Goal: Task Accomplishment & Management: Complete application form

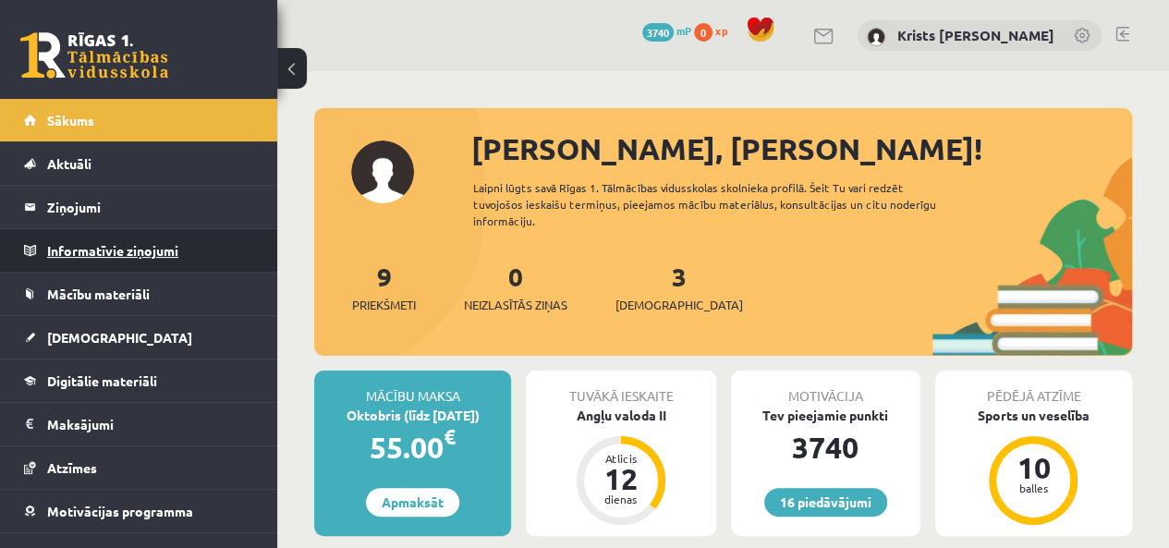
click at [98, 263] on legend "Informatīvie ziņojumi 0" at bounding box center [150, 250] width 207 height 43
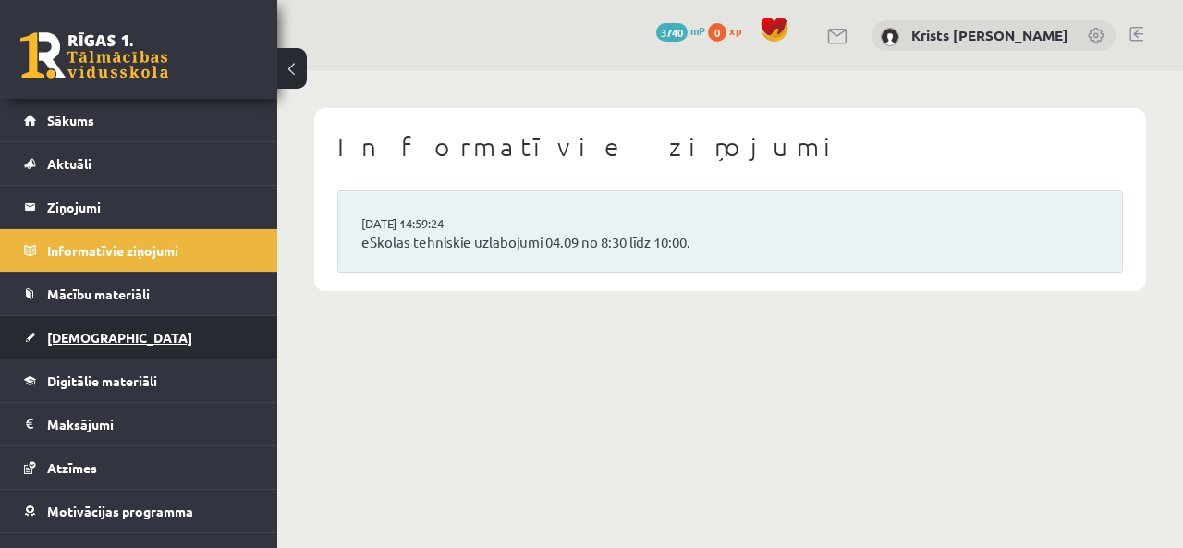
click at [107, 332] on link "[DEMOGRAPHIC_DATA]" at bounding box center [139, 337] width 230 height 43
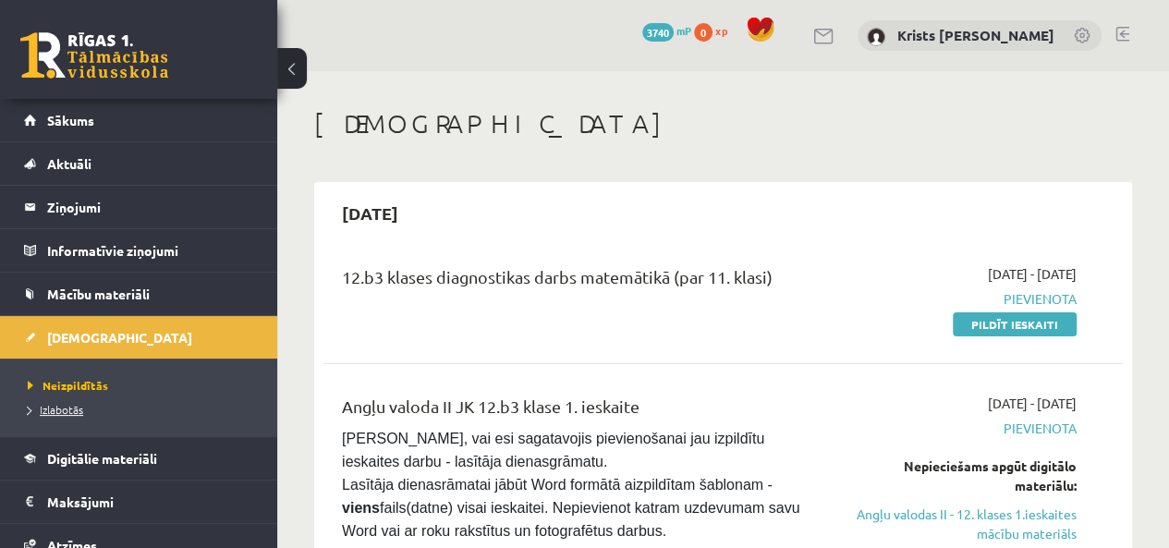
click at [78, 412] on span "Izlabotās" at bounding box center [55, 409] width 55 height 15
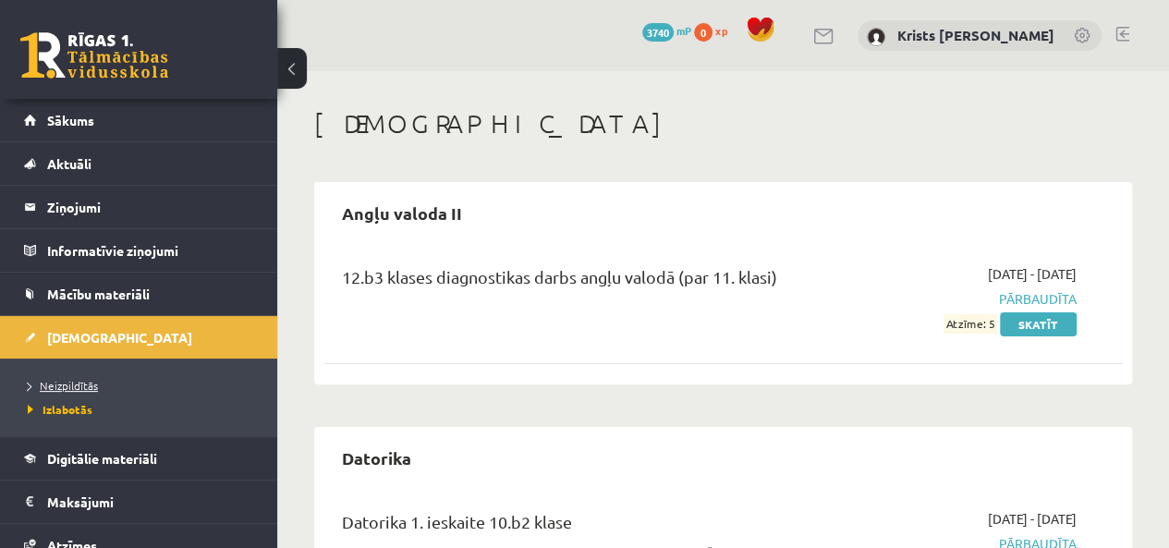
click at [72, 380] on span "Neizpildītās" at bounding box center [63, 385] width 70 height 15
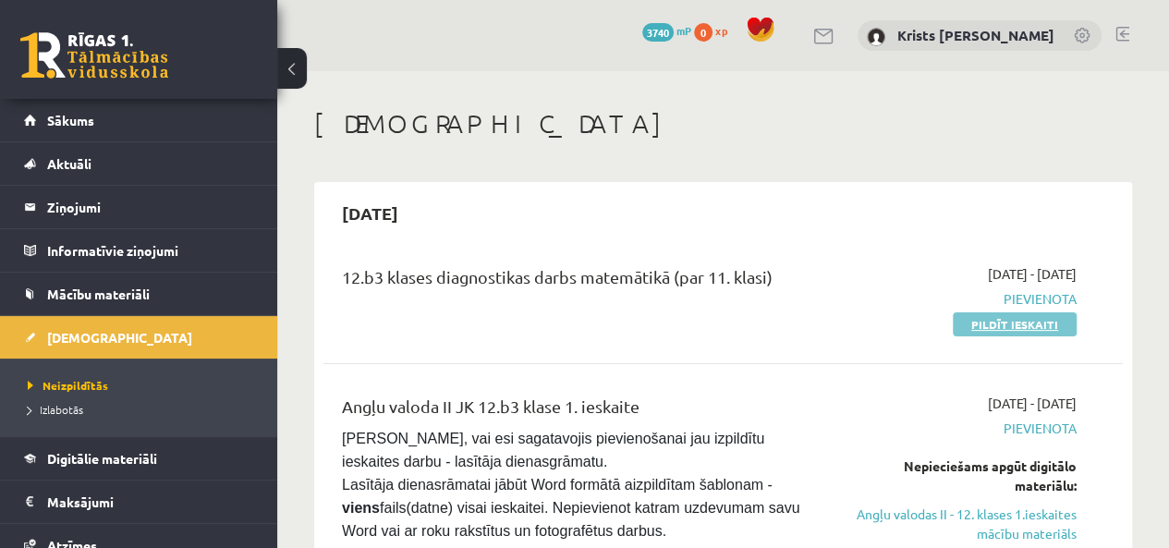
click at [982, 327] on link "Pildīt ieskaiti" at bounding box center [1015, 324] width 124 height 24
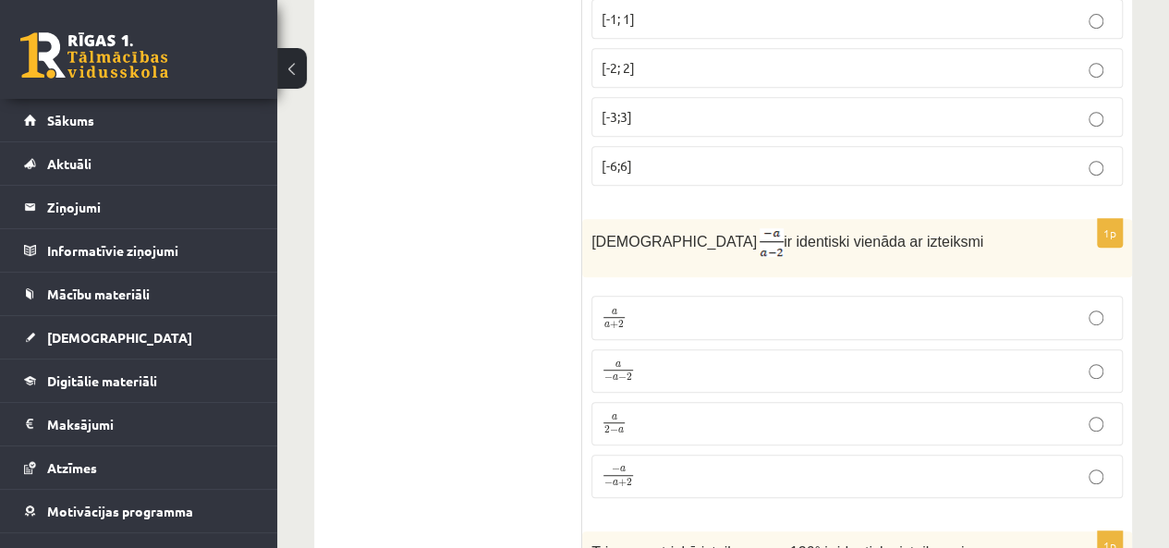
scroll to position [501, 0]
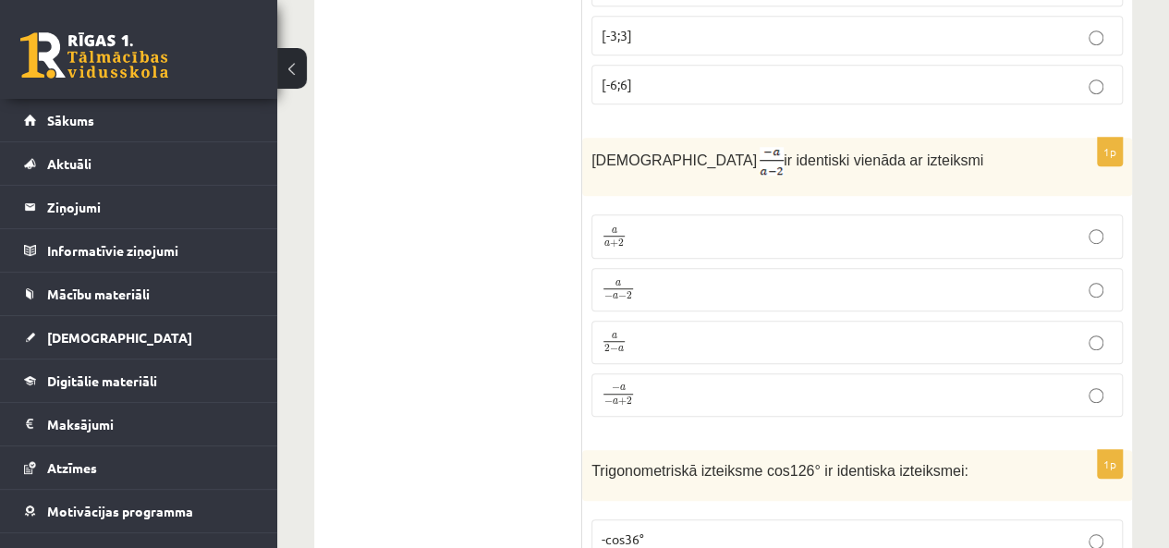
click at [734, 293] on p "a − a − 2 a − a − 2" at bounding box center [857, 289] width 511 height 23
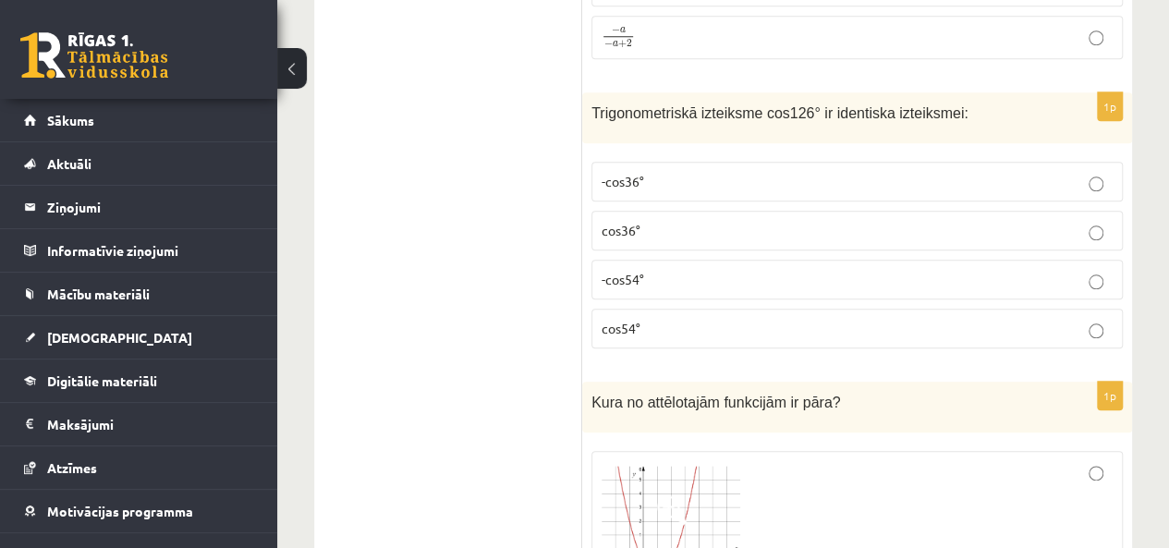
scroll to position [778, 0]
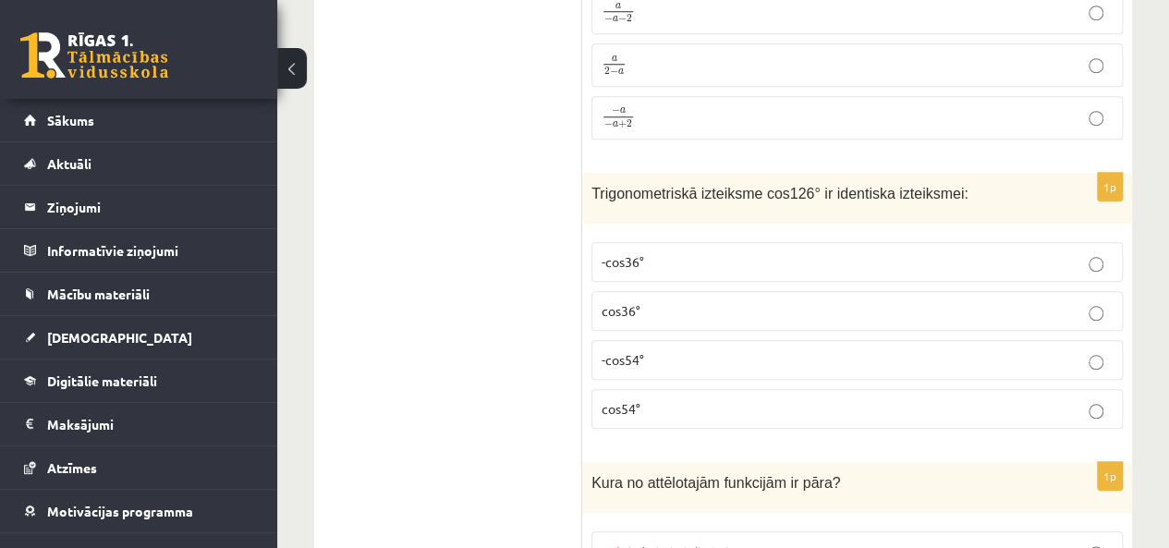
click at [902, 404] on p "cos54°" at bounding box center [857, 408] width 511 height 19
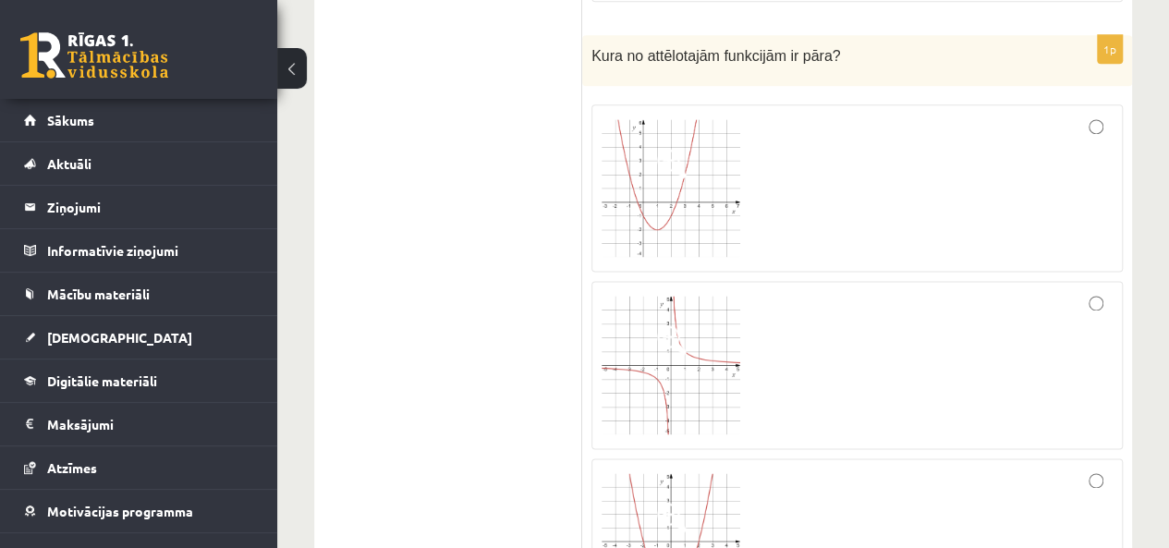
scroll to position [1241, 0]
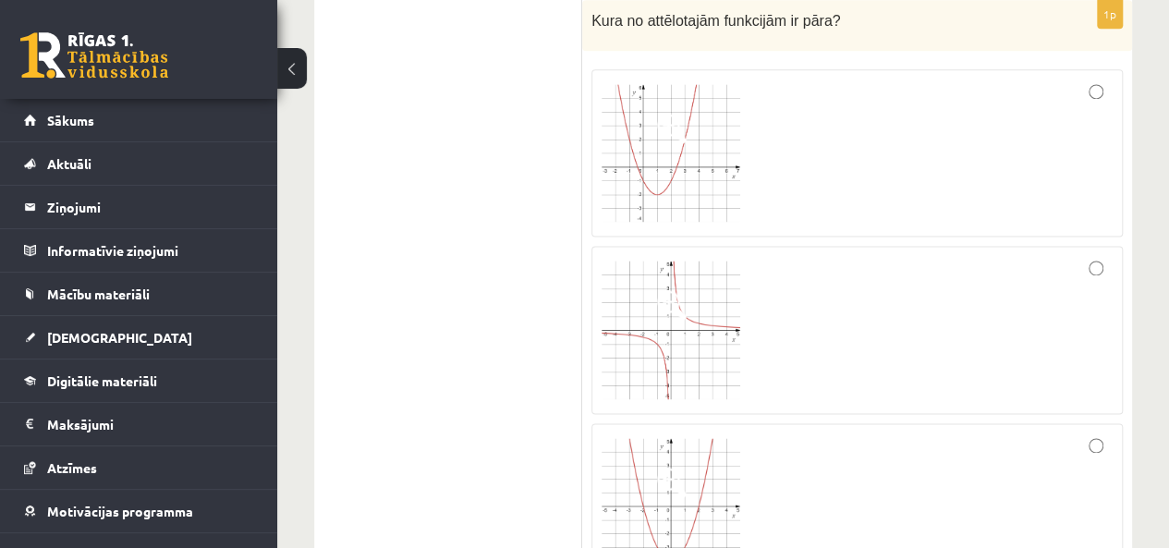
click at [656, 146] on img at bounding box center [671, 153] width 139 height 139
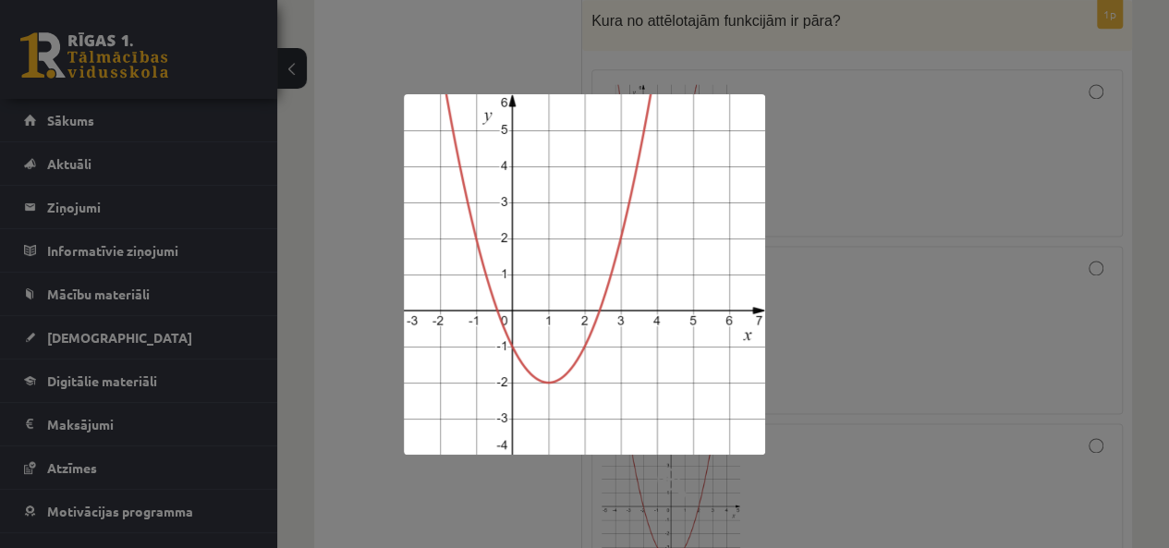
click at [941, 96] on div at bounding box center [584, 274] width 1169 height 548
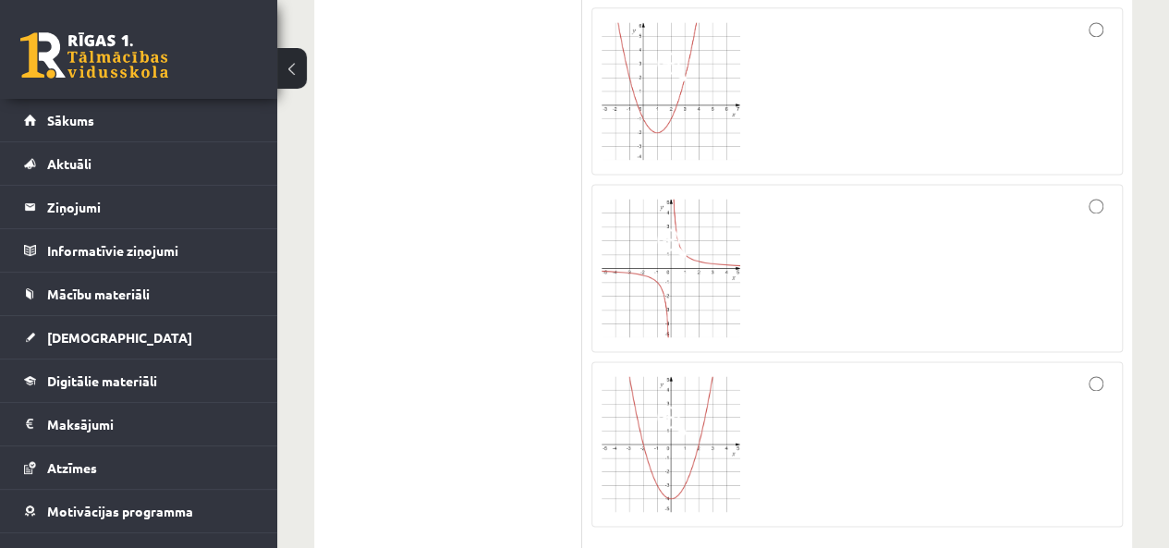
scroll to position [1333, 0]
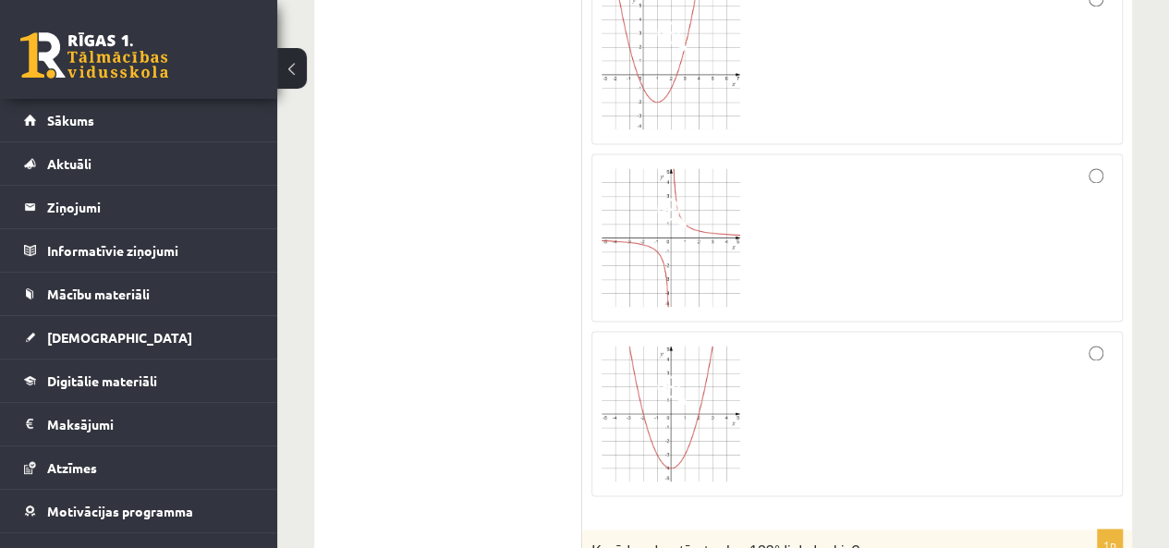
click at [682, 219] on img at bounding box center [671, 237] width 139 height 139
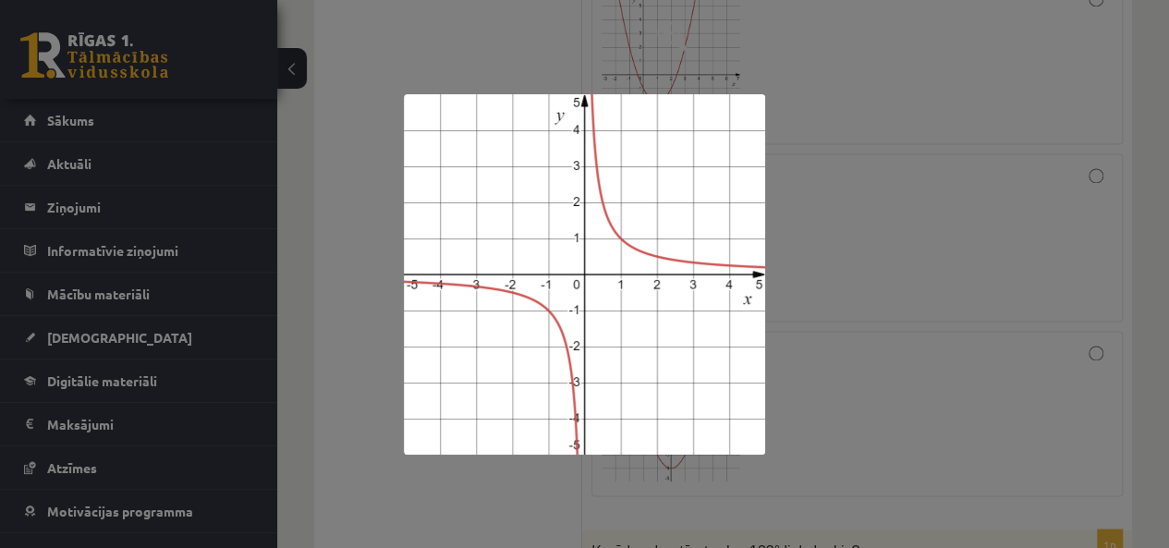
click at [864, 262] on div at bounding box center [584, 274] width 1169 height 548
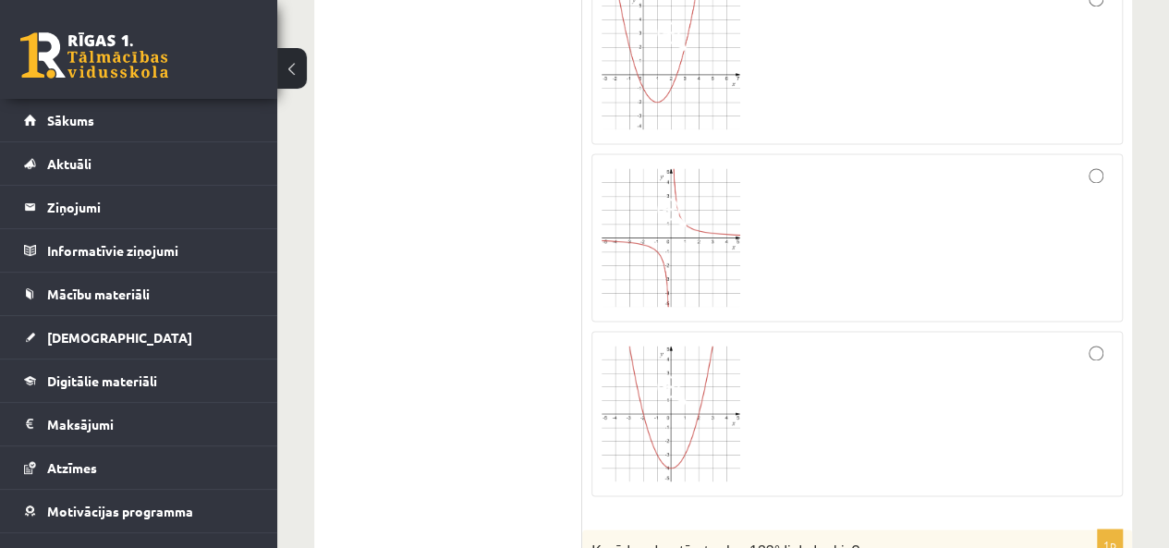
click at [683, 421] on img at bounding box center [671, 414] width 139 height 137
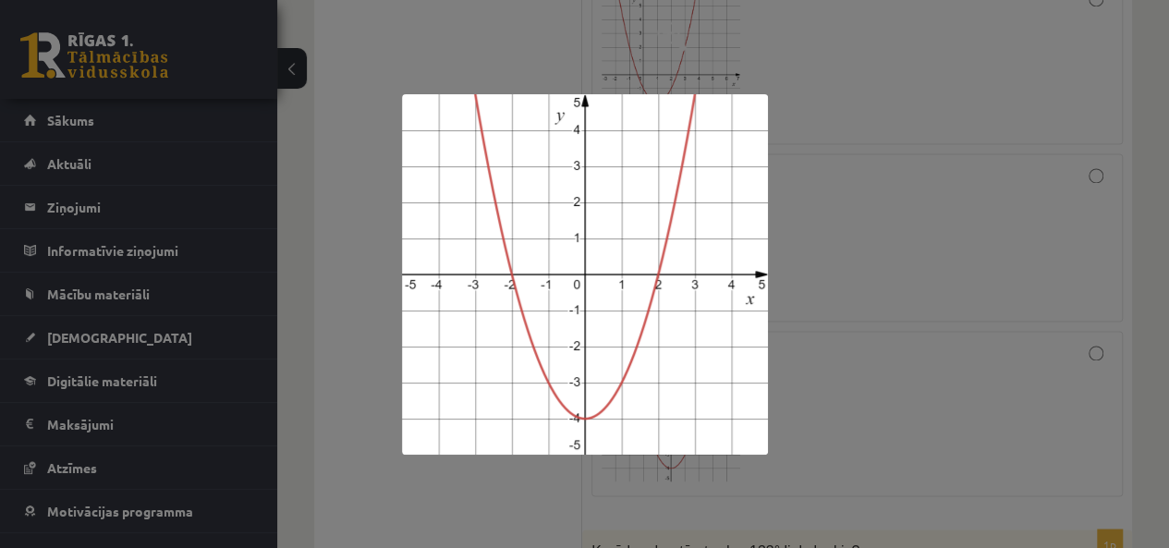
click at [815, 415] on div at bounding box center [584, 274] width 1169 height 548
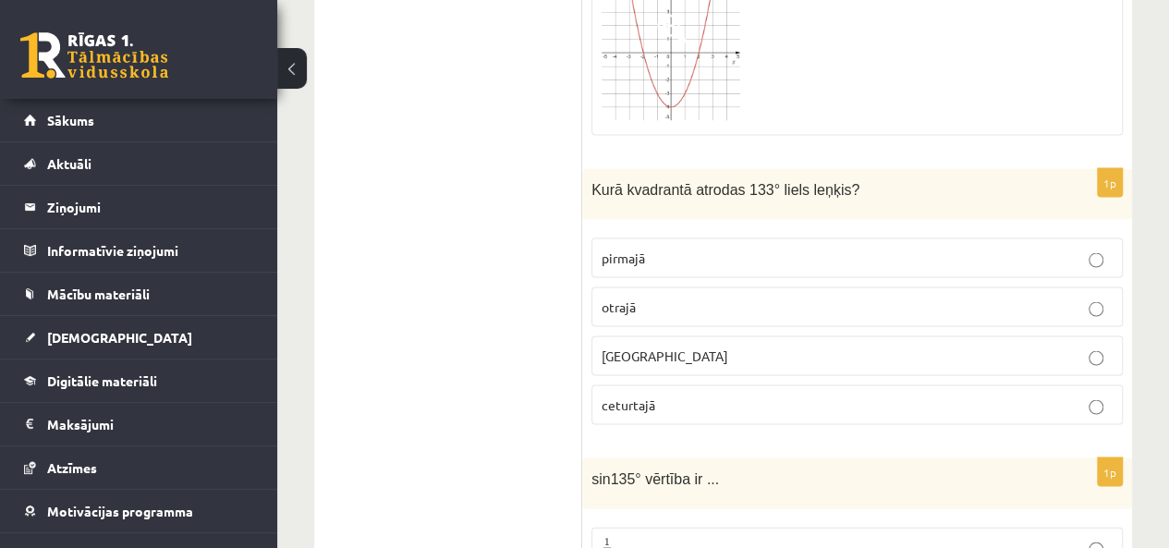
scroll to position [1703, 0]
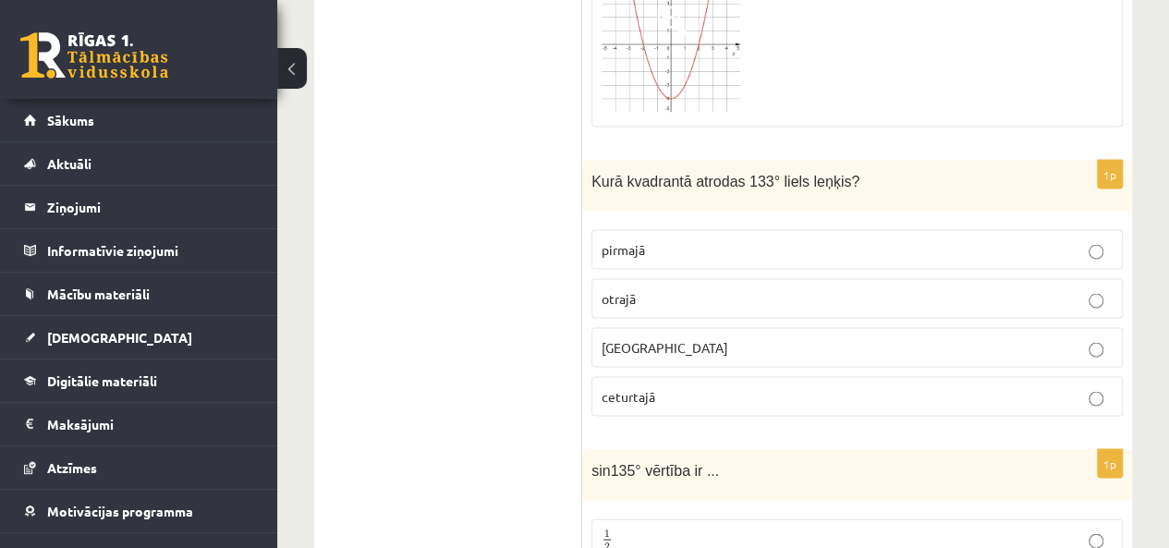
click at [766, 288] on p "otrajā" at bounding box center [857, 297] width 511 height 19
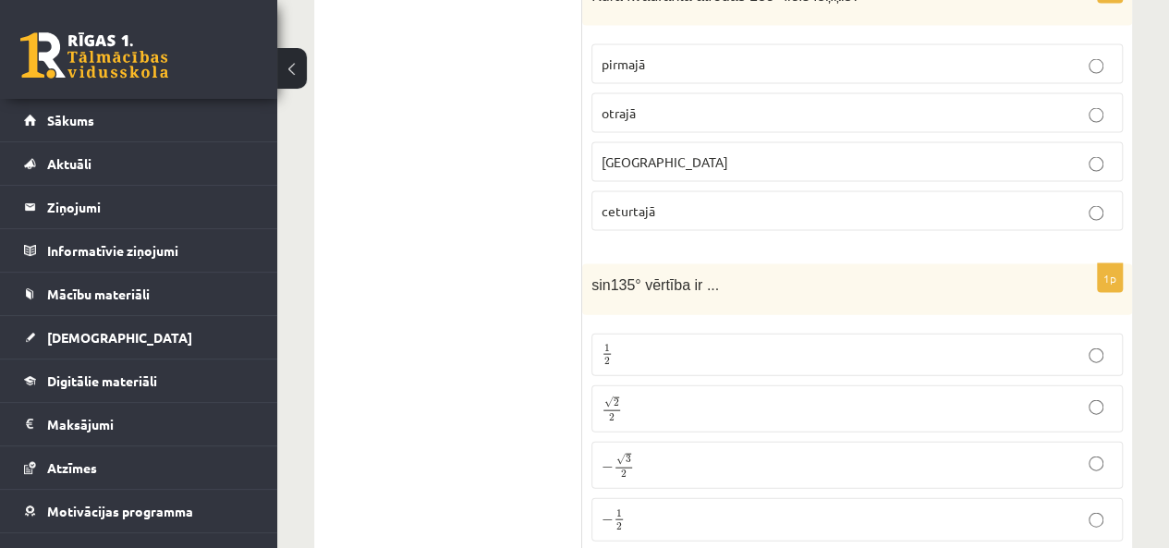
scroll to position [1980, 0]
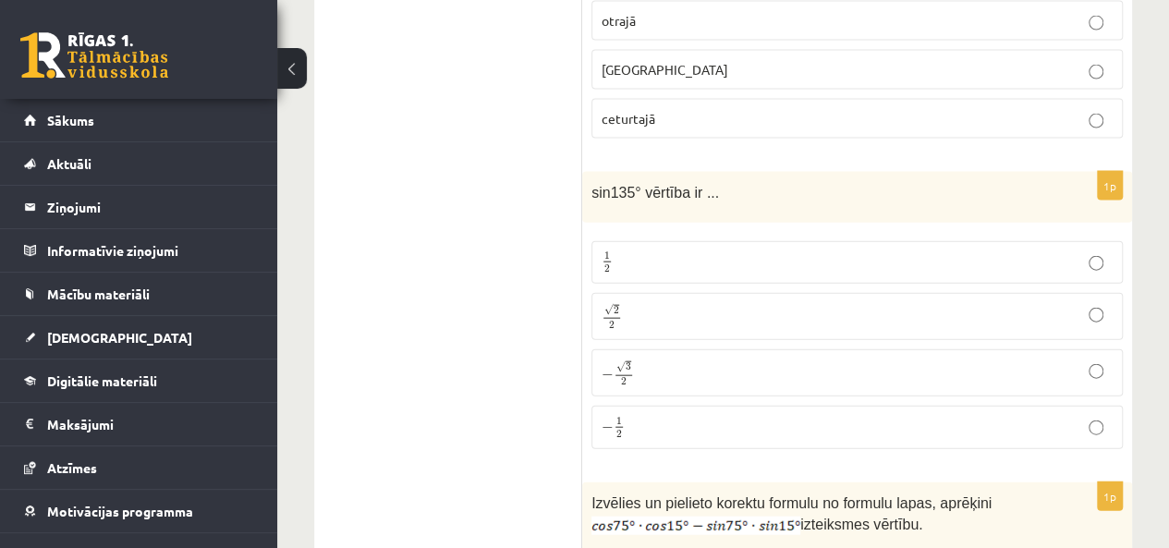
click at [1017, 308] on p "√ 2 2 2 2" at bounding box center [857, 316] width 511 height 27
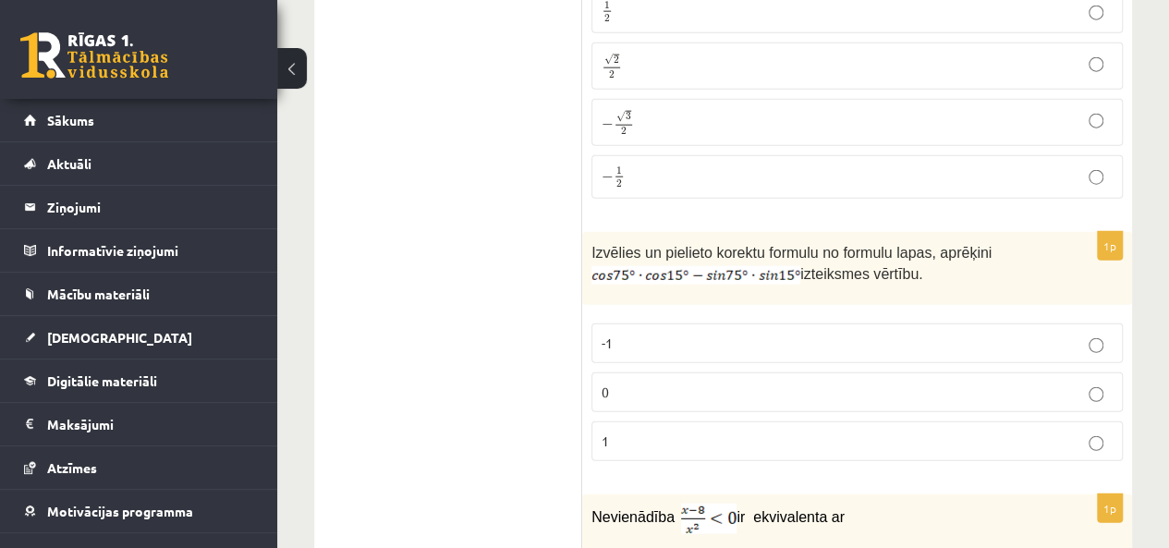
scroll to position [2257, 0]
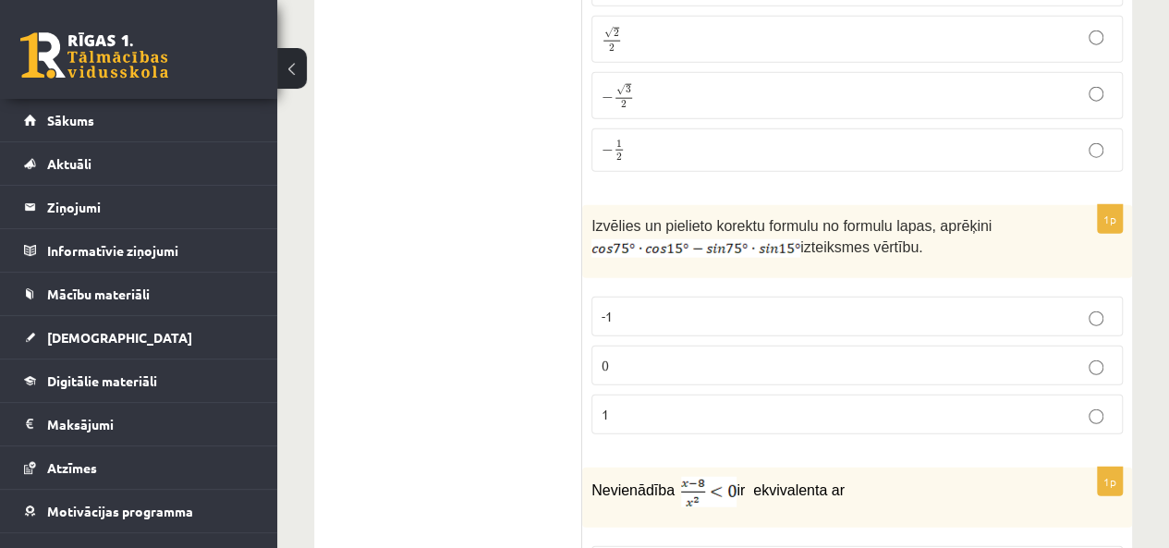
click at [808, 356] on p "0" at bounding box center [857, 365] width 511 height 19
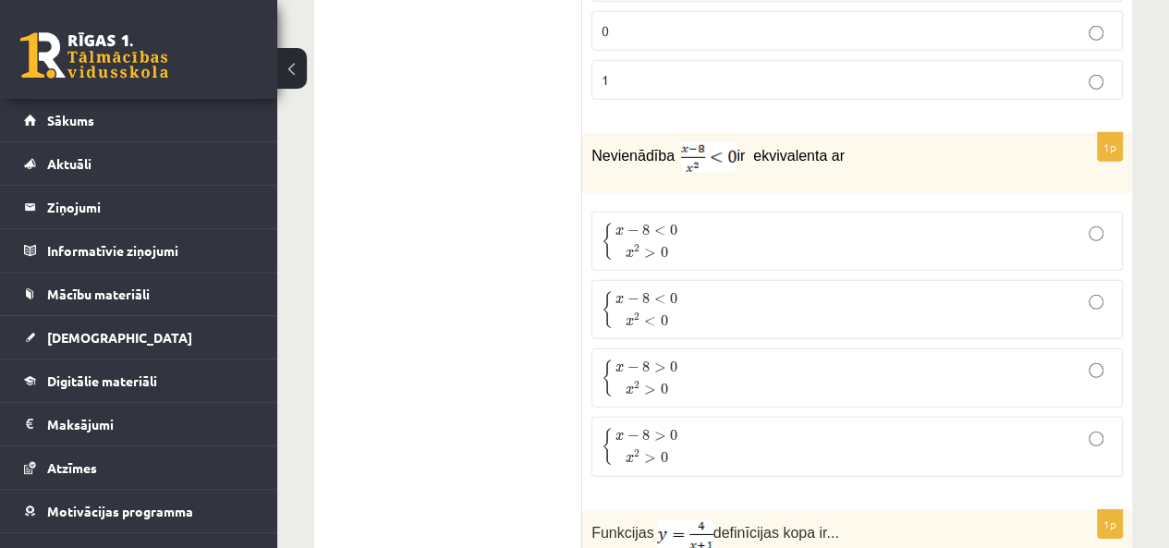
scroll to position [2627, 0]
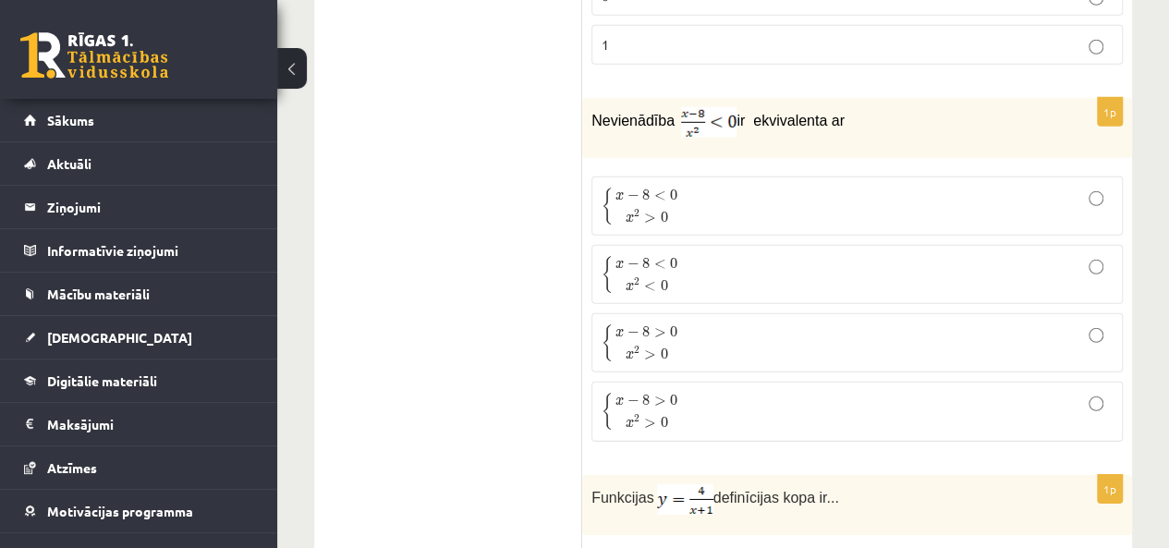
click at [1057, 189] on p "{ x − 8 < 0 x 2 > 0 { x − 8 < 0 x 2 > 0" at bounding box center [857, 206] width 511 height 39
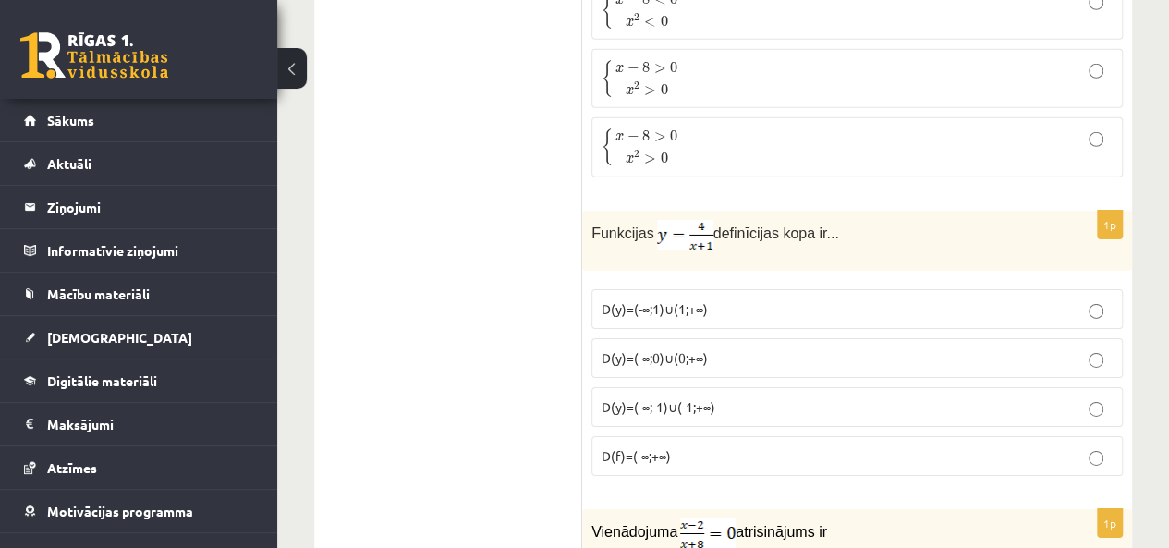
scroll to position [2904, 0]
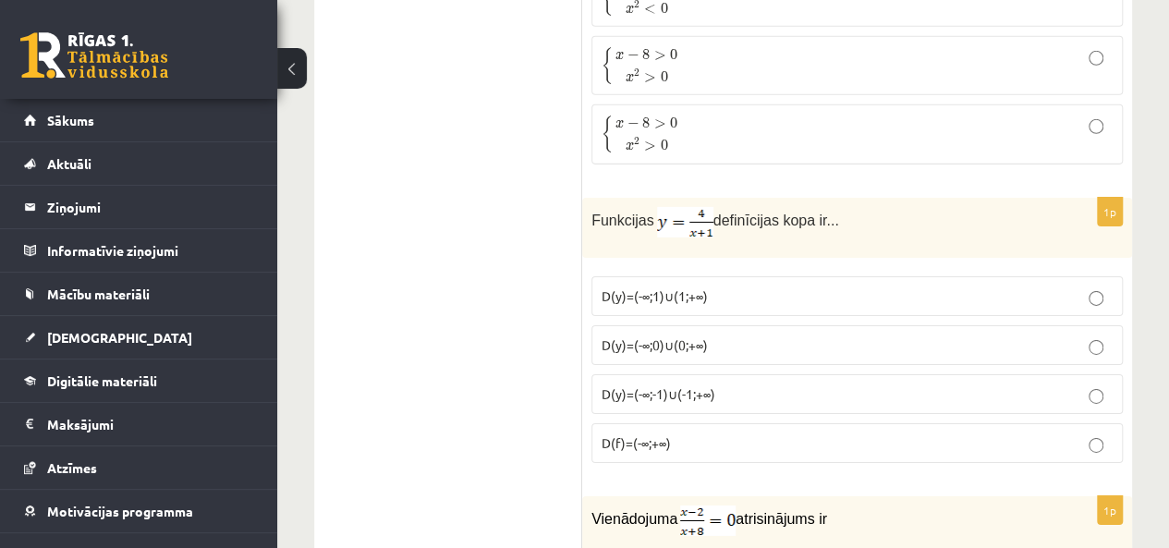
click at [640, 434] on span "D(f)=(-∞;+∞)" at bounding box center [636, 442] width 69 height 17
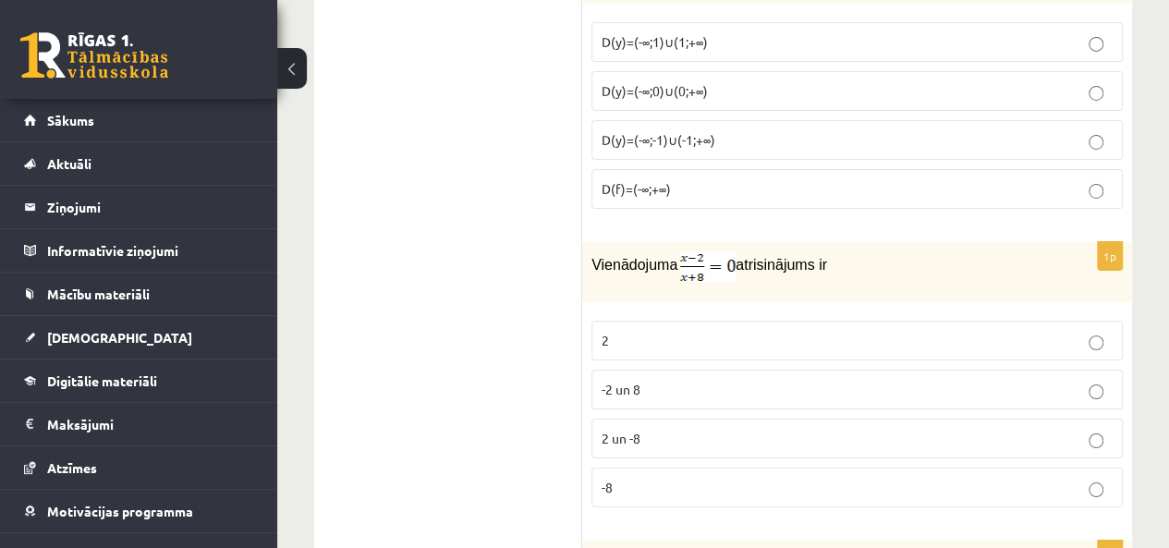
scroll to position [3182, 0]
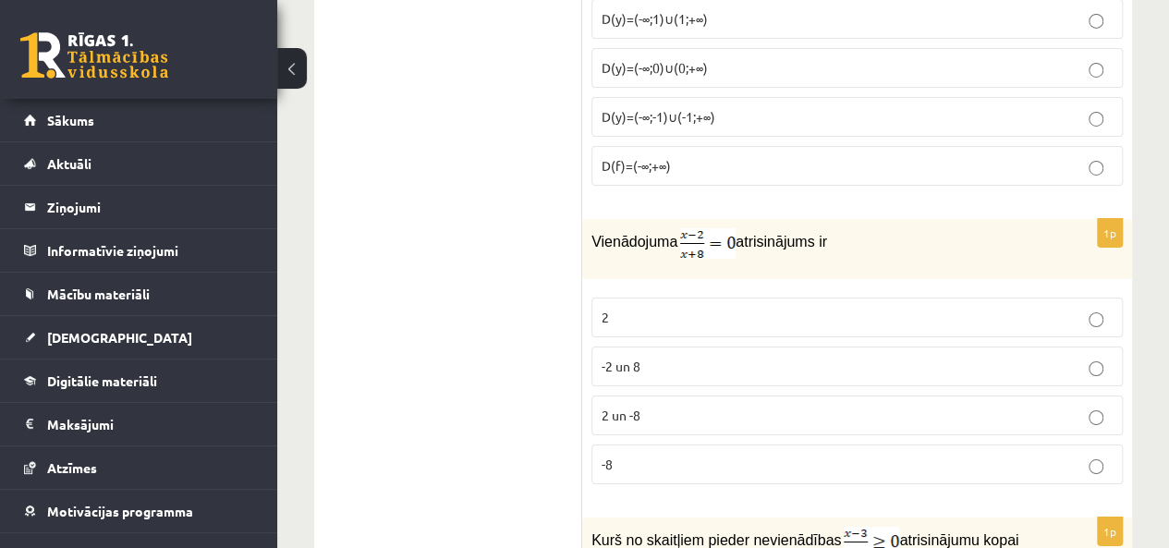
click at [656, 298] on label "2" at bounding box center [858, 318] width 532 height 40
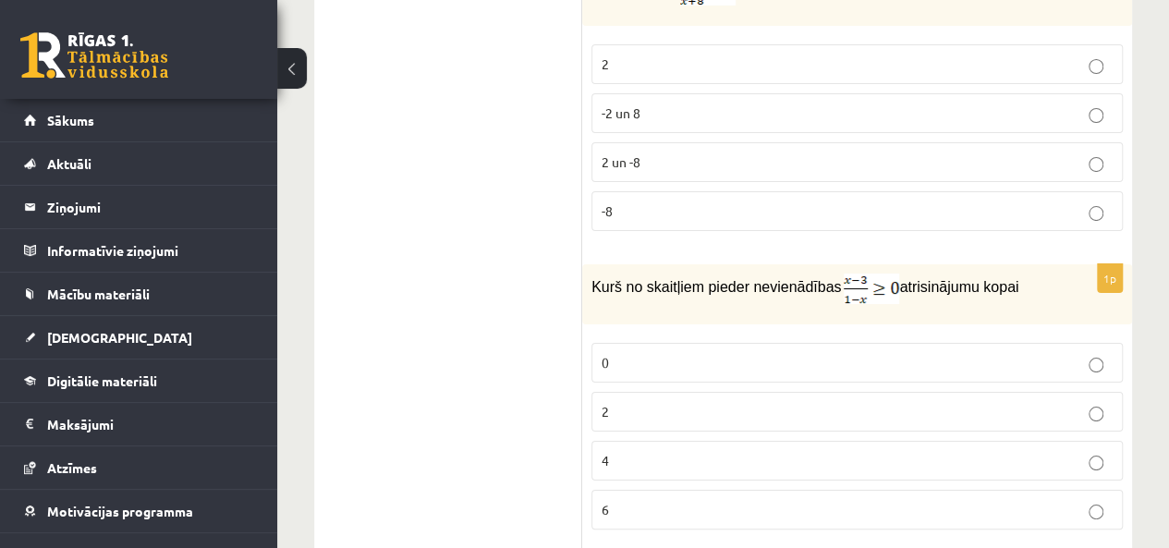
scroll to position [3459, 0]
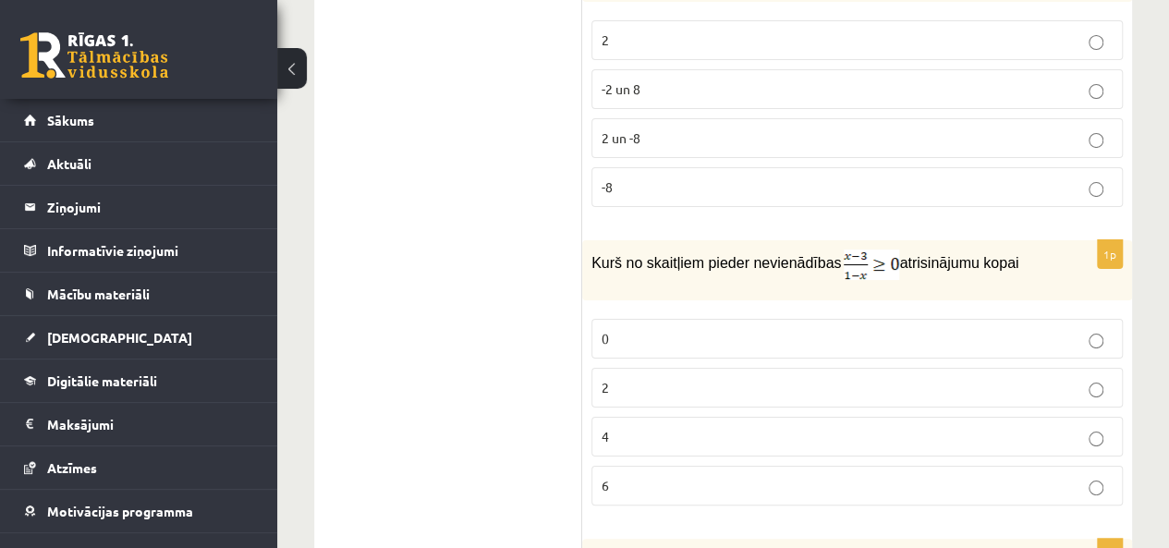
click at [665, 378] on p "2" at bounding box center [857, 387] width 511 height 19
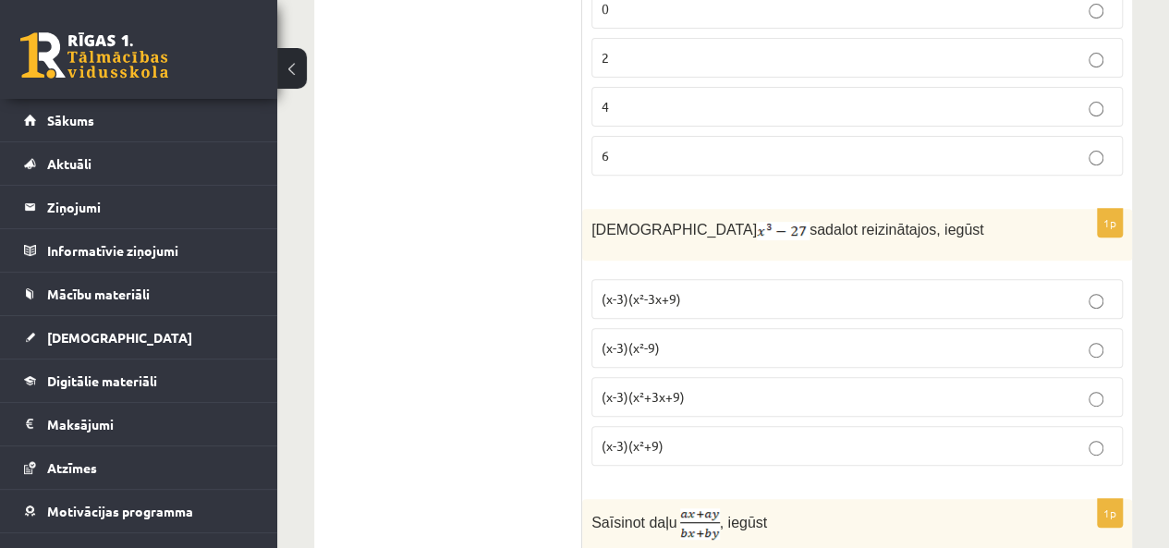
scroll to position [3829, 0]
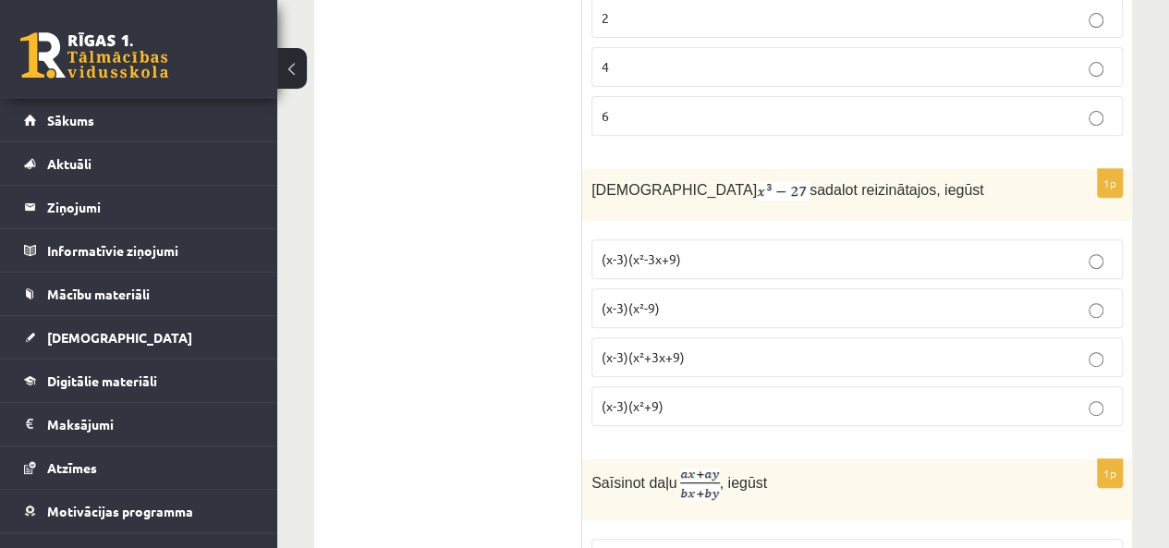
click at [647, 341] on label "(x-3)(x²+3x+9)" at bounding box center [858, 357] width 532 height 40
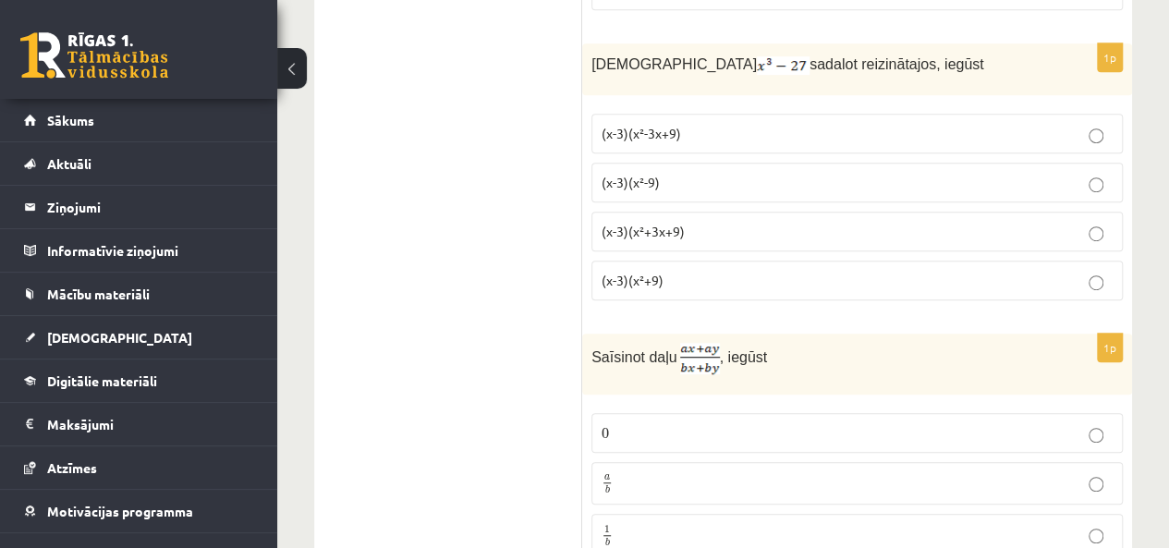
scroll to position [4014, 0]
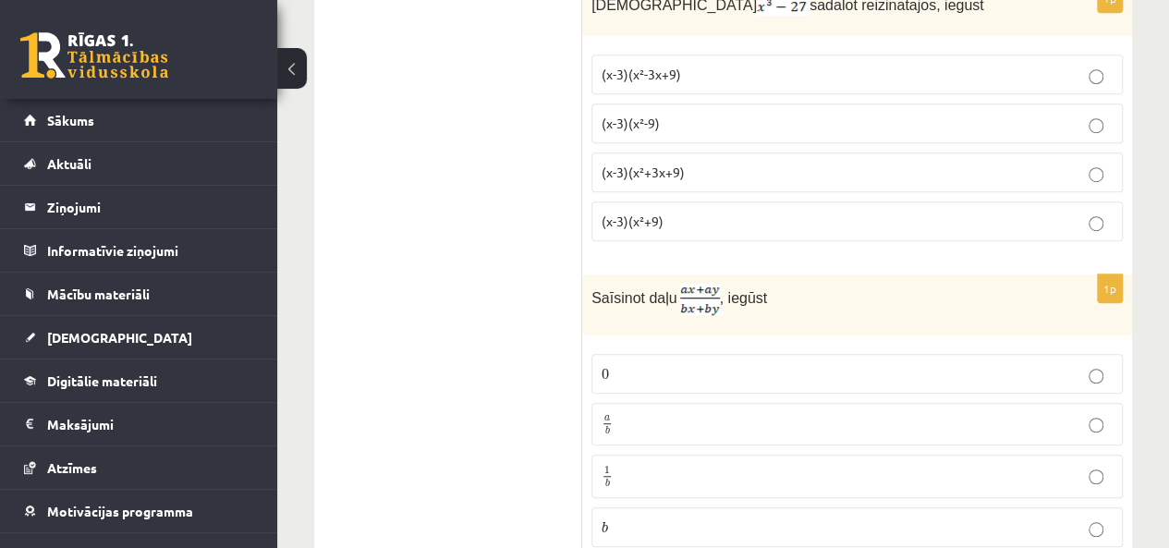
click at [691, 404] on label "a b a b" at bounding box center [858, 424] width 532 height 43
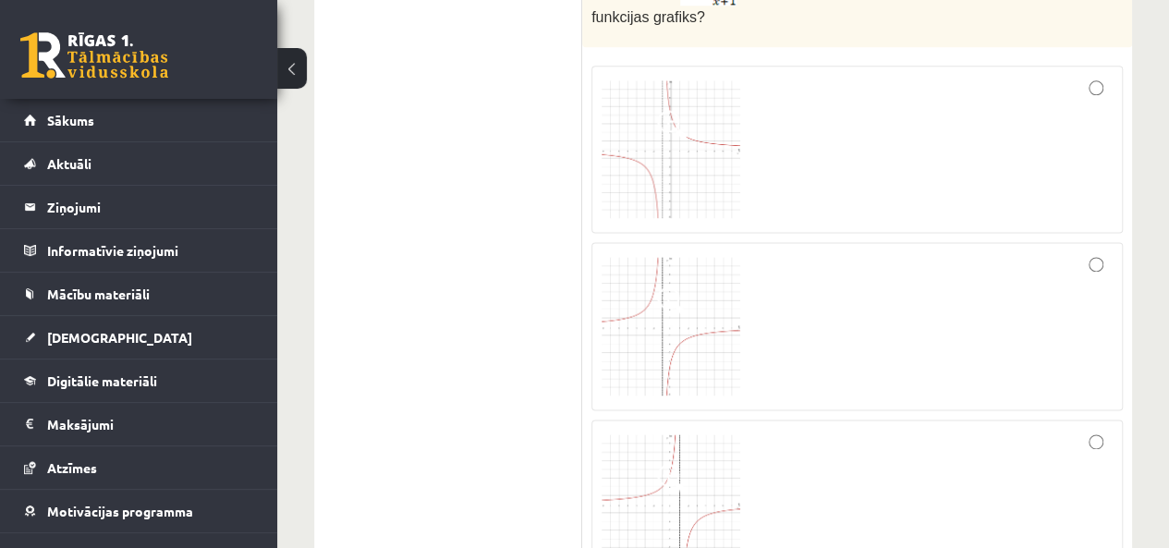
scroll to position [4568, 0]
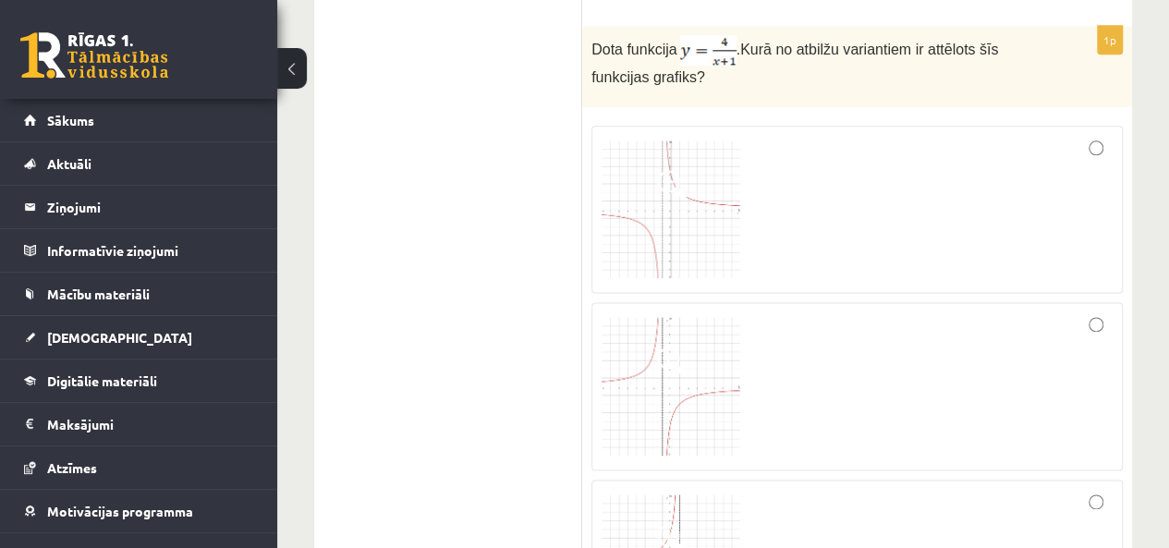
click at [680, 193] on img at bounding box center [671, 210] width 139 height 139
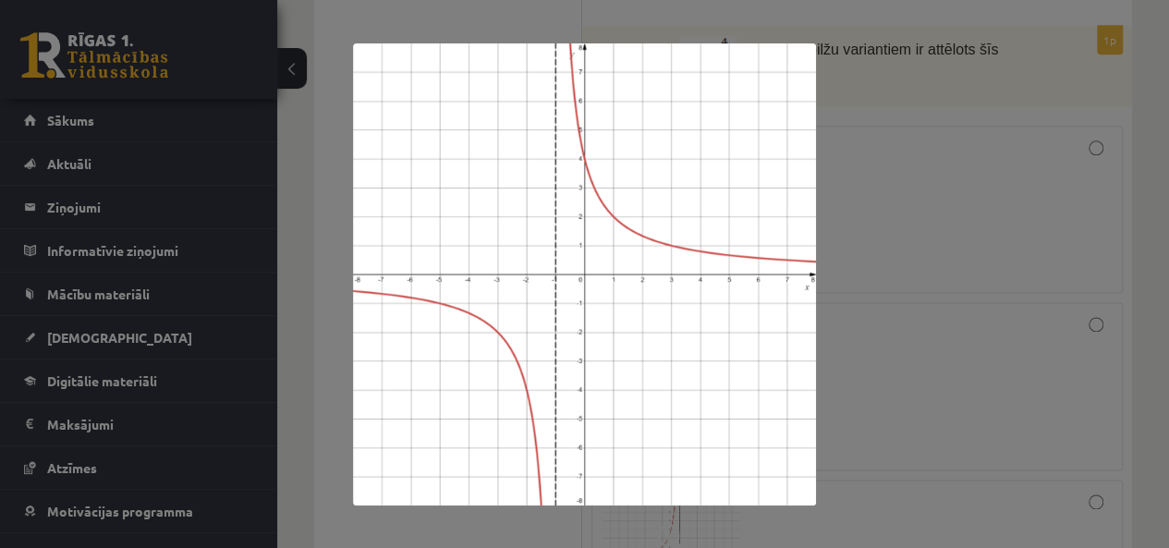
click at [886, 202] on div at bounding box center [584, 274] width 1169 height 548
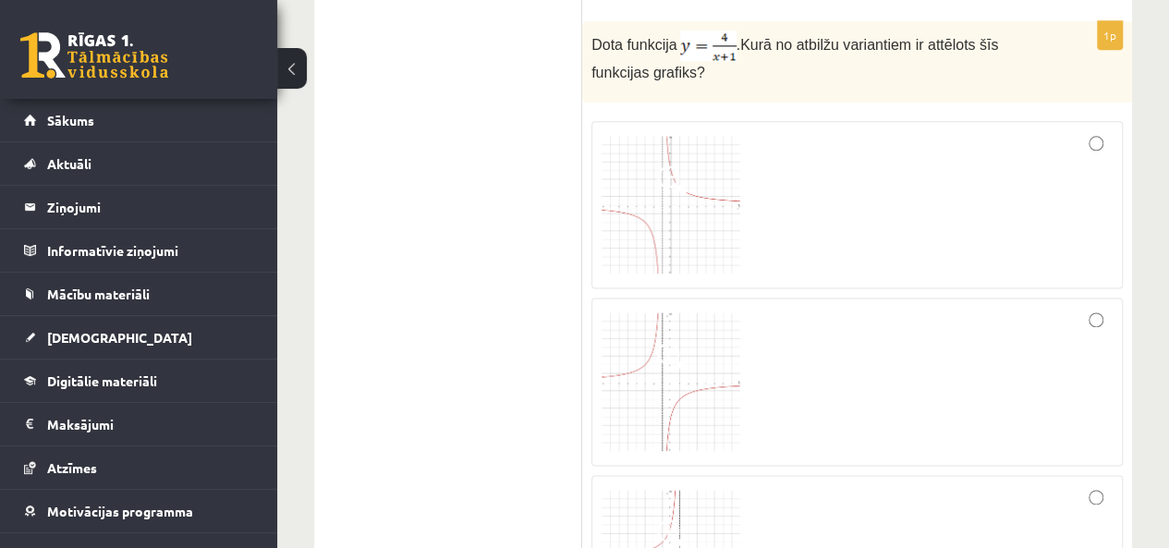
scroll to position [4938, 0]
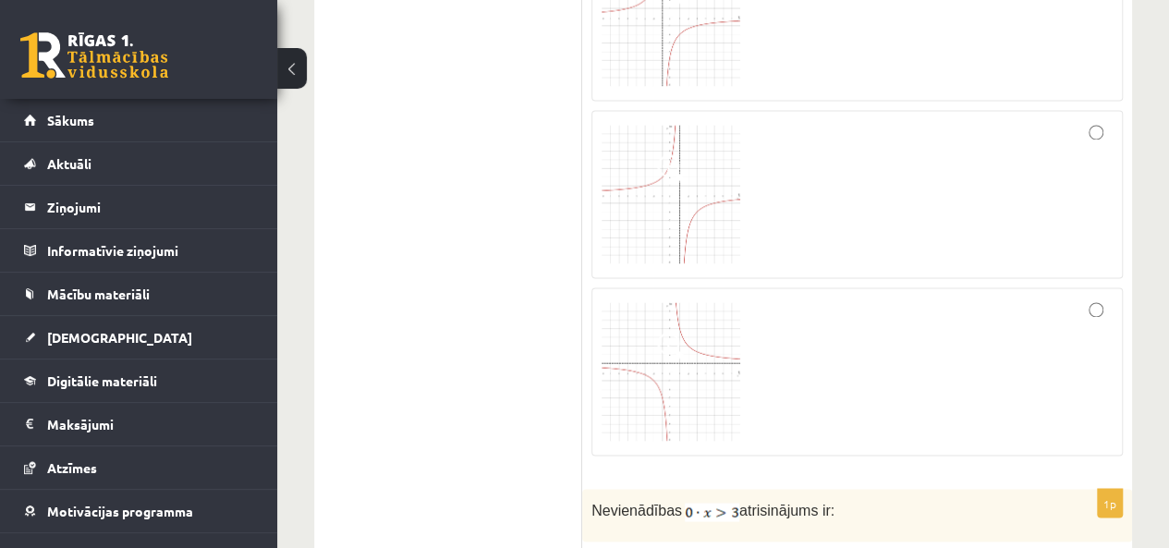
click at [686, 330] on img at bounding box center [671, 371] width 139 height 139
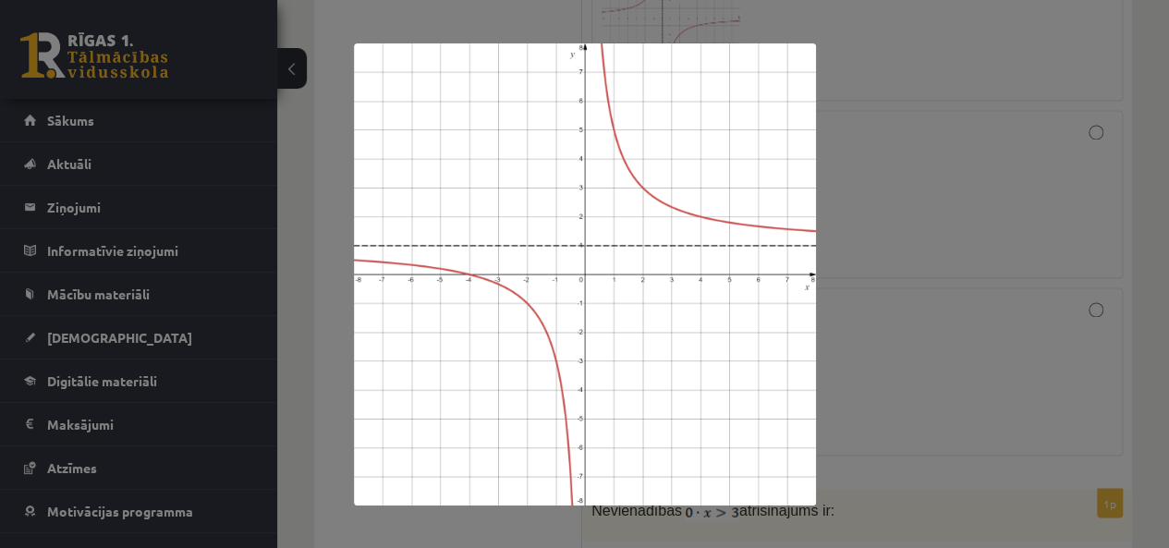
click at [891, 389] on div at bounding box center [584, 274] width 1169 height 548
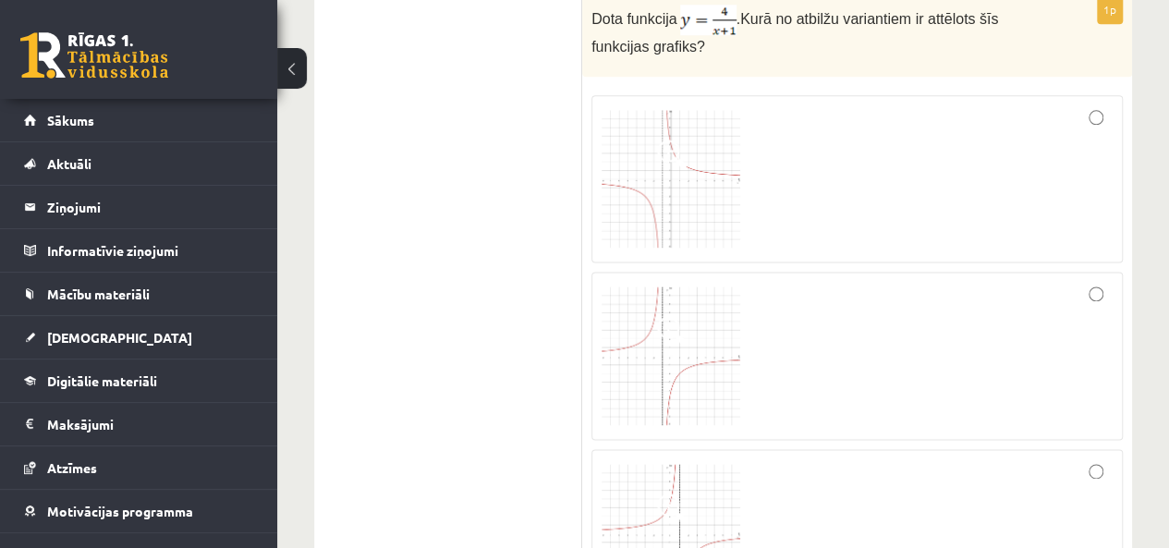
scroll to position [4568, 0]
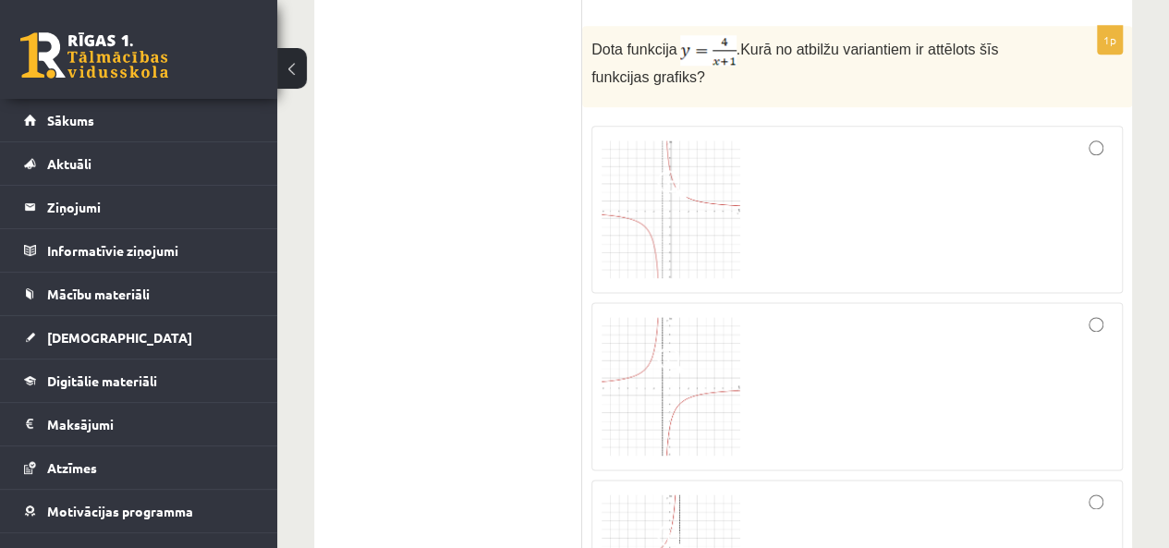
click at [684, 199] on img at bounding box center [671, 210] width 139 height 139
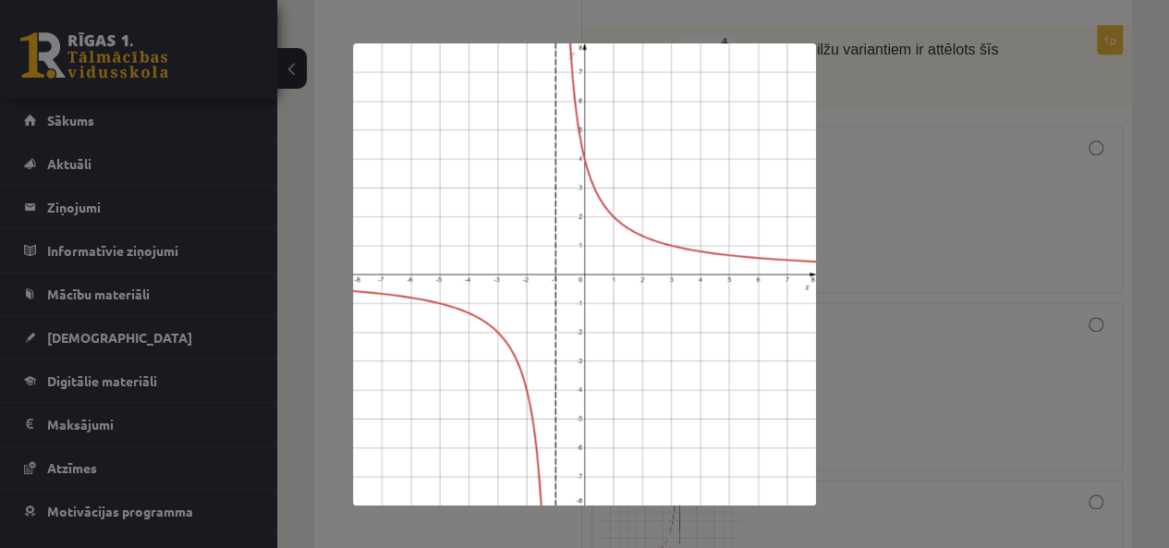
click at [880, 203] on div at bounding box center [584, 274] width 1169 height 548
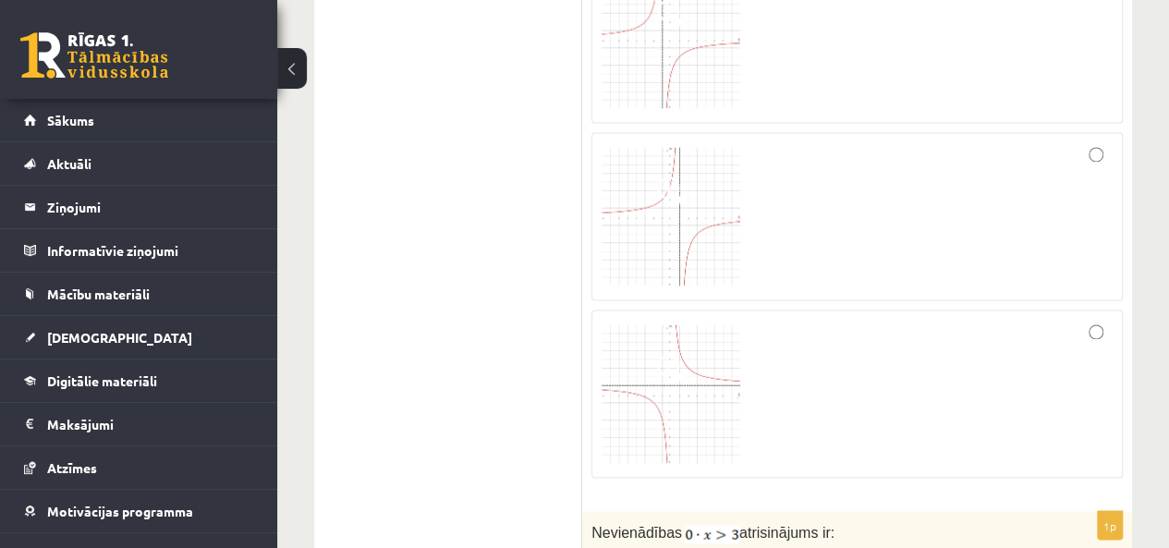
scroll to position [4938, 0]
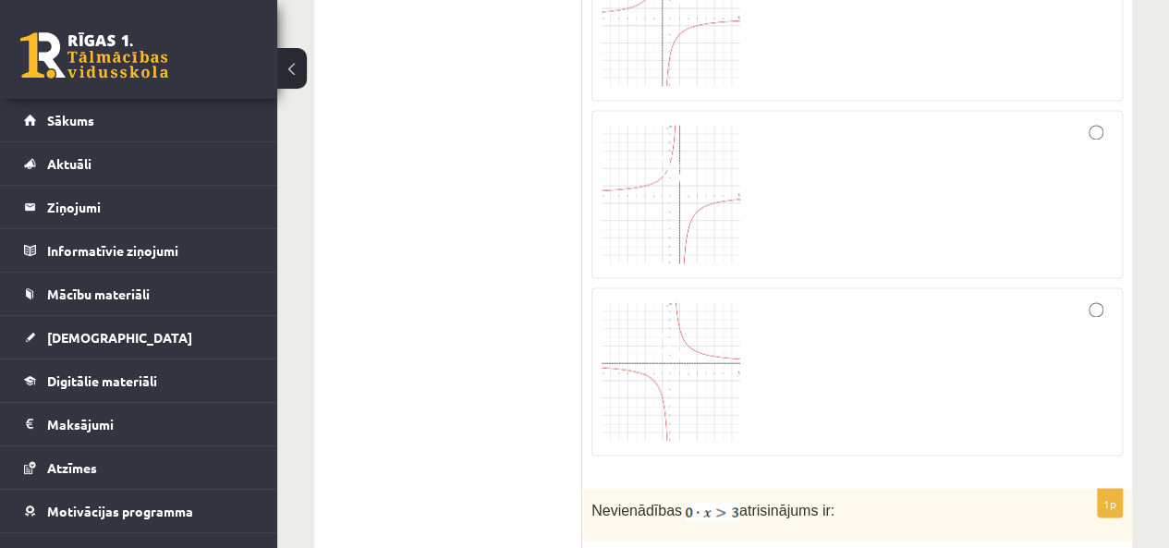
click at [690, 308] on img at bounding box center [671, 371] width 139 height 139
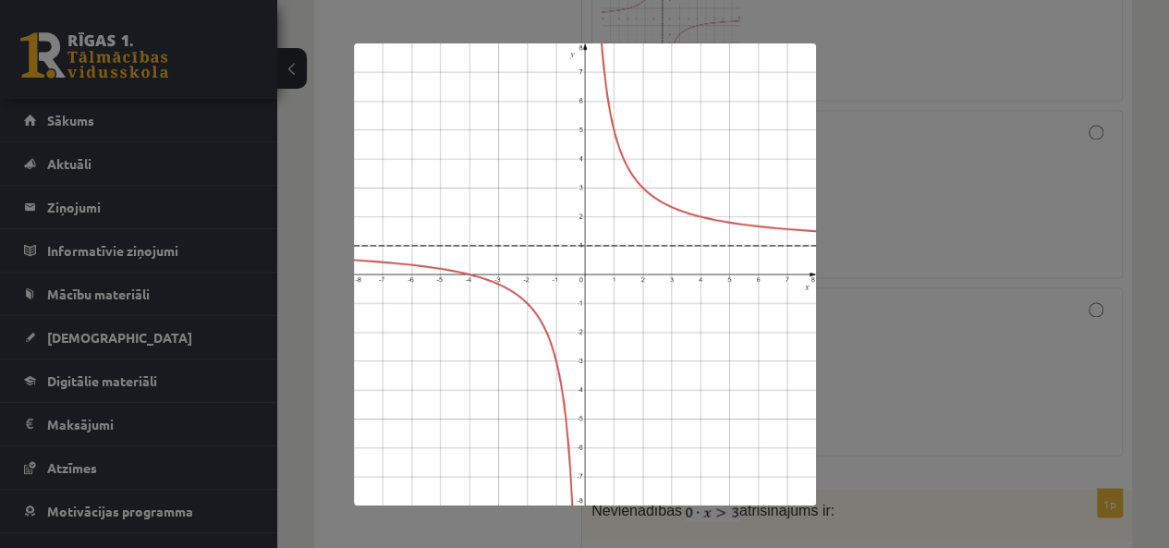
click at [863, 387] on div at bounding box center [584, 274] width 1169 height 548
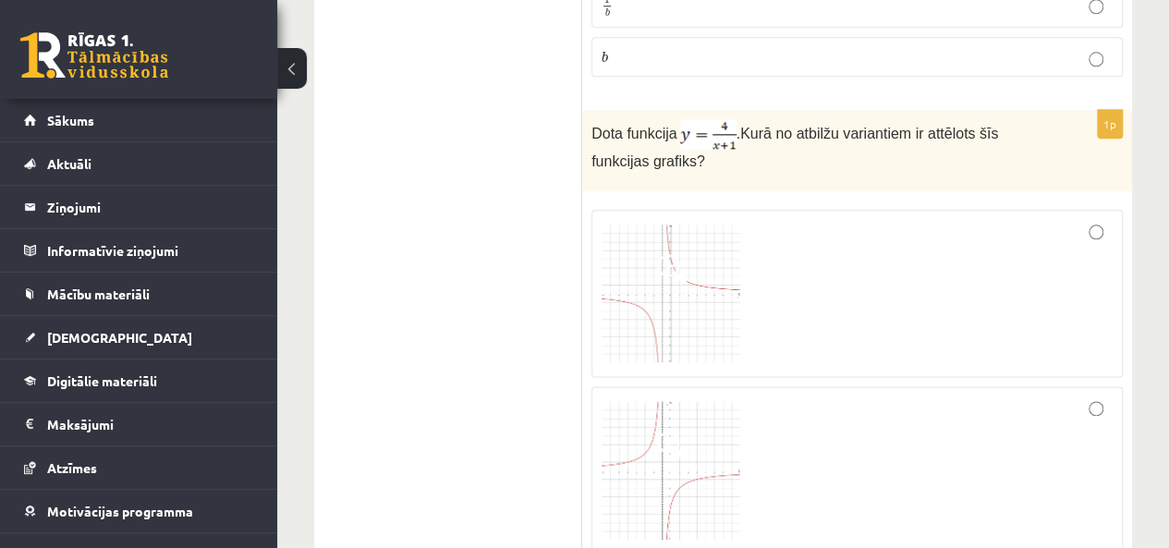
scroll to position [4476, 0]
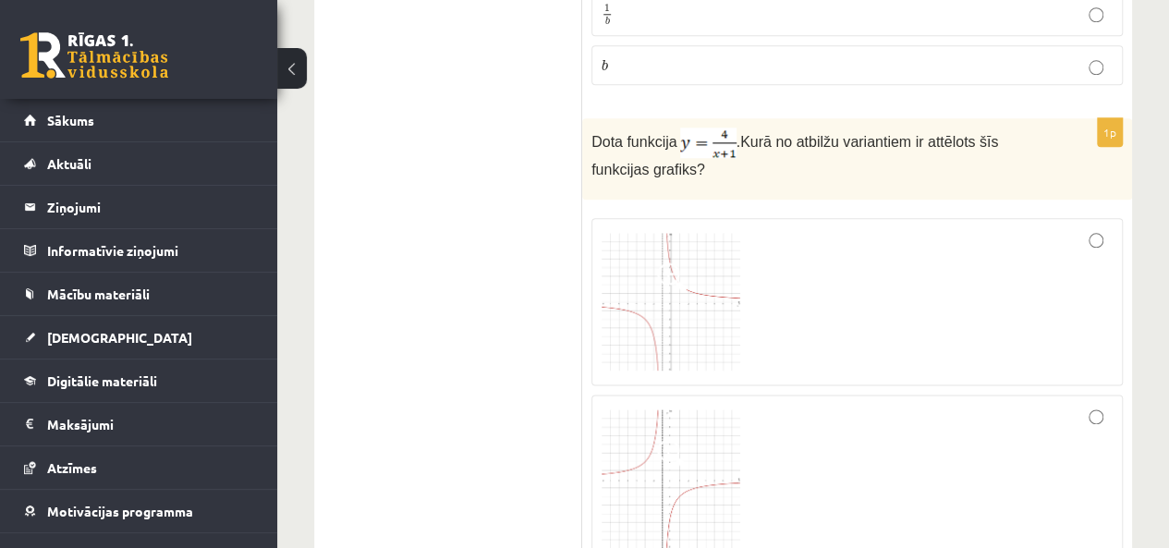
click at [1090, 228] on div at bounding box center [857, 302] width 511 height 148
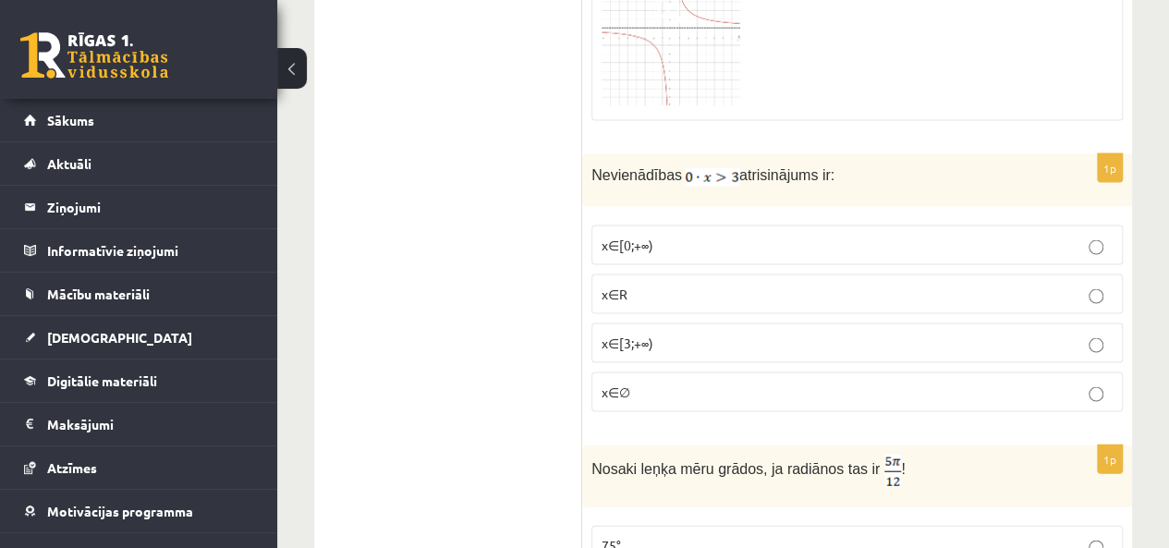
scroll to position [5308, 0]
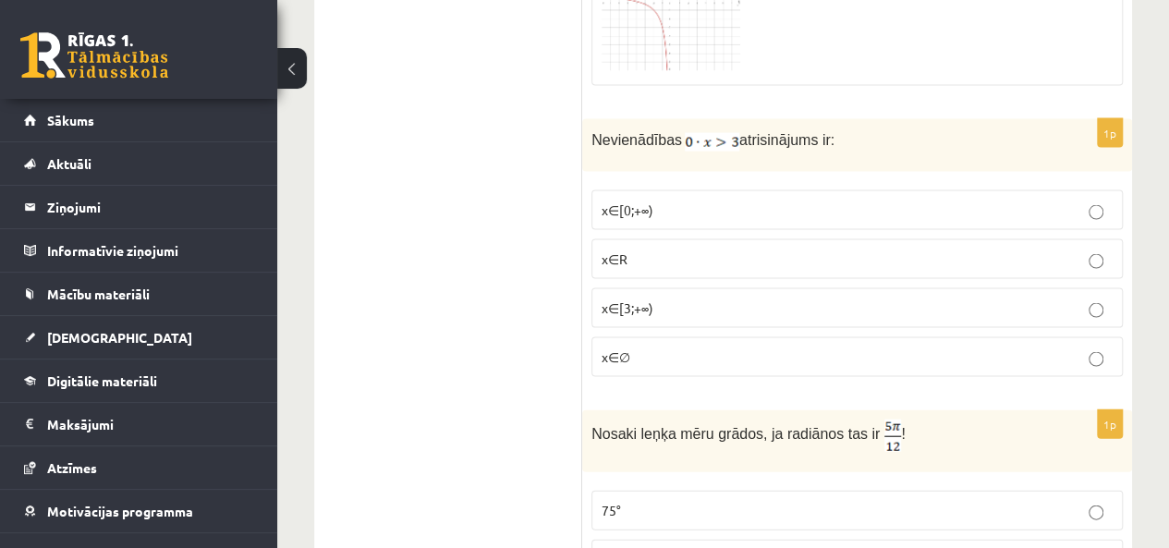
click at [911, 348] on p "x∈∅" at bounding box center [857, 357] width 511 height 19
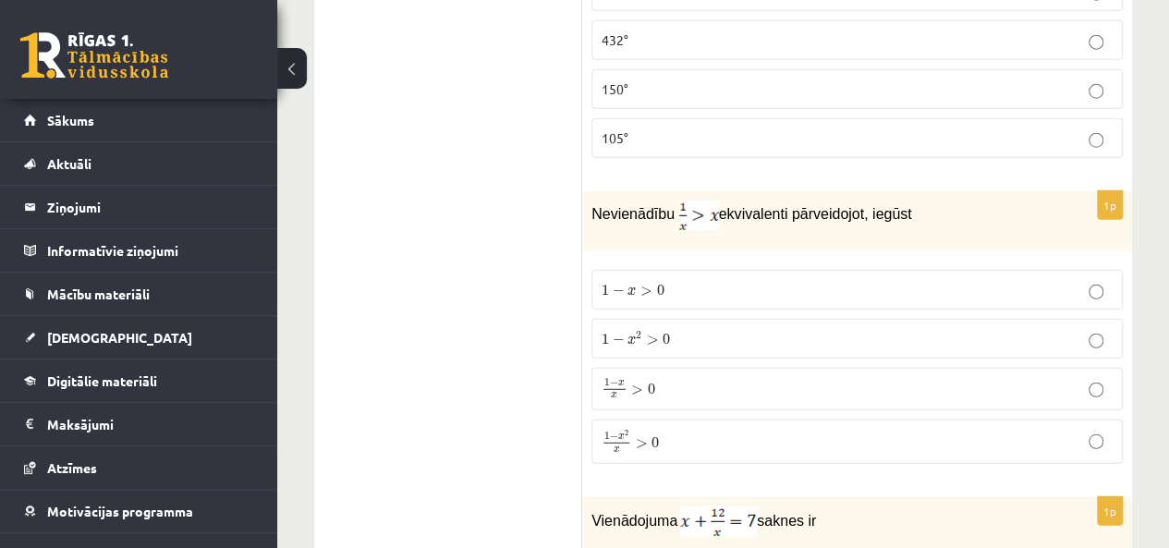
scroll to position [5862, 0]
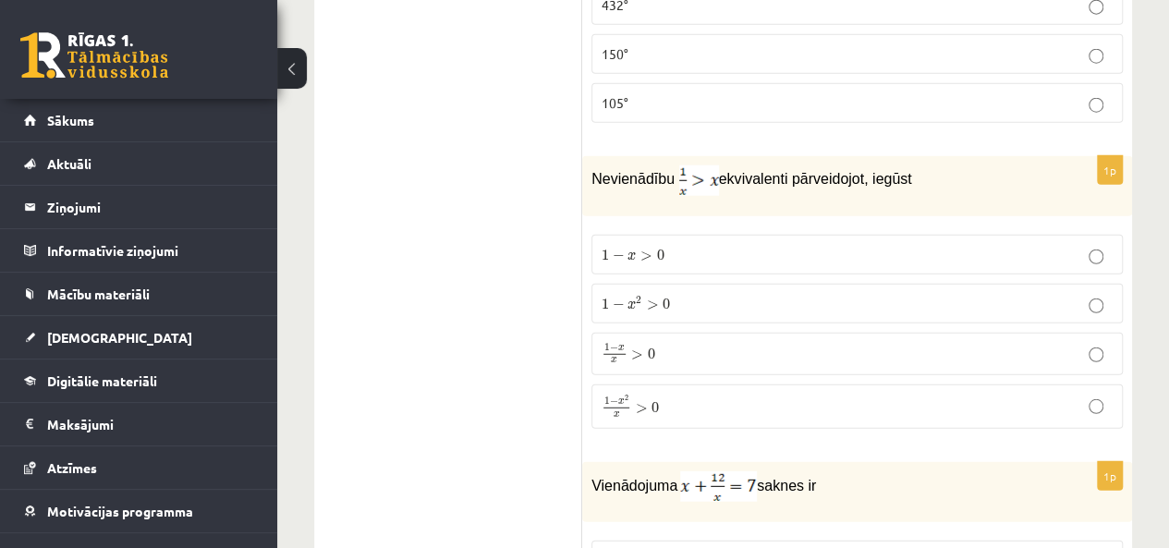
click at [653, 284] on label "1 − x 2 > 0 1 − x 2 > 0" at bounding box center [858, 304] width 532 height 40
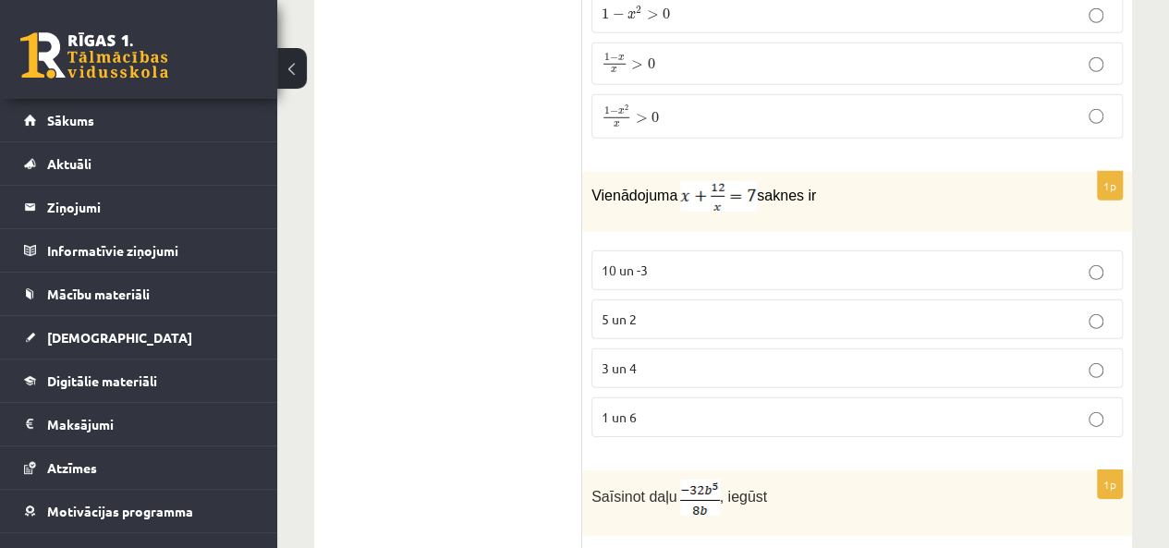
scroll to position [6232, 0]
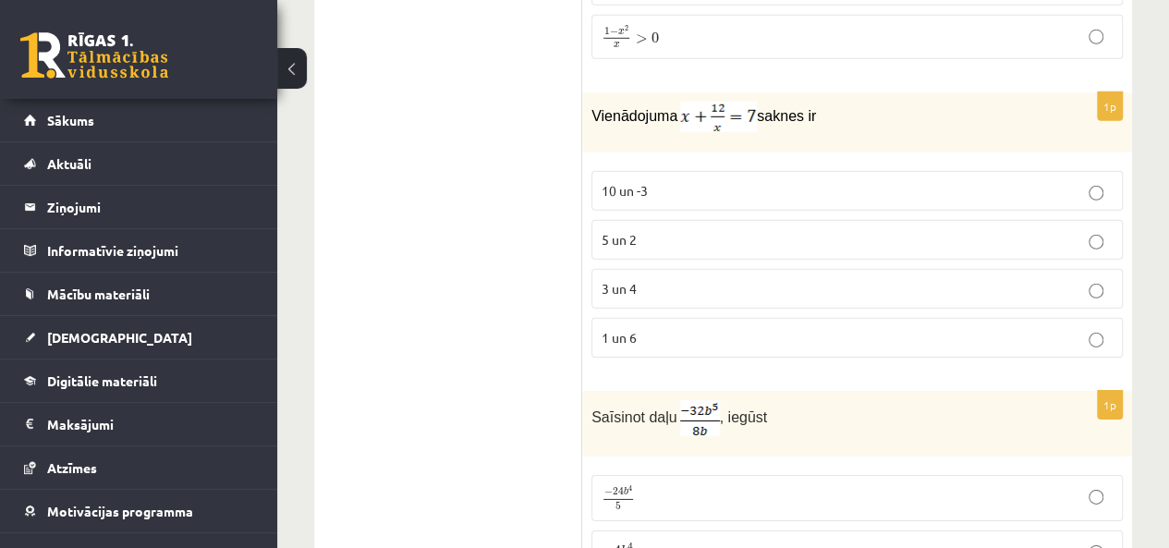
click at [649, 269] on label "3 un 4" at bounding box center [858, 289] width 532 height 40
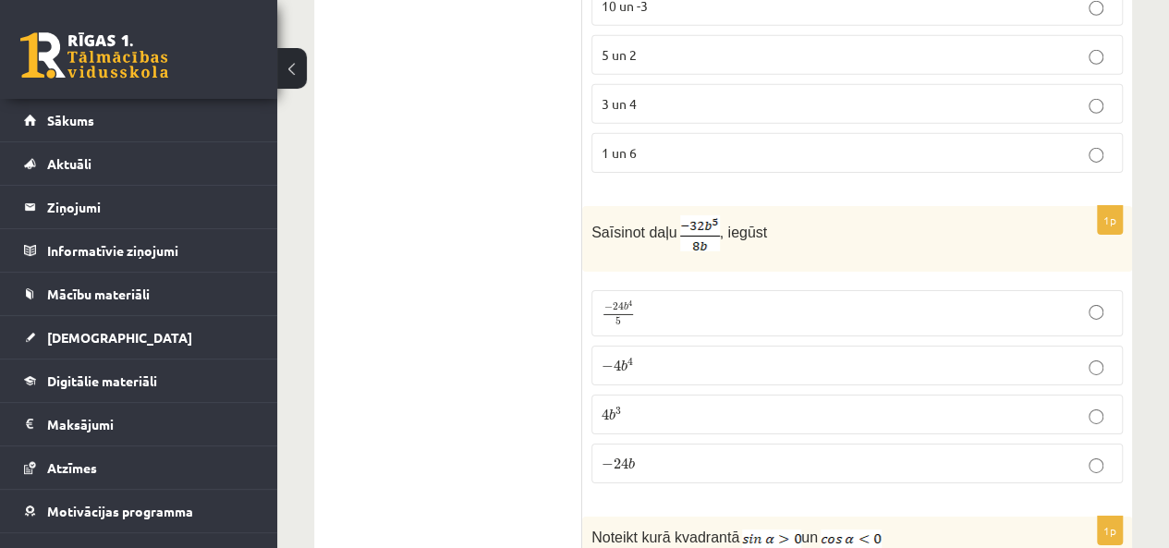
scroll to position [6509, 0]
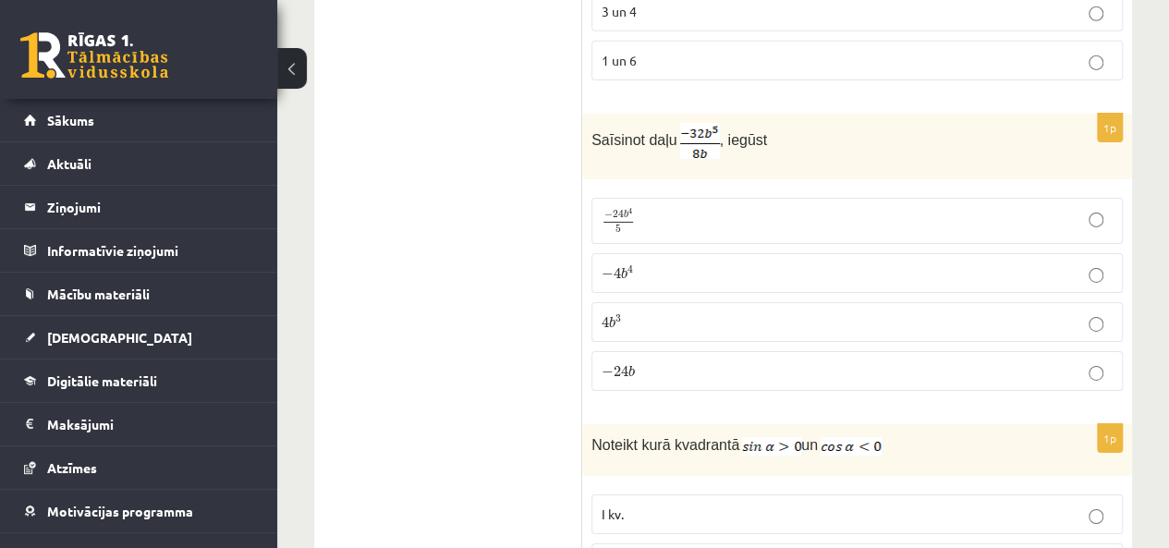
click at [678, 263] on p "− 4 b 4 − 4 b 4" at bounding box center [857, 272] width 511 height 19
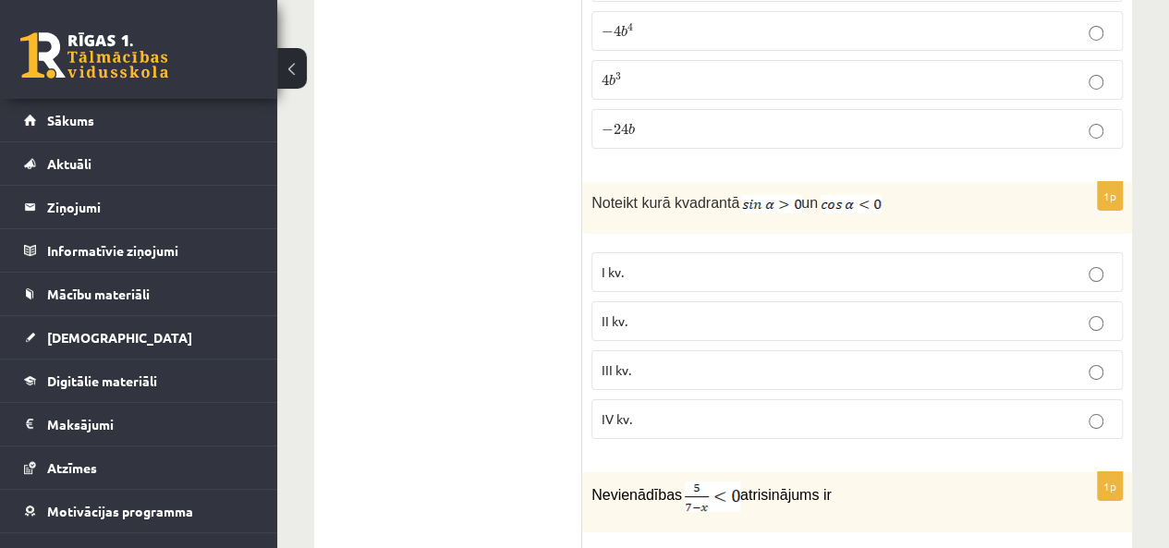
scroll to position [6787, 0]
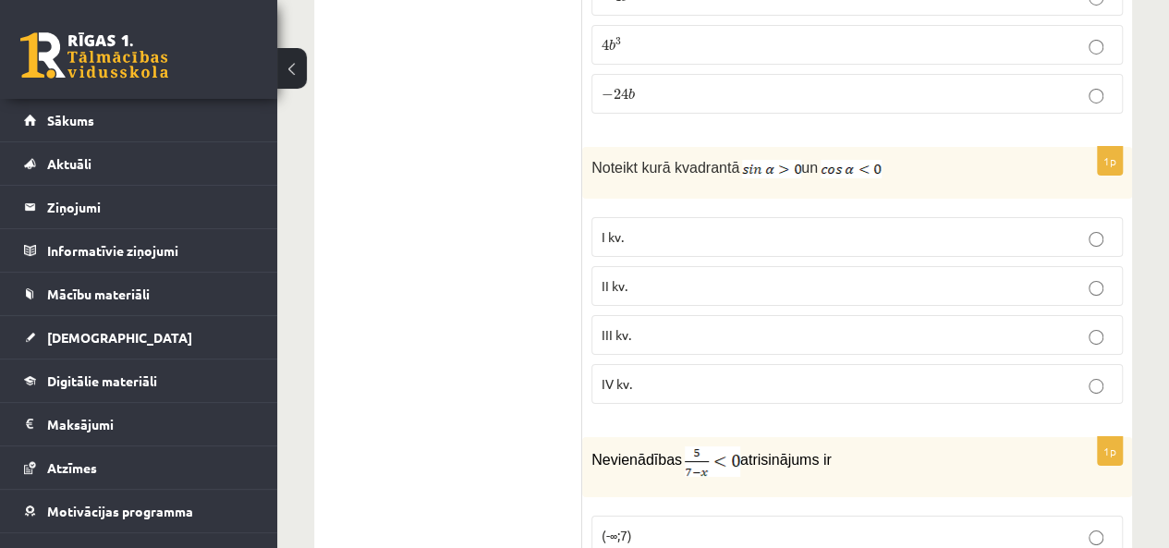
click at [691, 227] on p "I kv." at bounding box center [857, 236] width 511 height 19
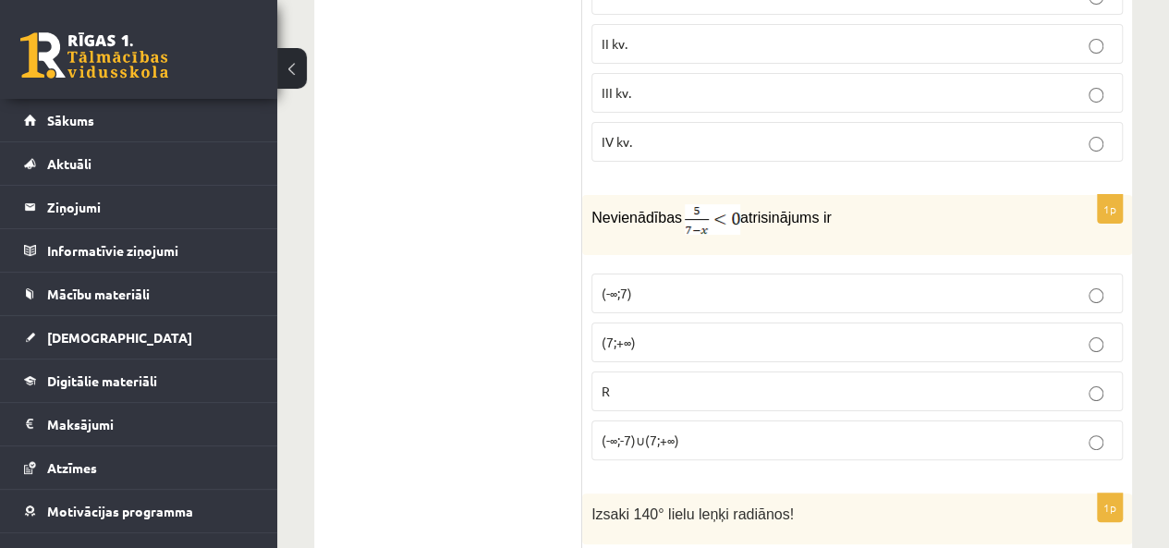
scroll to position [7064, 0]
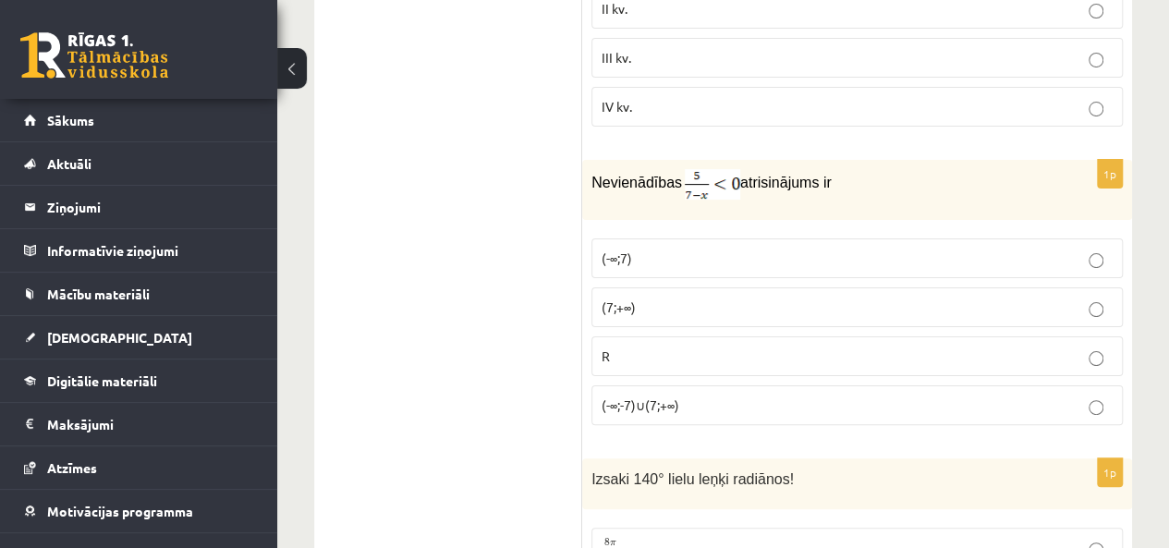
click at [699, 298] on p "(7;+∞)" at bounding box center [857, 307] width 511 height 19
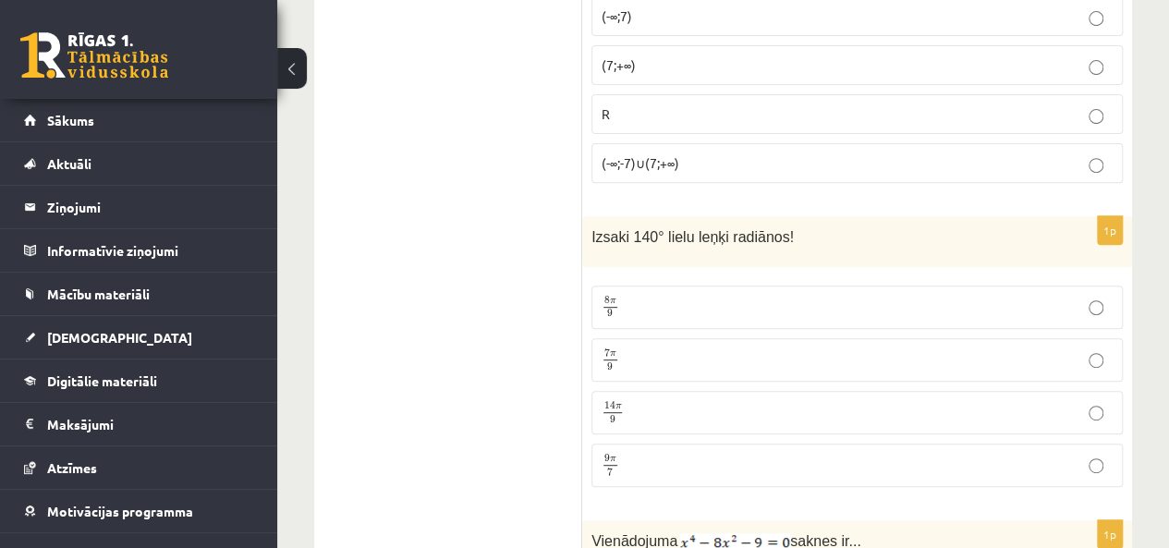
scroll to position [7341, 0]
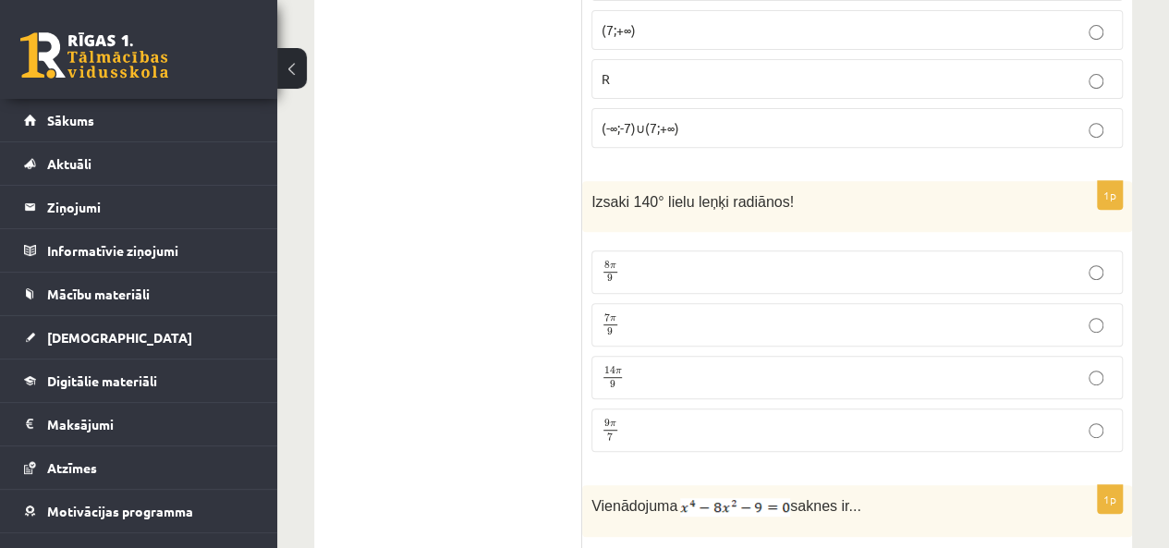
click at [788, 313] on p "7 π 9 7 π 9" at bounding box center [857, 324] width 511 height 23
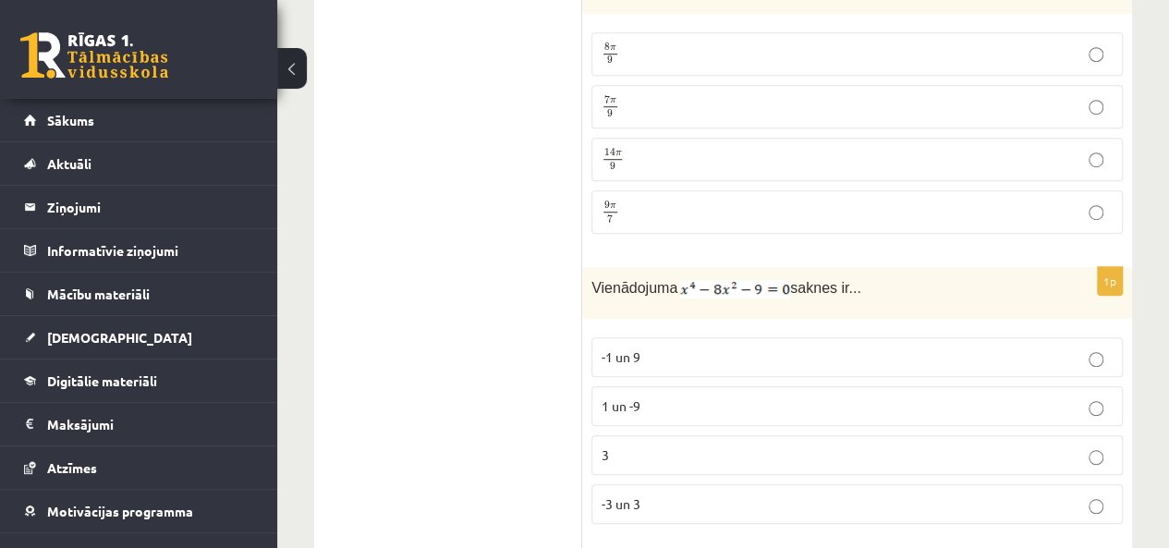
scroll to position [7619, 0]
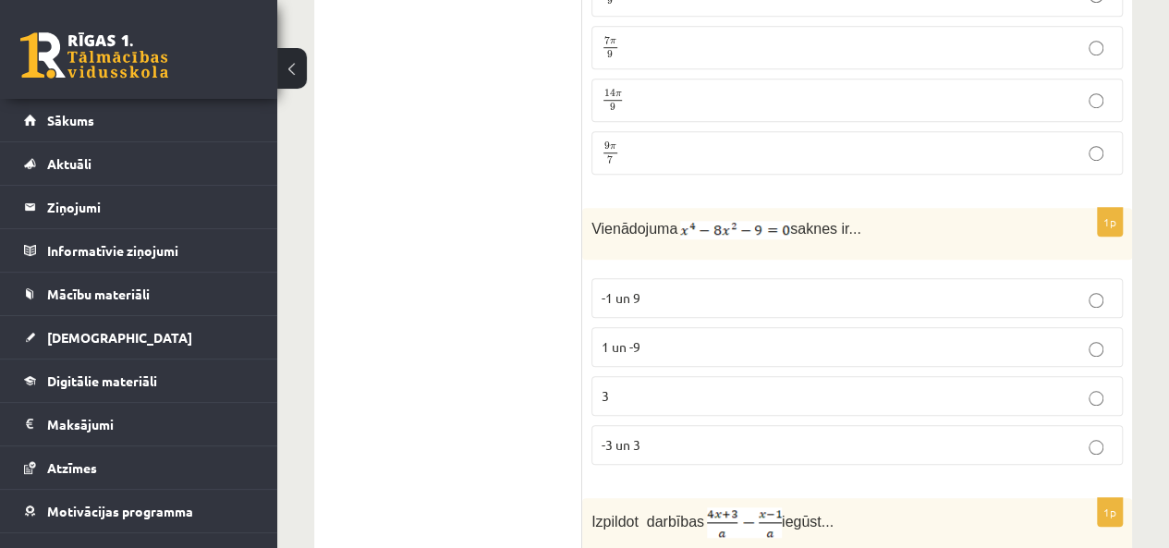
click at [773, 435] on p "-3 un 3" at bounding box center [857, 444] width 511 height 19
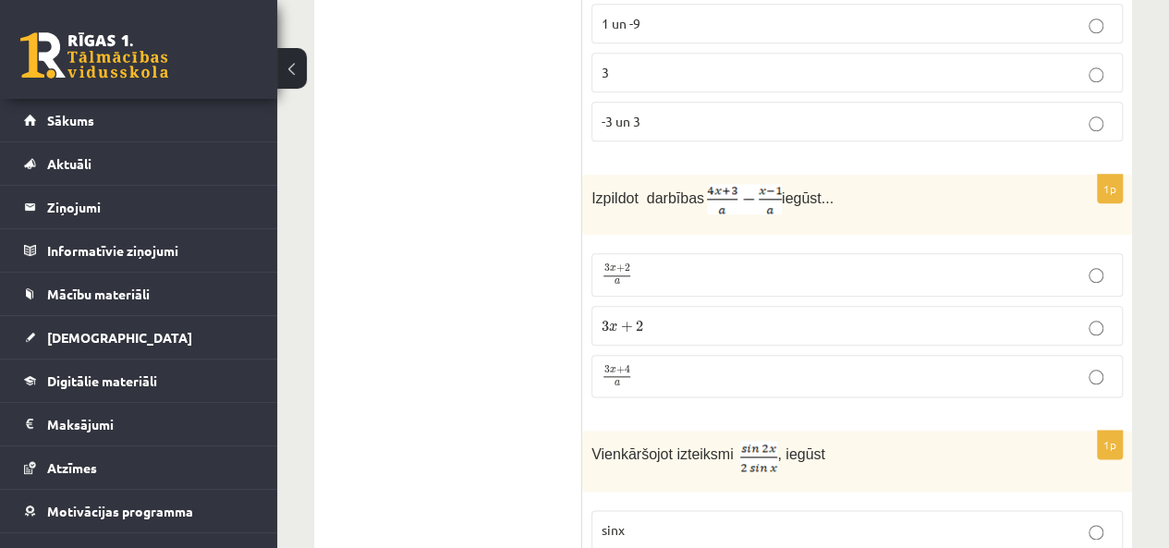
scroll to position [7988, 0]
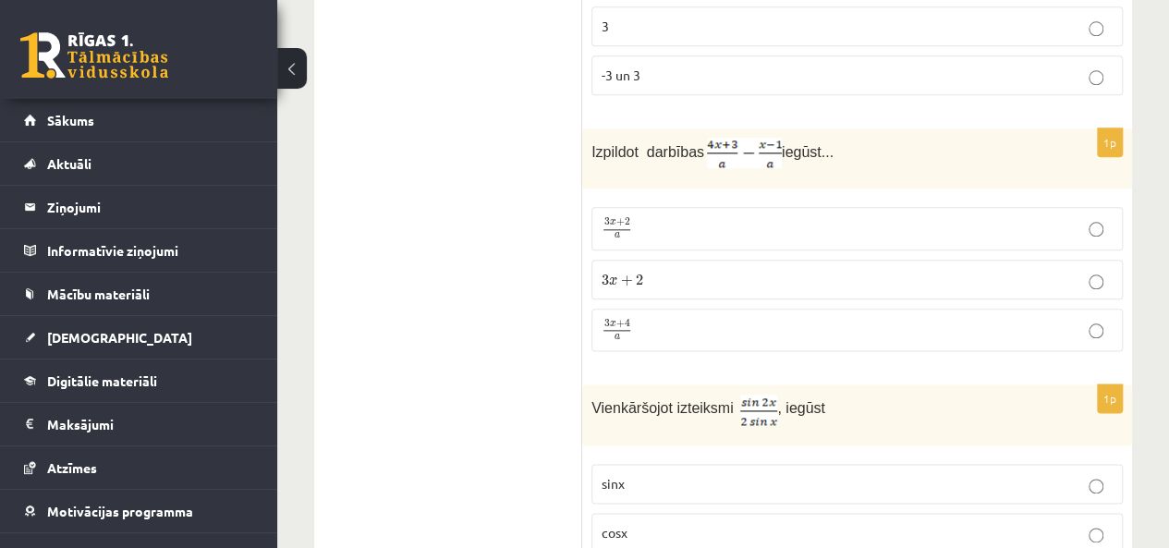
click at [653, 319] on p "3 x + 4 a 3 x + 4 a" at bounding box center [857, 330] width 511 height 23
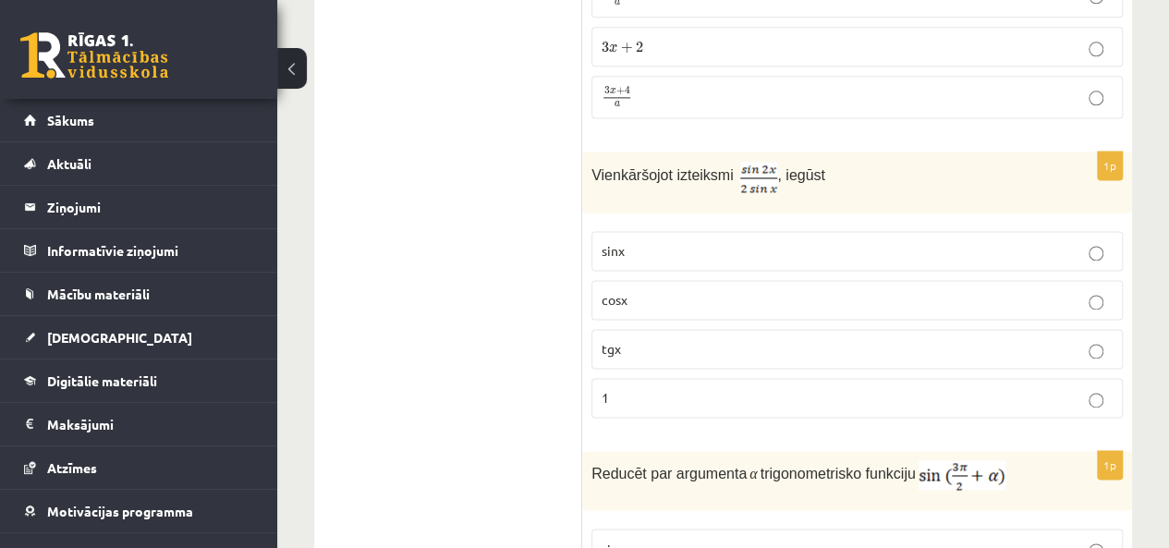
scroll to position [8266, 0]
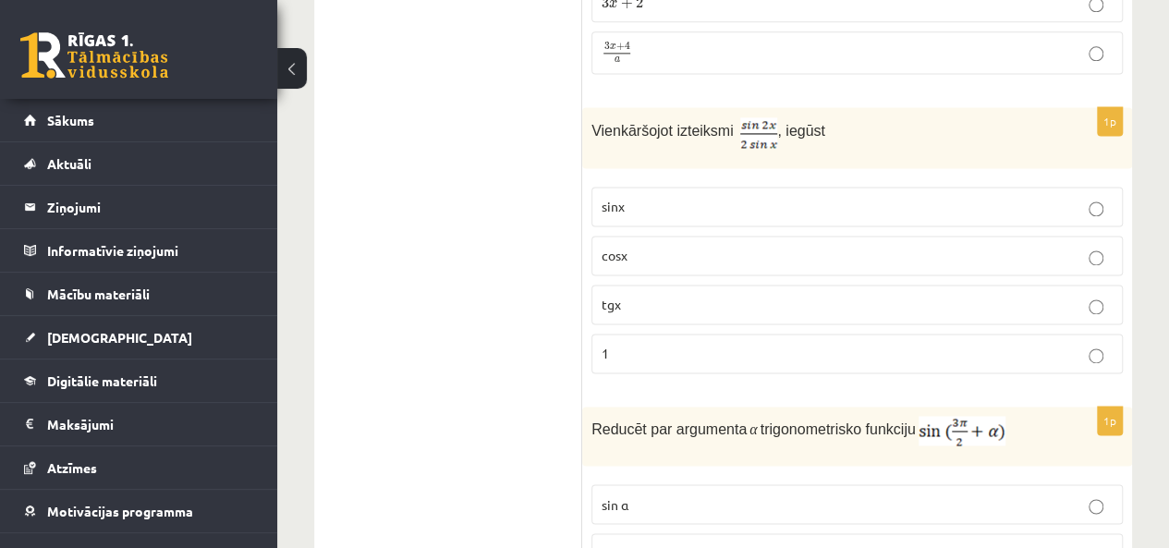
click at [629, 236] on label "cosx" at bounding box center [858, 256] width 532 height 40
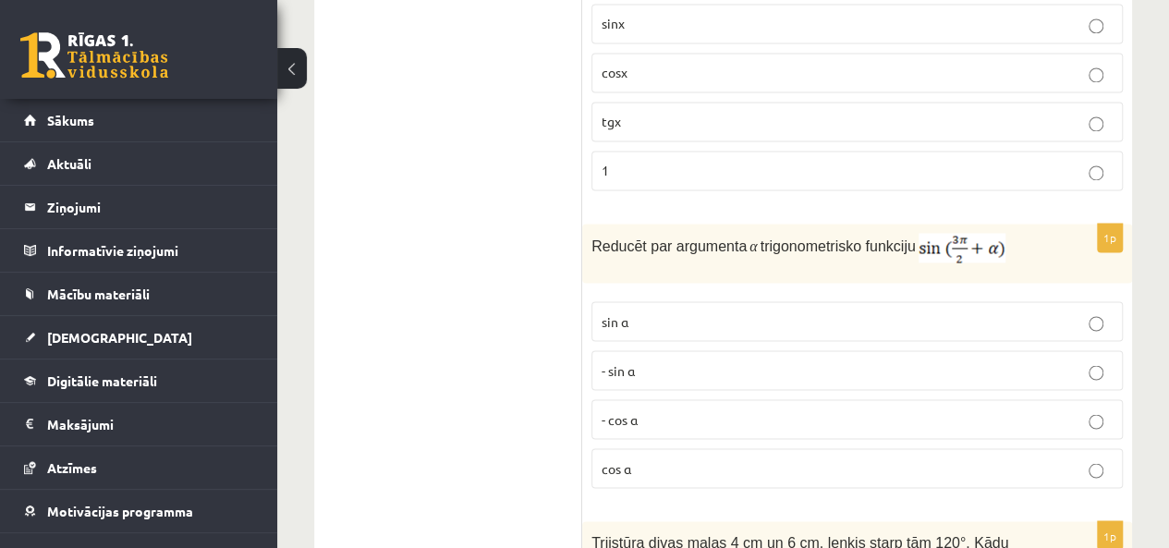
scroll to position [8451, 0]
click at [634, 299] on label "sin⁡ α" at bounding box center [858, 319] width 532 height 40
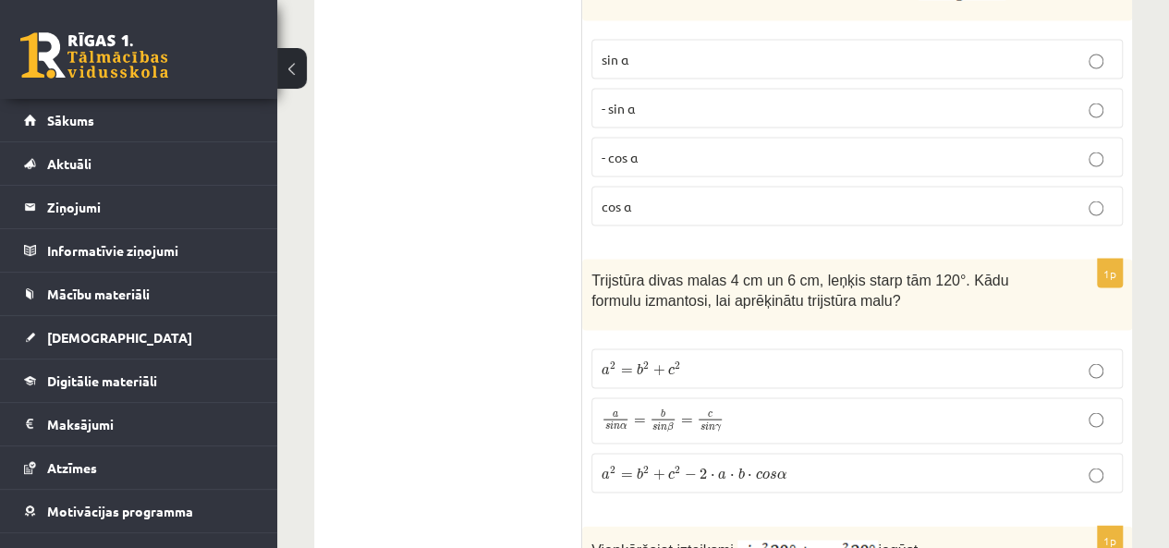
scroll to position [8728, 0]
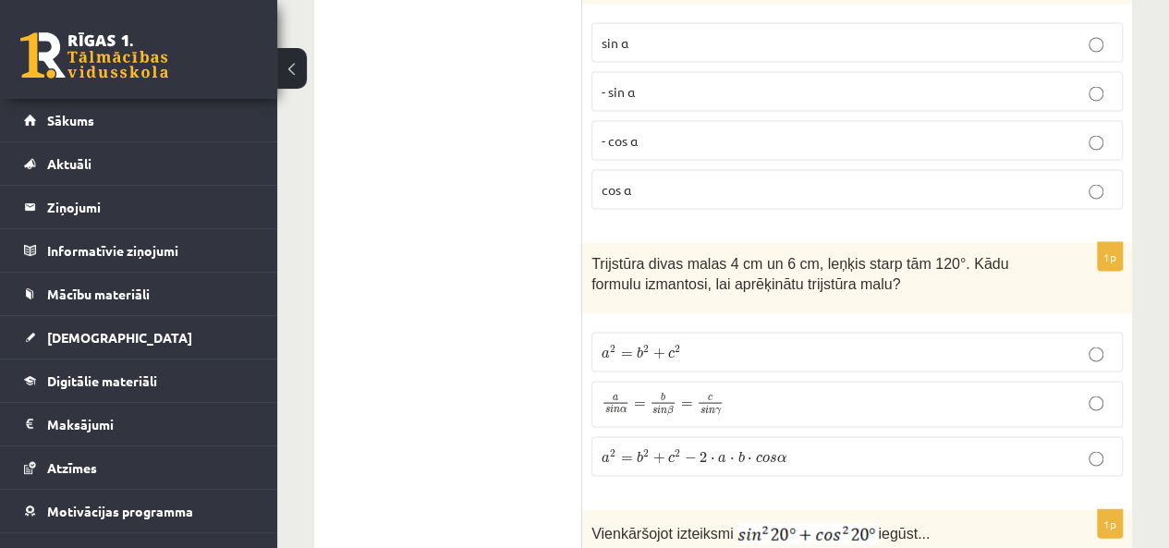
click at [721, 395] on span "c s i n γ" at bounding box center [710, 405] width 27 height 21
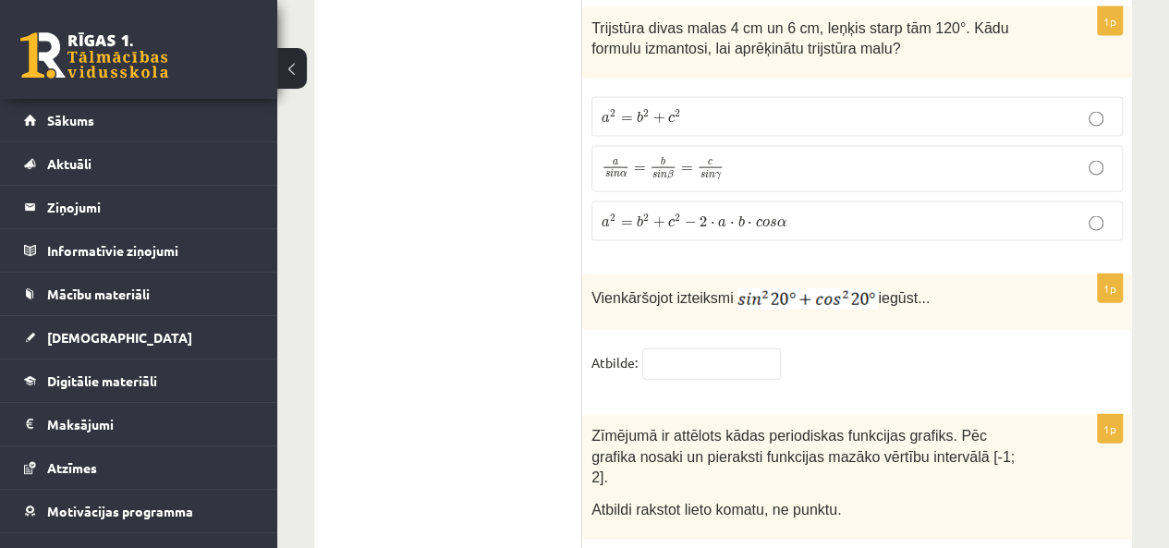
scroll to position [9005, 0]
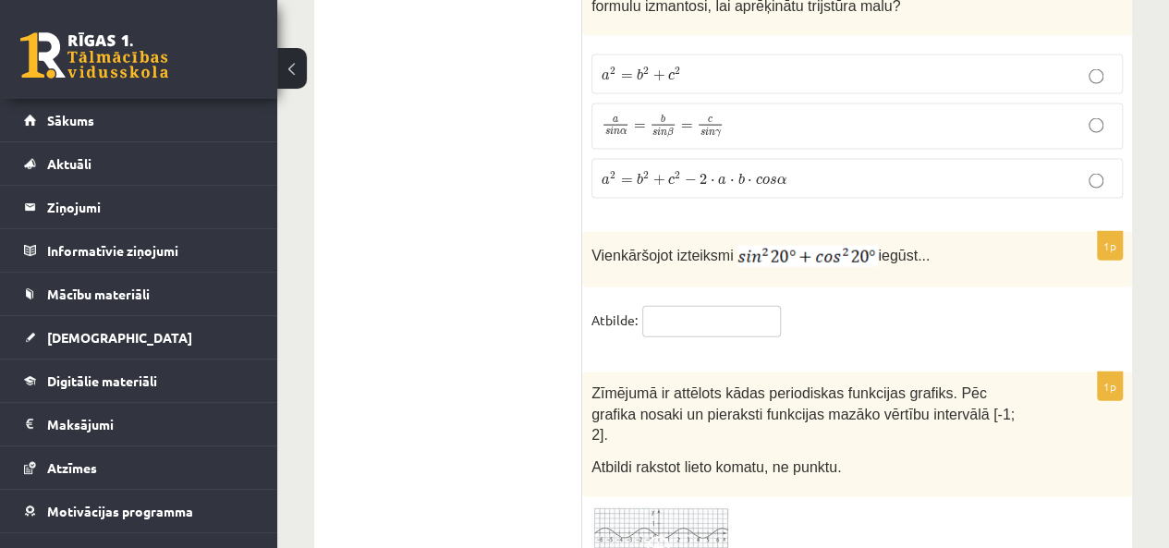
click at [693, 306] on input "text" at bounding box center [711, 321] width 139 height 31
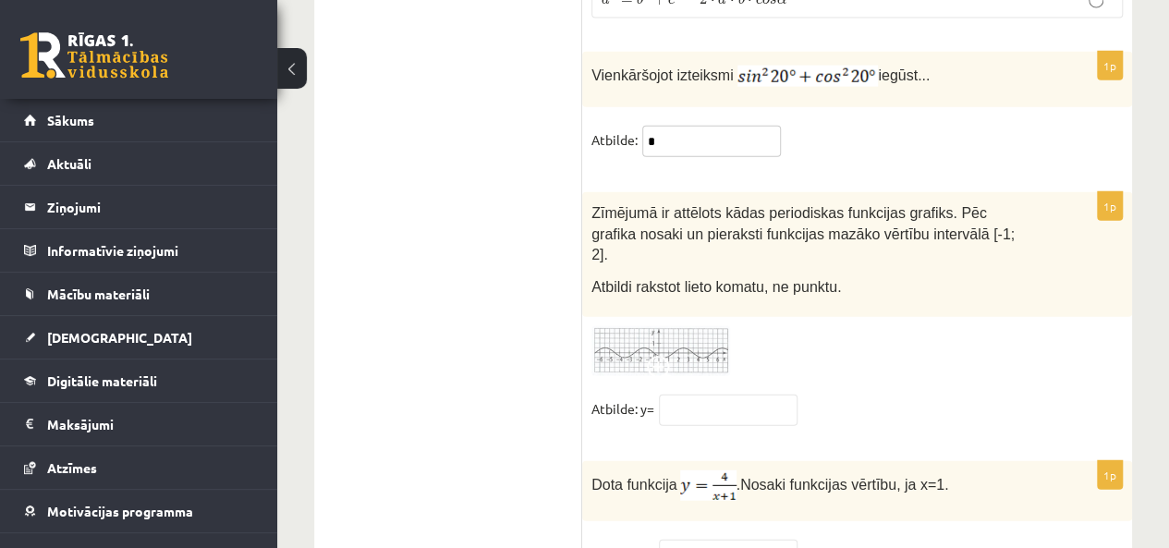
scroll to position [9190, 0]
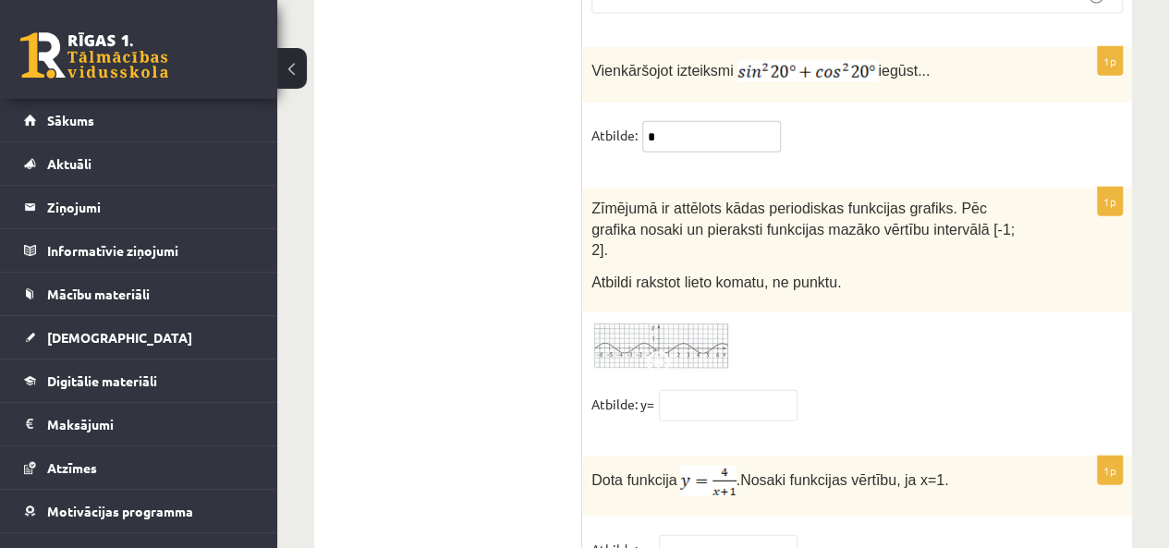
type input "*"
click at [654, 351] on span at bounding box center [662, 366] width 30 height 30
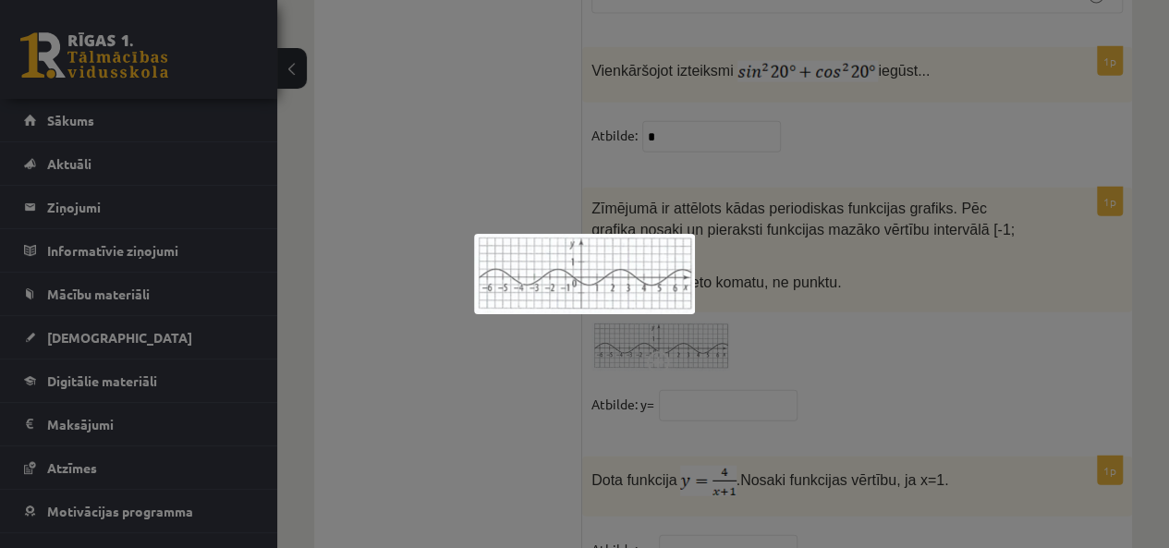
click at [797, 258] on div at bounding box center [584, 274] width 1169 height 548
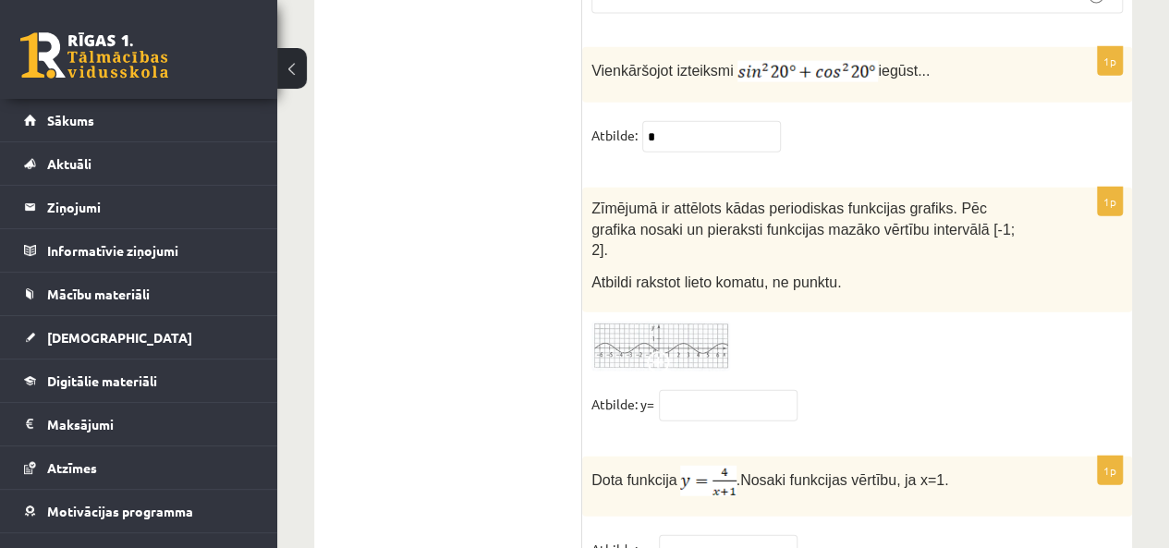
click at [673, 351] on span at bounding box center [662, 366] width 30 height 30
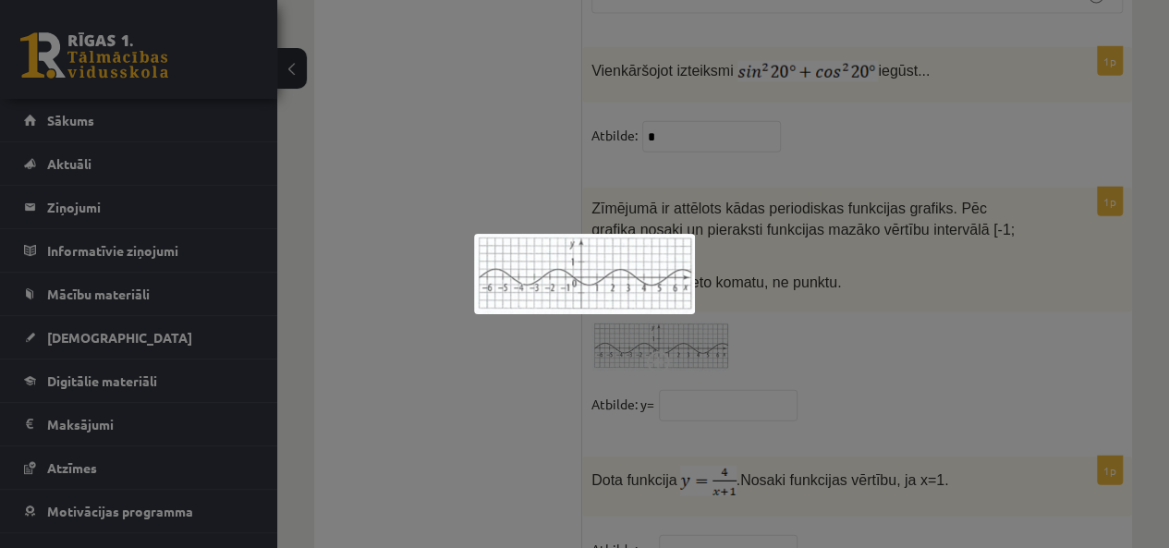
click at [769, 287] on div at bounding box center [584, 274] width 1169 height 548
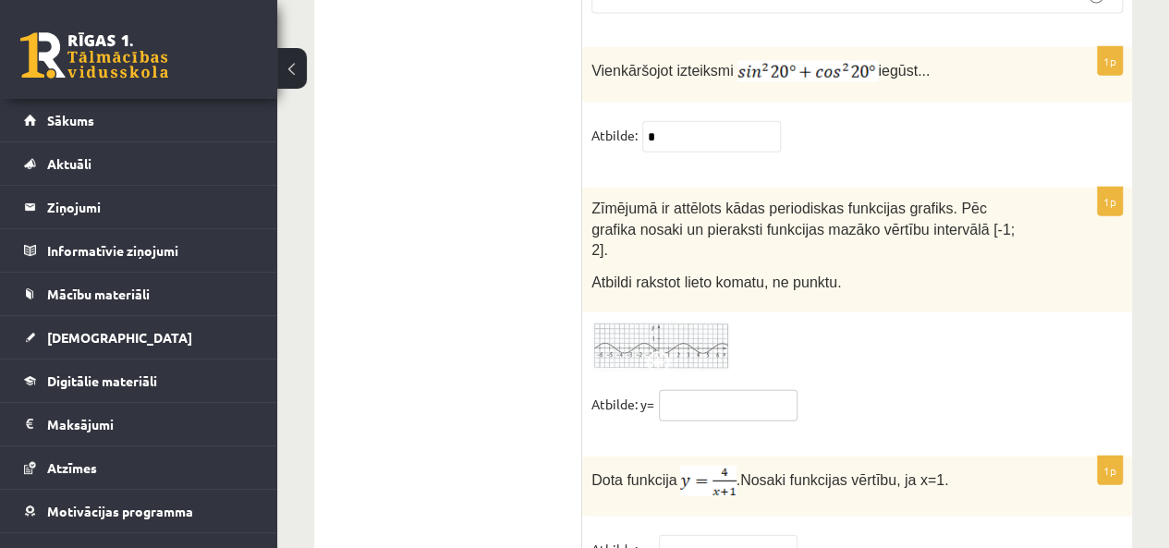
click at [669, 390] on input "text" at bounding box center [728, 405] width 139 height 31
type input "**"
click at [696, 535] on input "text" at bounding box center [728, 550] width 139 height 31
type input "*"
click at [858, 535] on fieldset "Atbilde: y= *" at bounding box center [858, 554] width 532 height 39
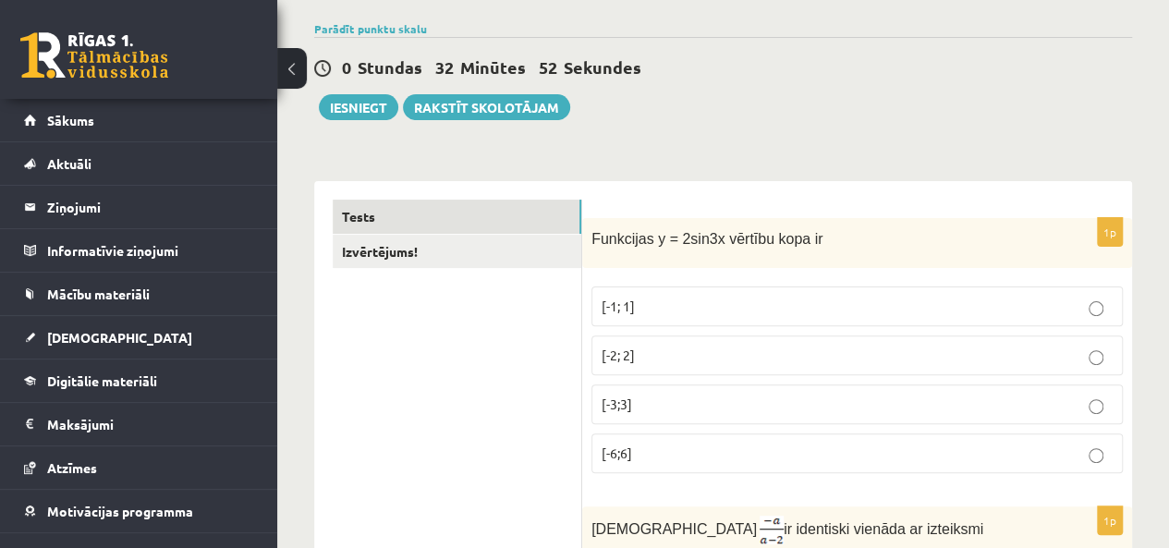
scroll to position [131, 0]
click at [429, 260] on link "Izvērtējums!" at bounding box center [457, 253] width 249 height 34
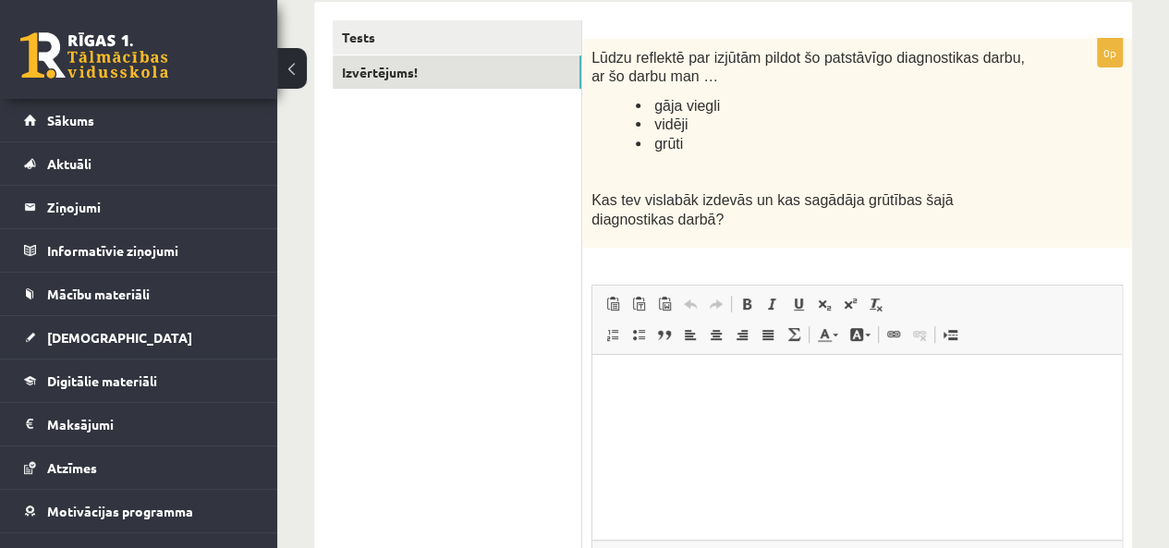
scroll to position [316, 0]
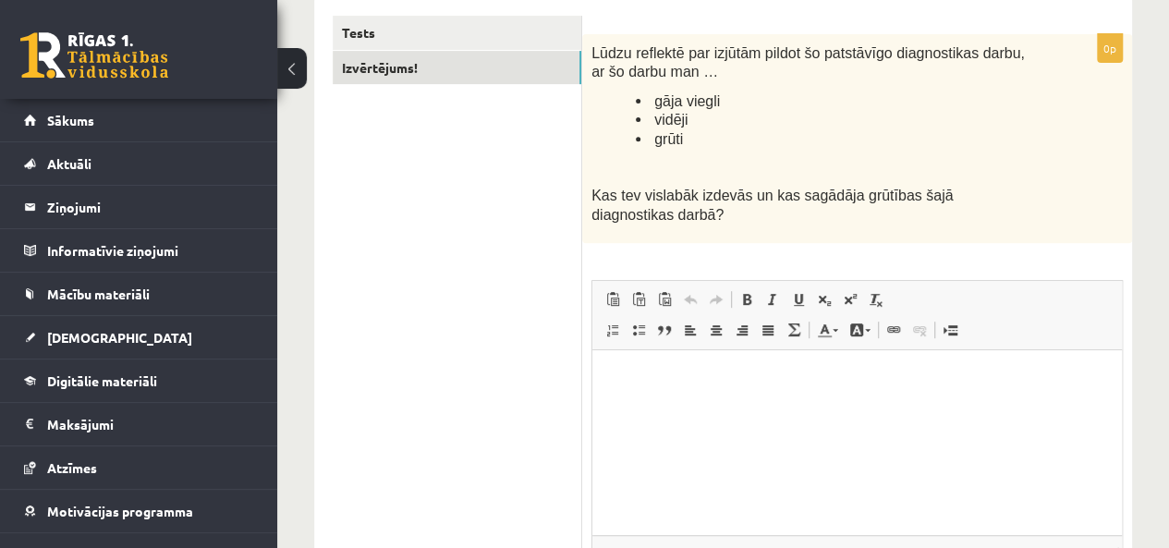
click at [629, 370] on p "Bagātinātā teksta redaktors, wiswyg-editor-user-answer-47024775239500" at bounding box center [857, 378] width 493 height 19
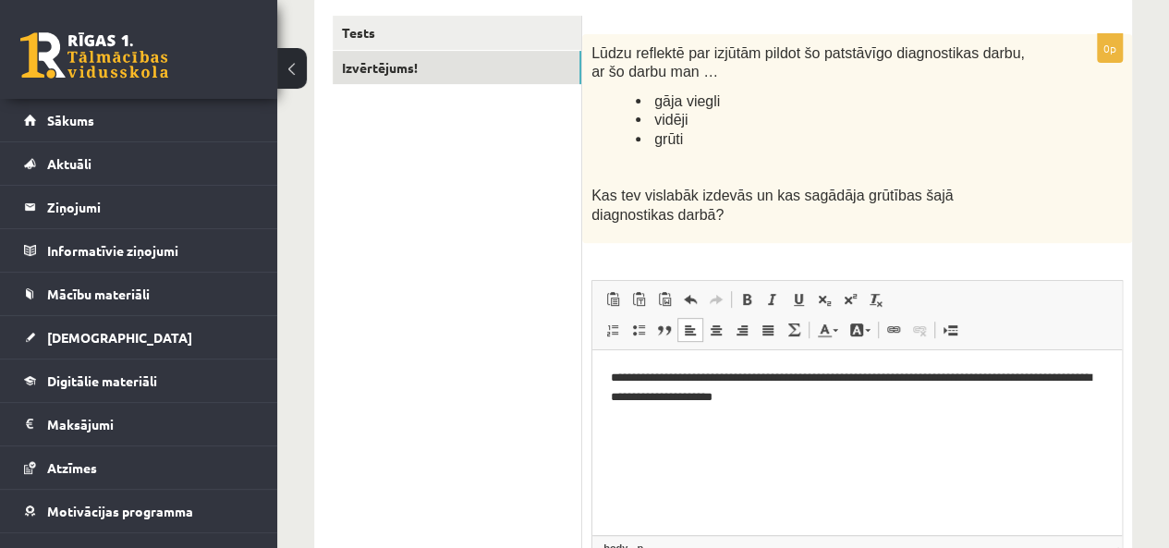
click at [610, 381] on html "**********" at bounding box center [858, 403] width 530 height 106
click at [790, 410] on body "**********" at bounding box center [857, 403] width 493 height 69
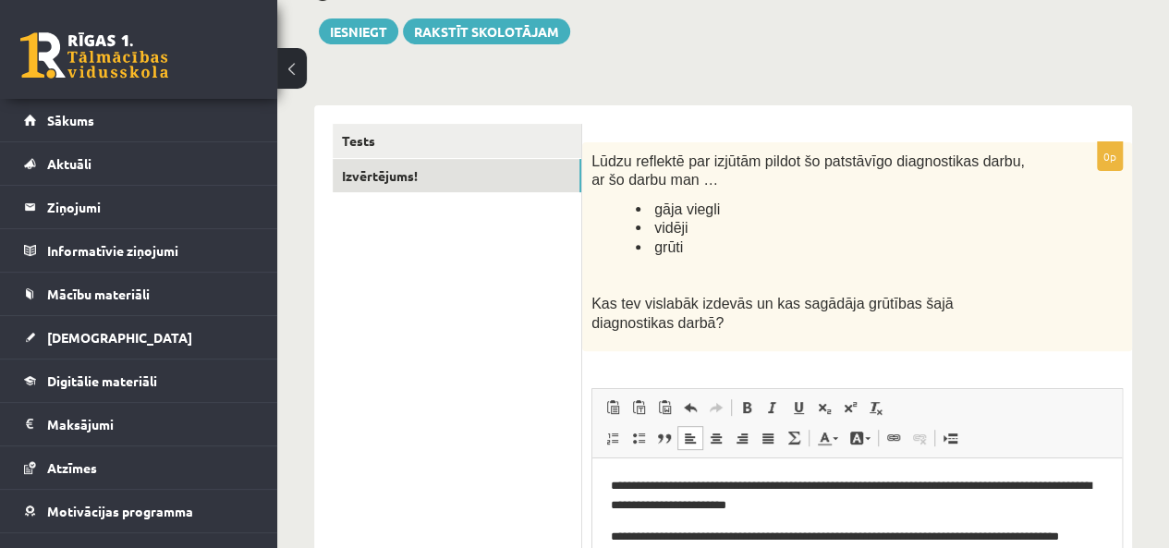
scroll to position [131, 0]
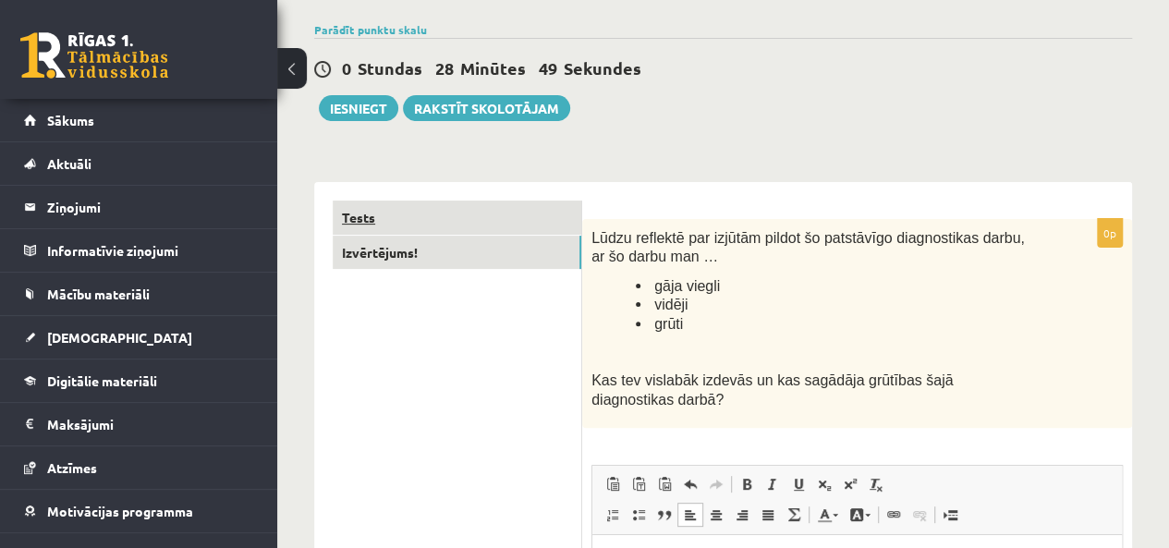
click at [420, 223] on link "Tests" at bounding box center [457, 218] width 249 height 34
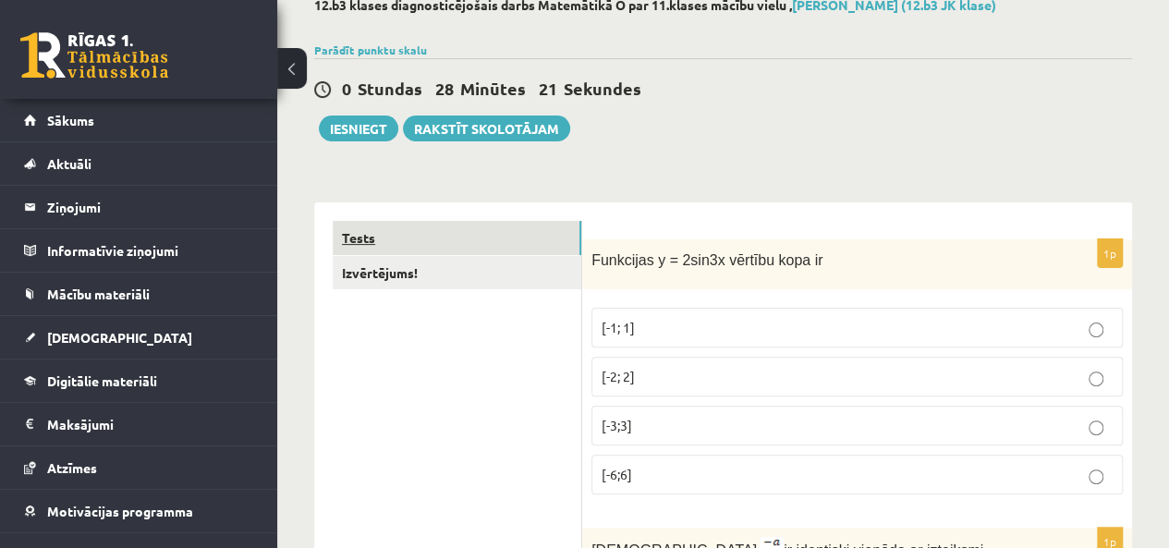
scroll to position [39, 0]
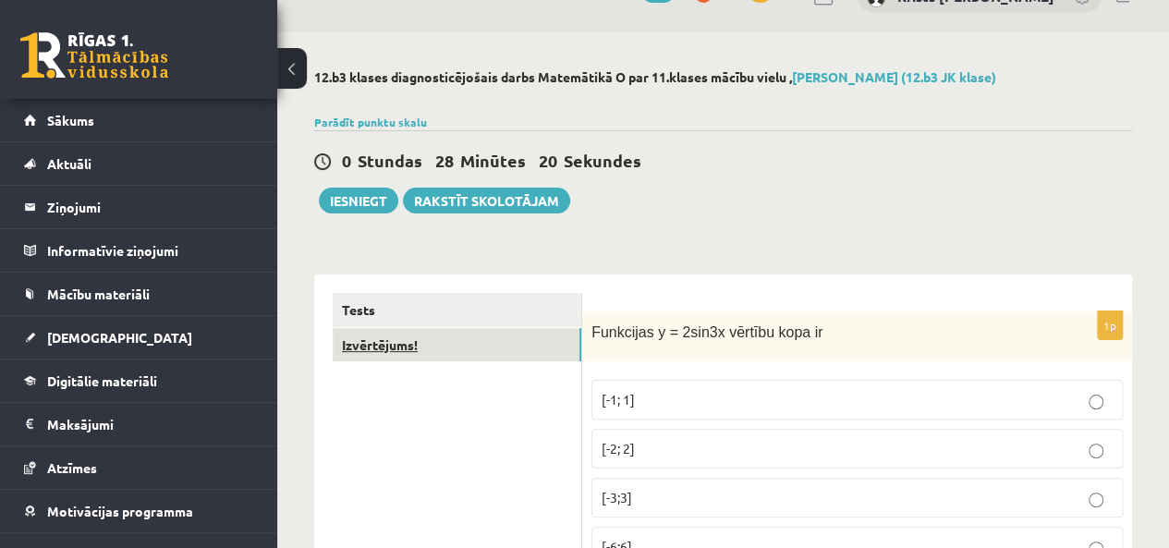
click at [444, 348] on link "Izvērtējums!" at bounding box center [457, 345] width 249 height 34
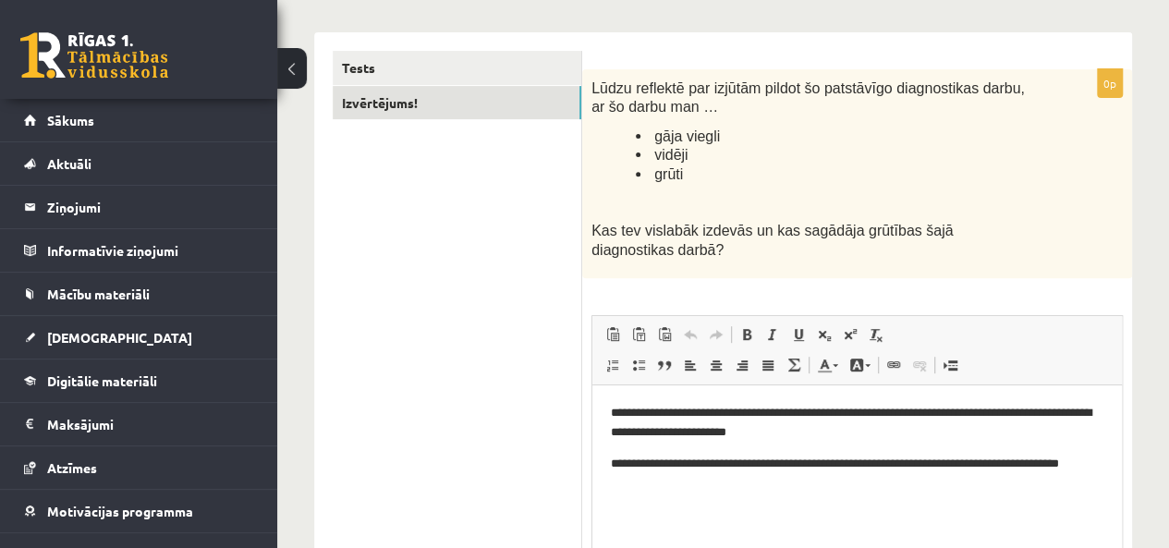
scroll to position [316, 0]
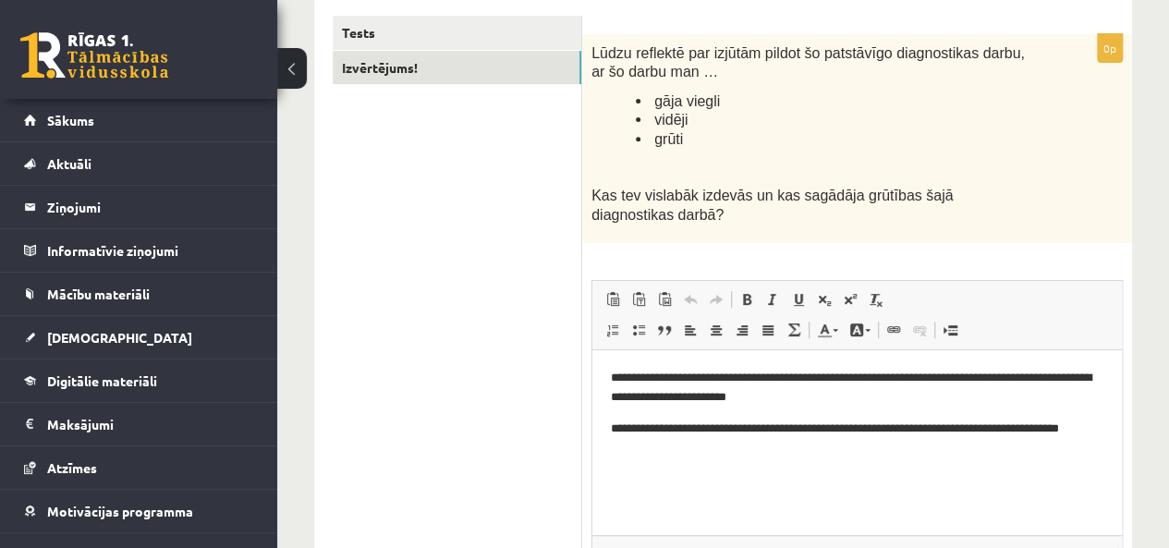
click at [678, 455] on p "**********" at bounding box center [857, 439] width 493 height 39
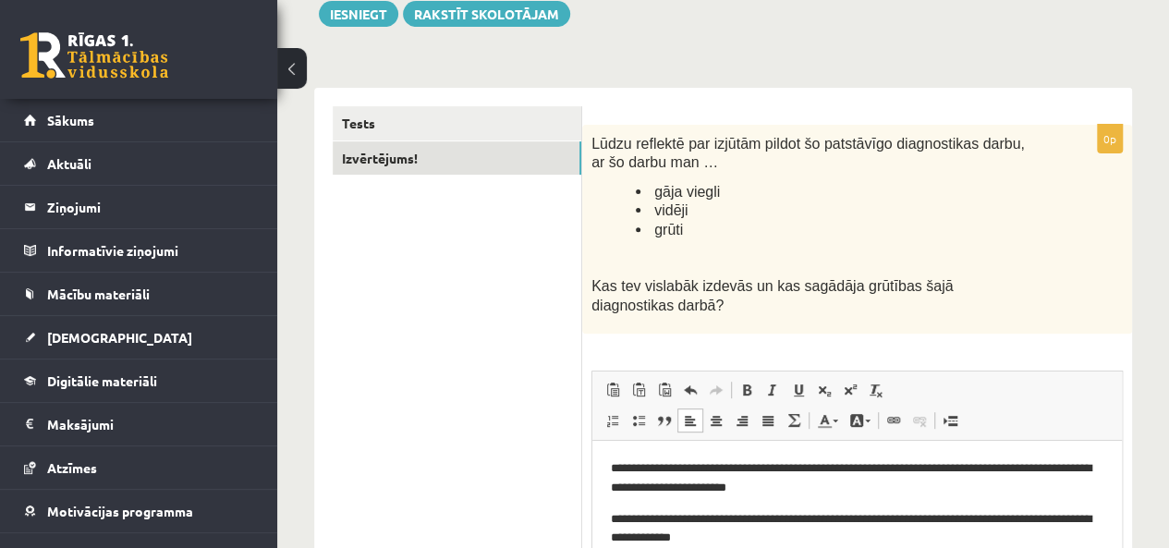
scroll to position [190, 0]
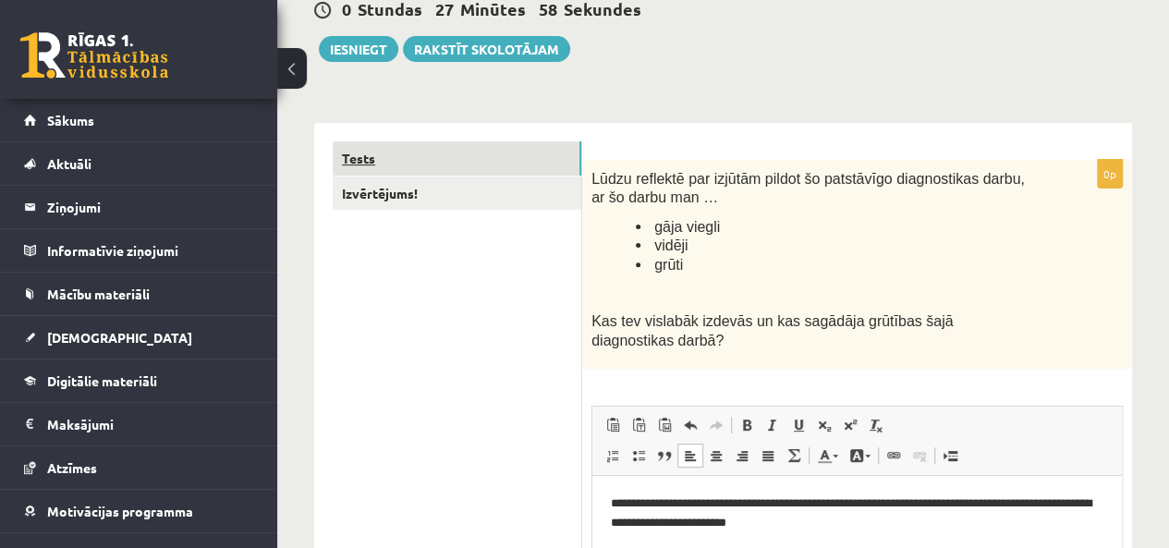
click at [421, 159] on link "Tests" at bounding box center [457, 158] width 249 height 34
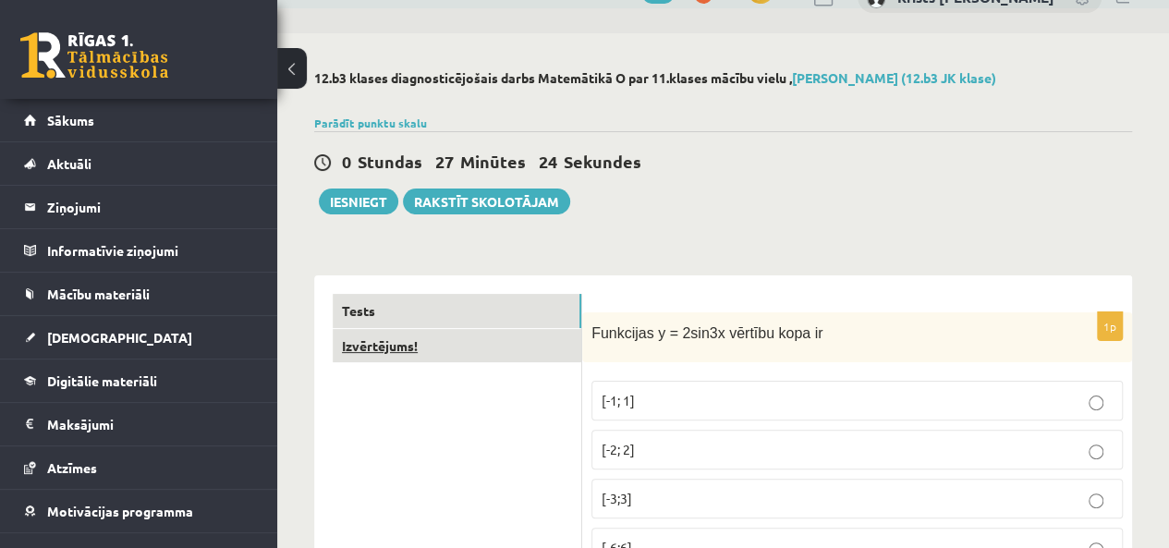
scroll to position [6, 0]
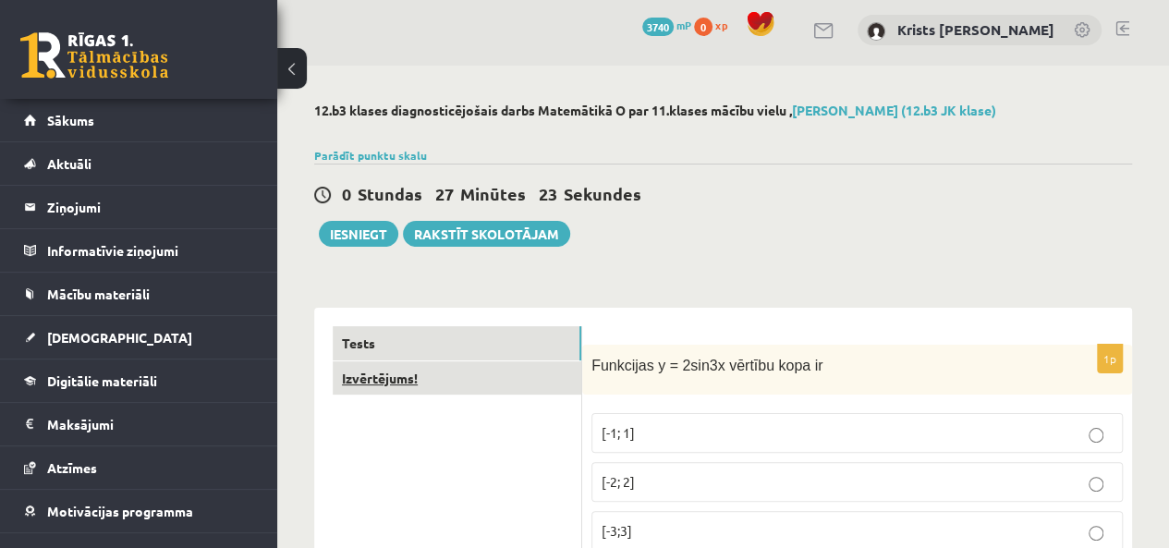
click at [406, 385] on link "Izvērtējums!" at bounding box center [457, 378] width 249 height 34
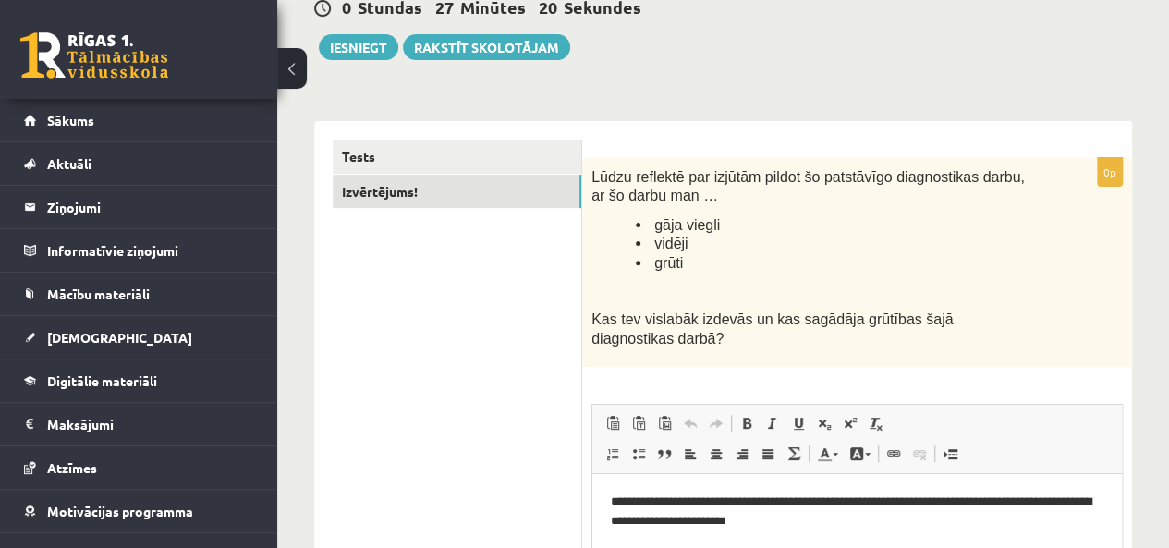
scroll to position [283, 0]
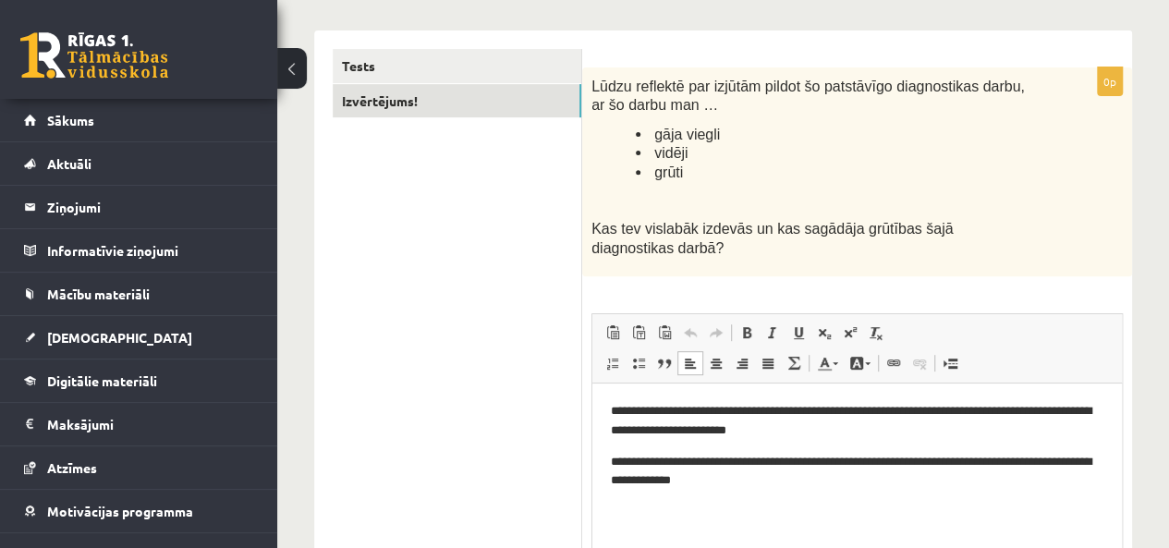
click at [901, 413] on p "**********" at bounding box center [857, 421] width 493 height 39
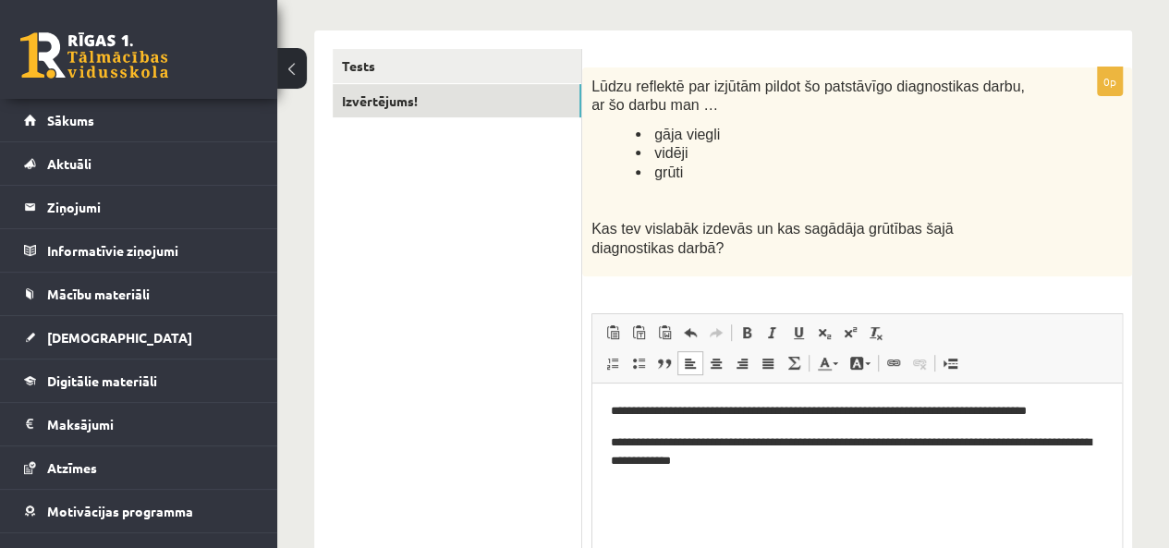
click at [898, 414] on p "**********" at bounding box center [857, 411] width 493 height 19
click at [901, 413] on p "**********" at bounding box center [857, 411] width 493 height 19
click at [899, 412] on p "**********" at bounding box center [857, 411] width 493 height 19
click at [898, 412] on p "**********" at bounding box center [857, 411] width 493 height 19
click at [1069, 405] on p "**********" at bounding box center [857, 411] width 493 height 19
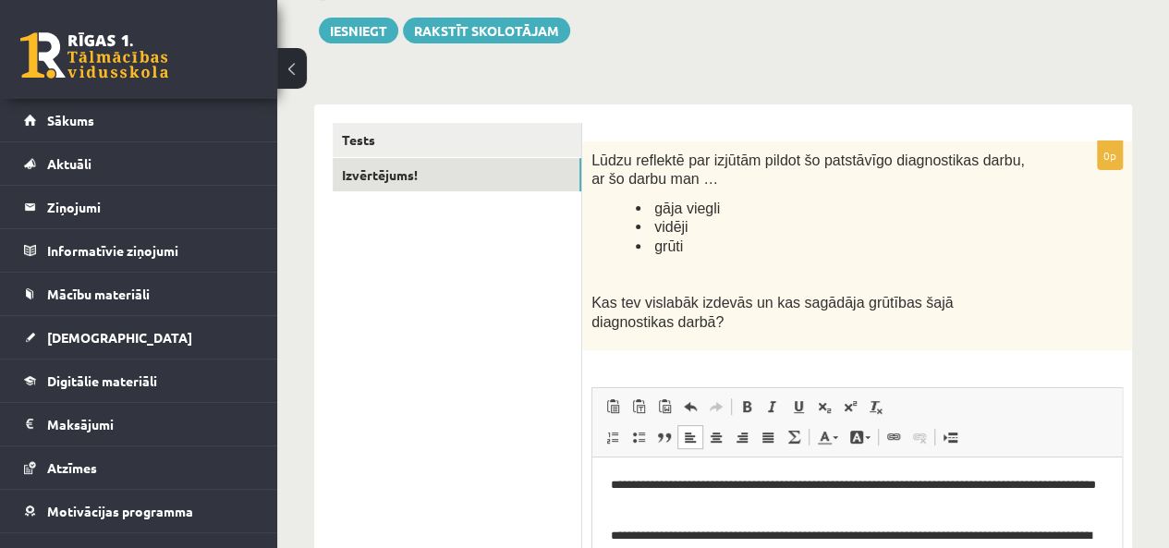
scroll to position [98, 0]
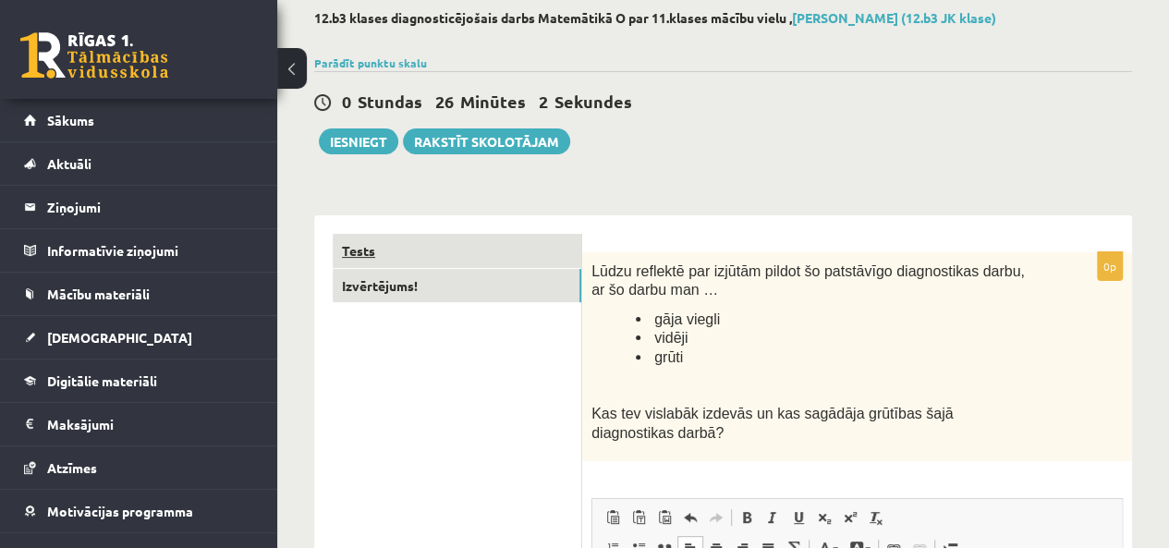
click at [447, 259] on link "Tests" at bounding box center [457, 251] width 249 height 34
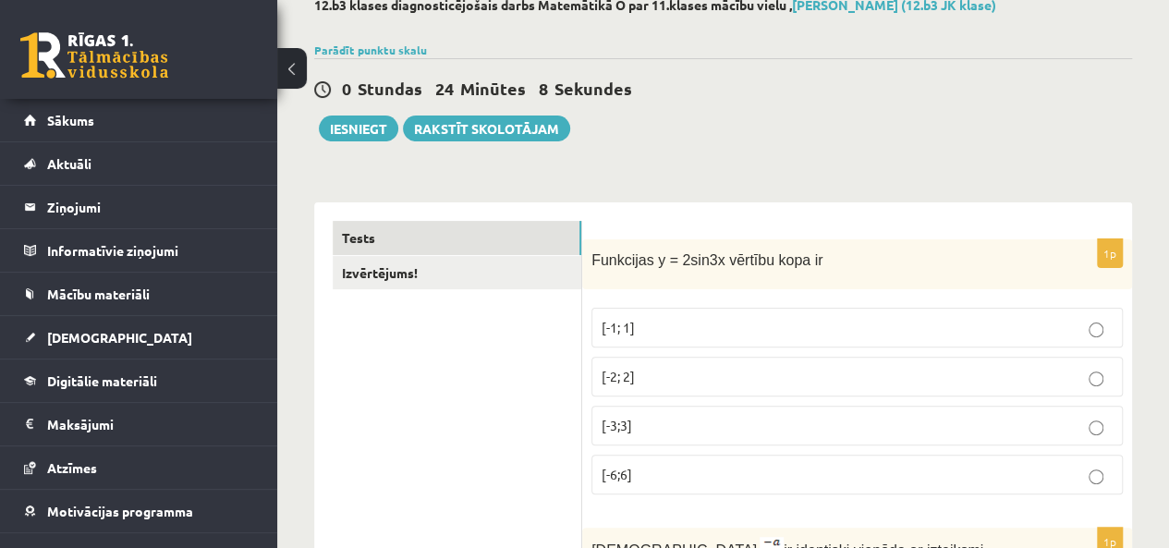
scroll to position [100, 0]
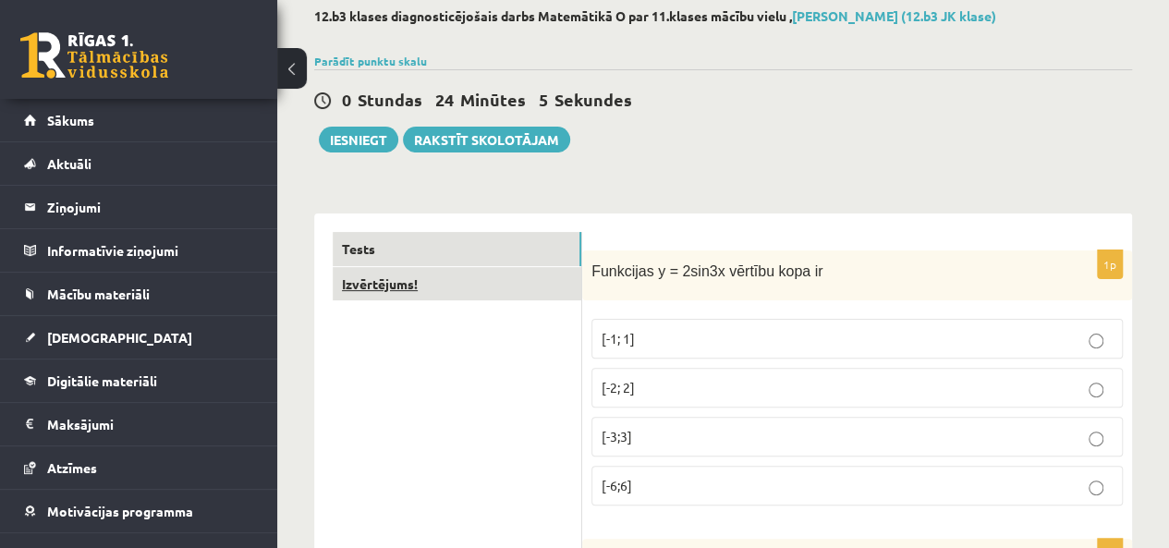
click at [389, 290] on link "Izvērtējums!" at bounding box center [457, 284] width 249 height 34
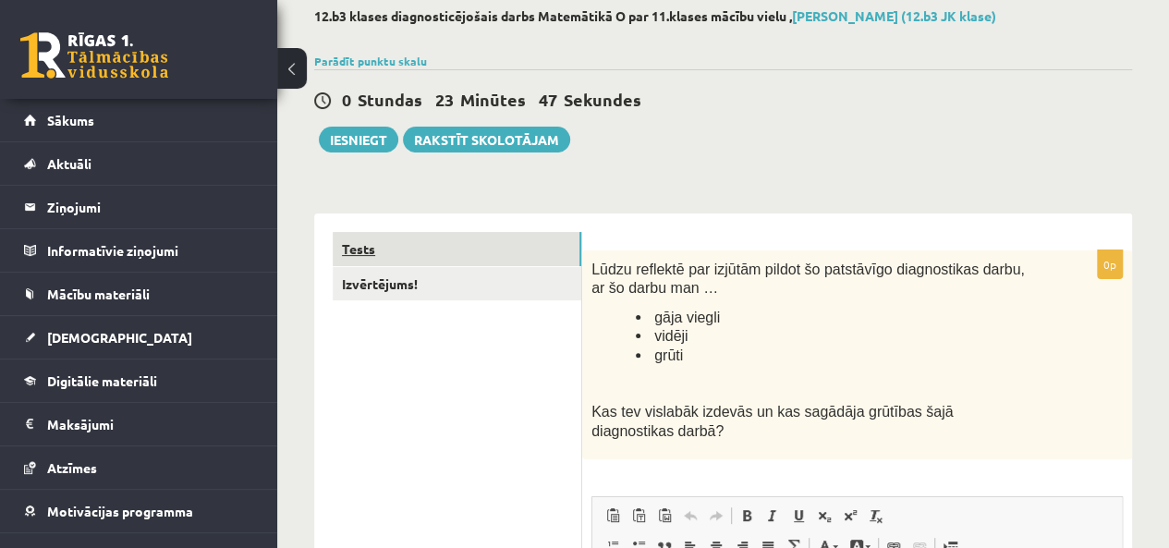
click at [413, 260] on link "Tests" at bounding box center [457, 249] width 249 height 34
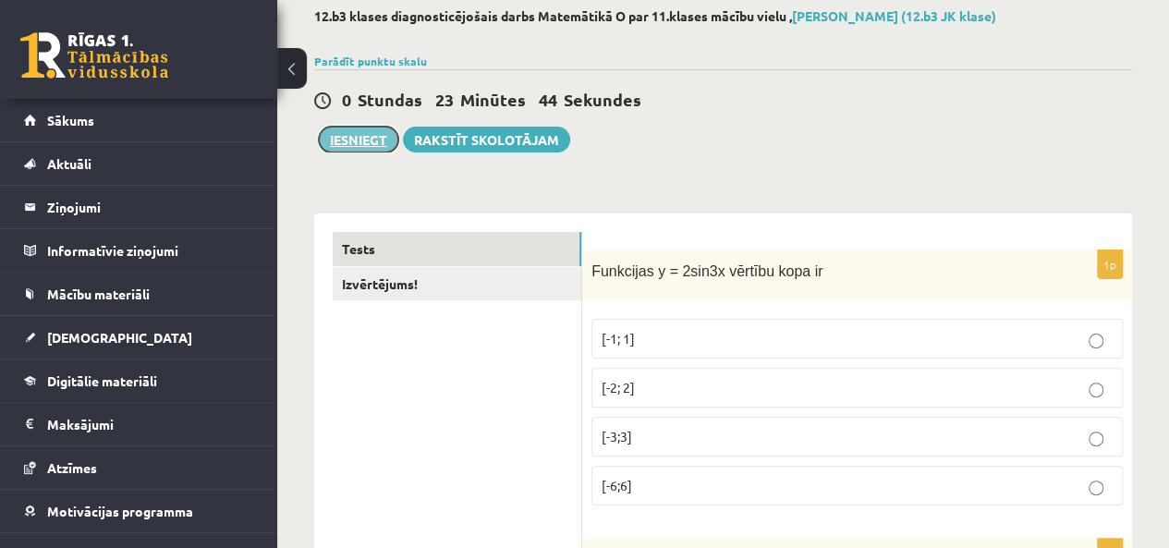
click at [361, 145] on button "Iesniegt" at bounding box center [358, 140] width 79 height 26
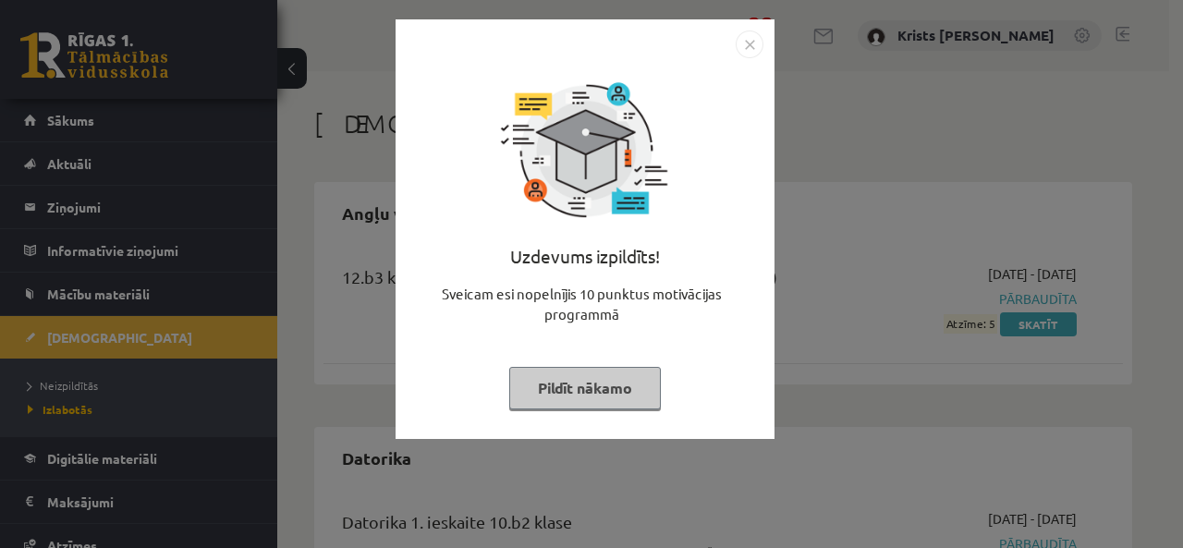
click at [602, 390] on button "Pildīt nākamo" at bounding box center [585, 388] width 152 height 43
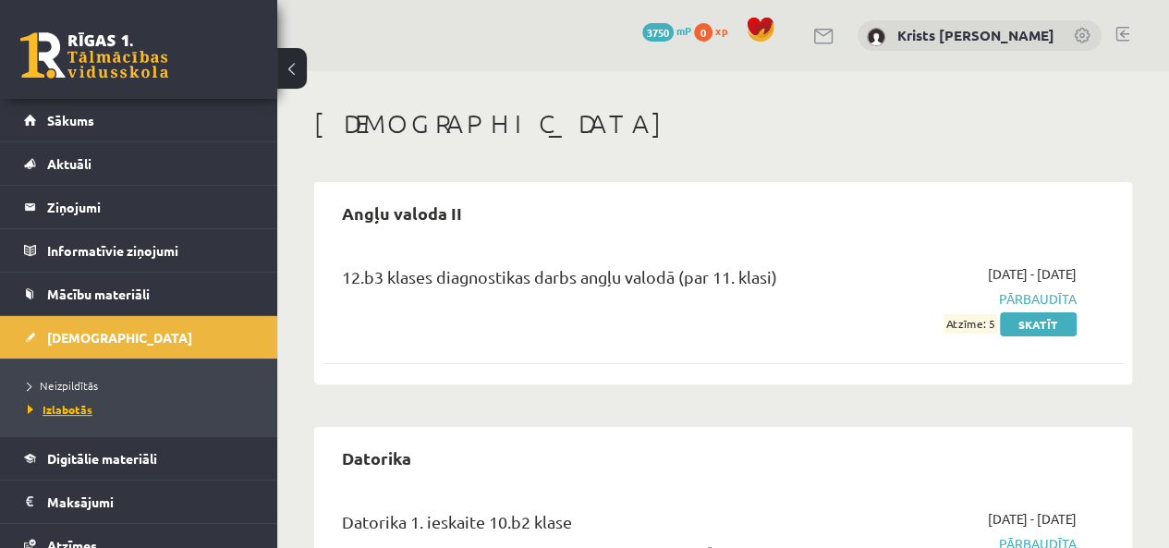
click at [83, 409] on span "Izlabotās" at bounding box center [60, 409] width 65 height 15
click at [117, 386] on link "Neizpildītās" at bounding box center [143, 385] width 231 height 17
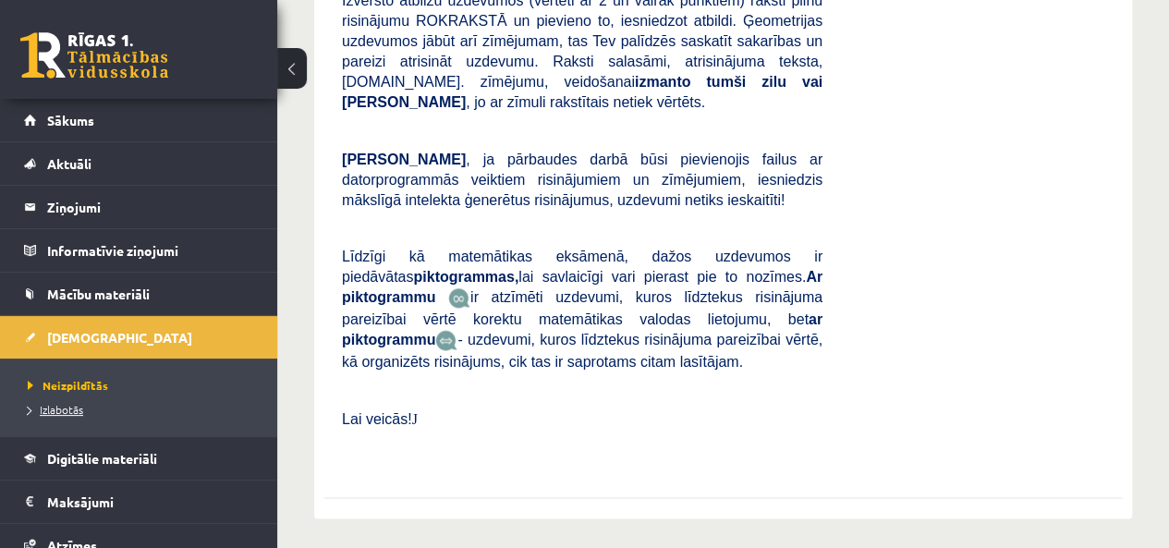
scroll to position [924, 0]
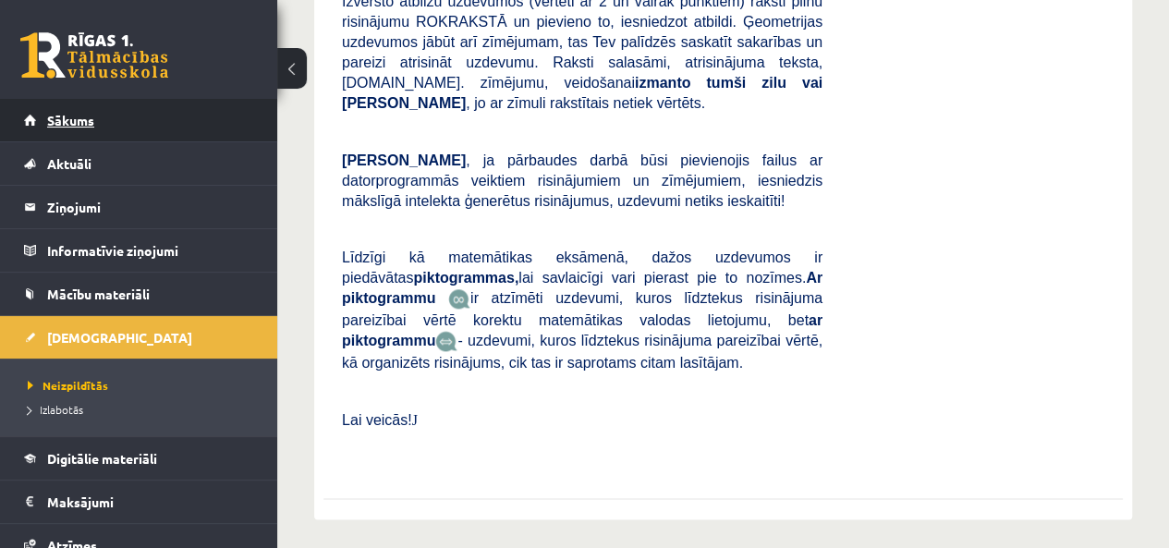
click at [78, 111] on link "Sākums" at bounding box center [139, 120] width 230 height 43
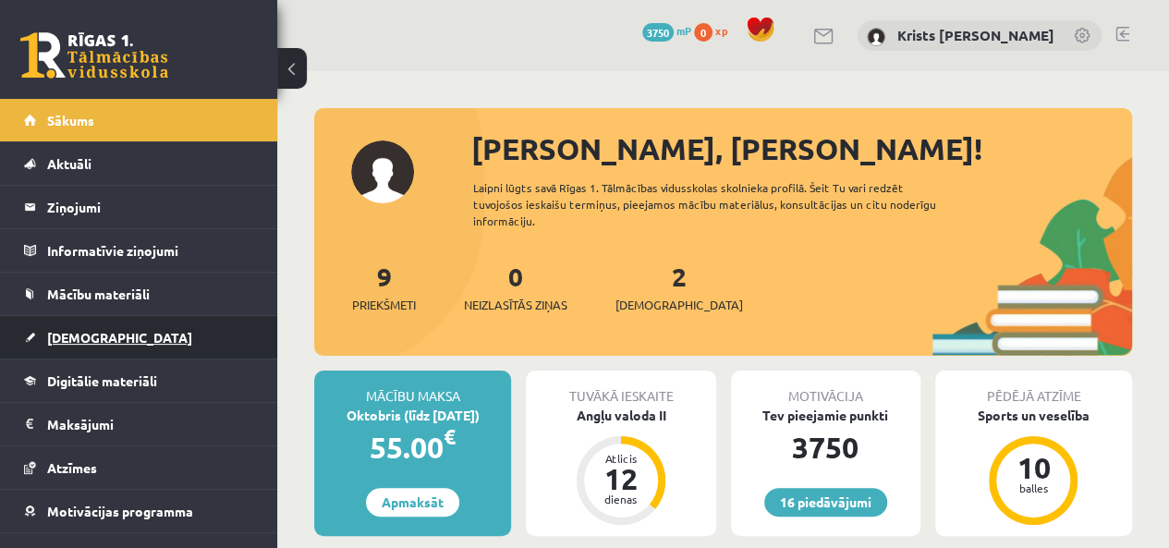
click at [80, 343] on link "[DEMOGRAPHIC_DATA]" at bounding box center [139, 337] width 230 height 43
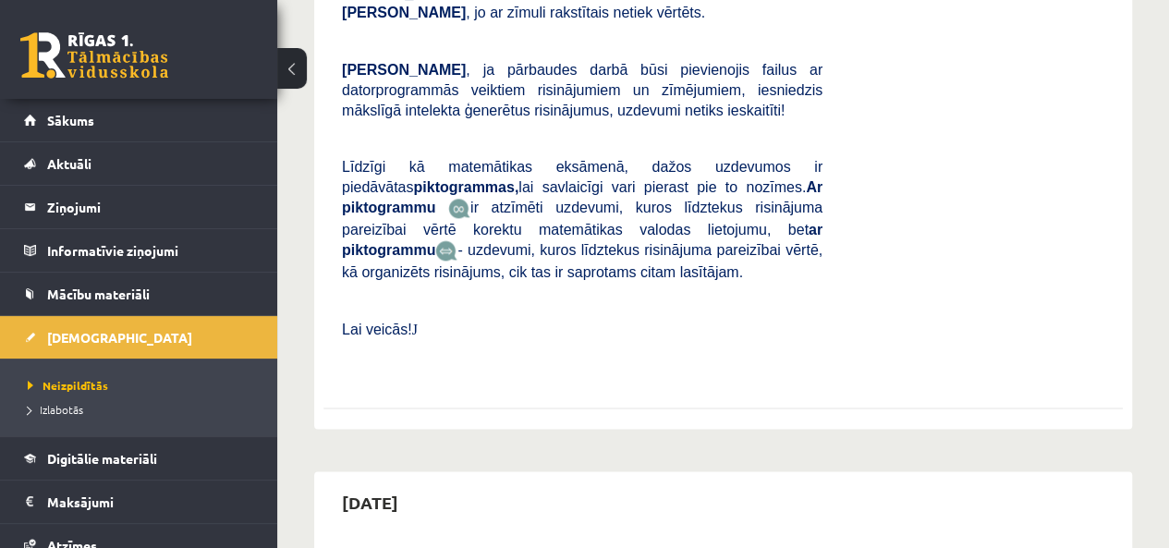
scroll to position [1017, 0]
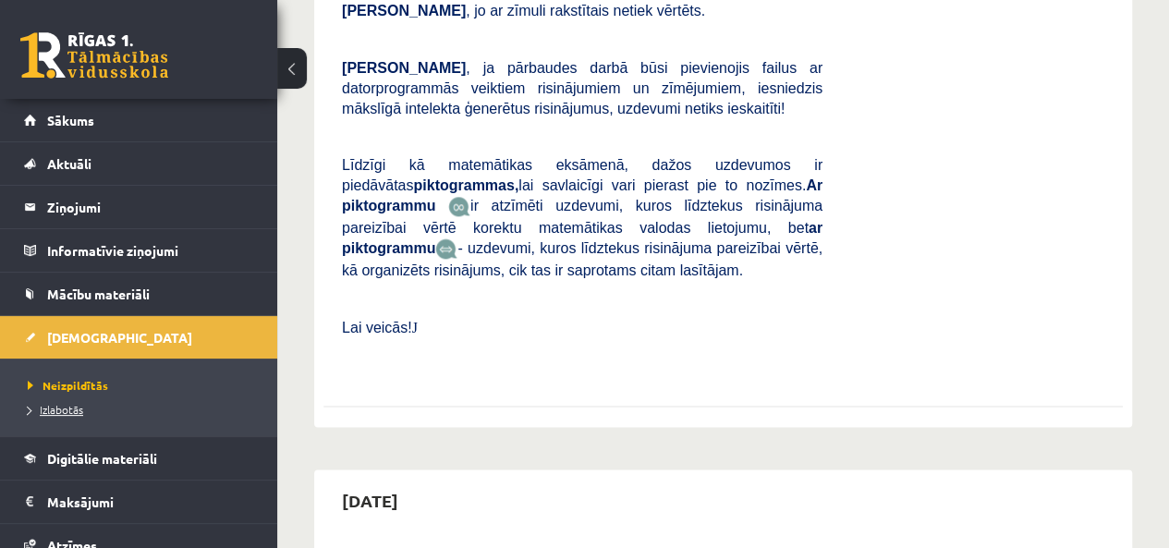
click at [76, 411] on span "Izlabotās" at bounding box center [55, 409] width 55 height 15
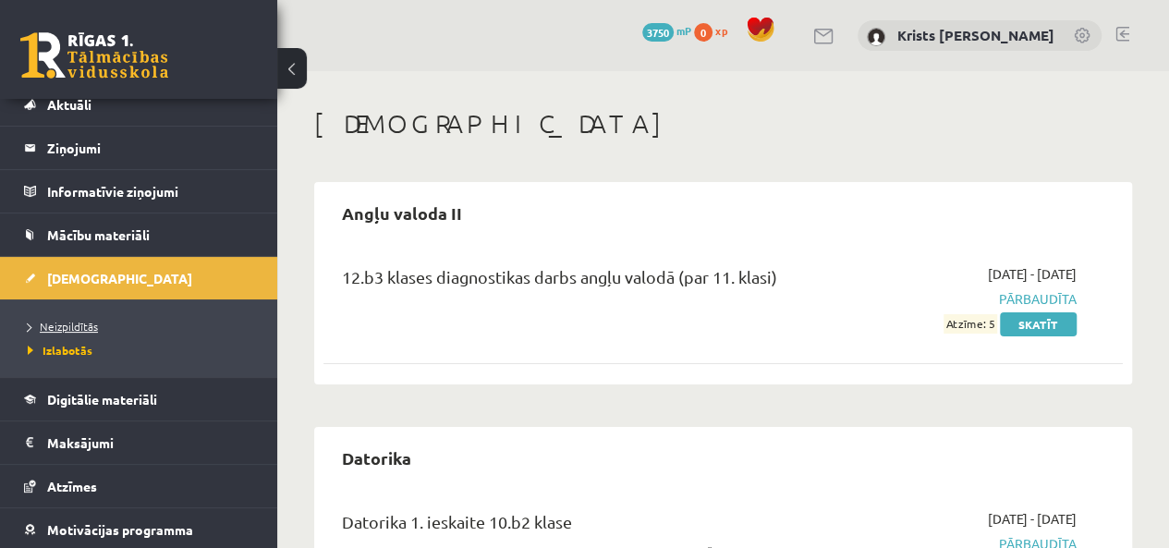
scroll to position [92, 0]
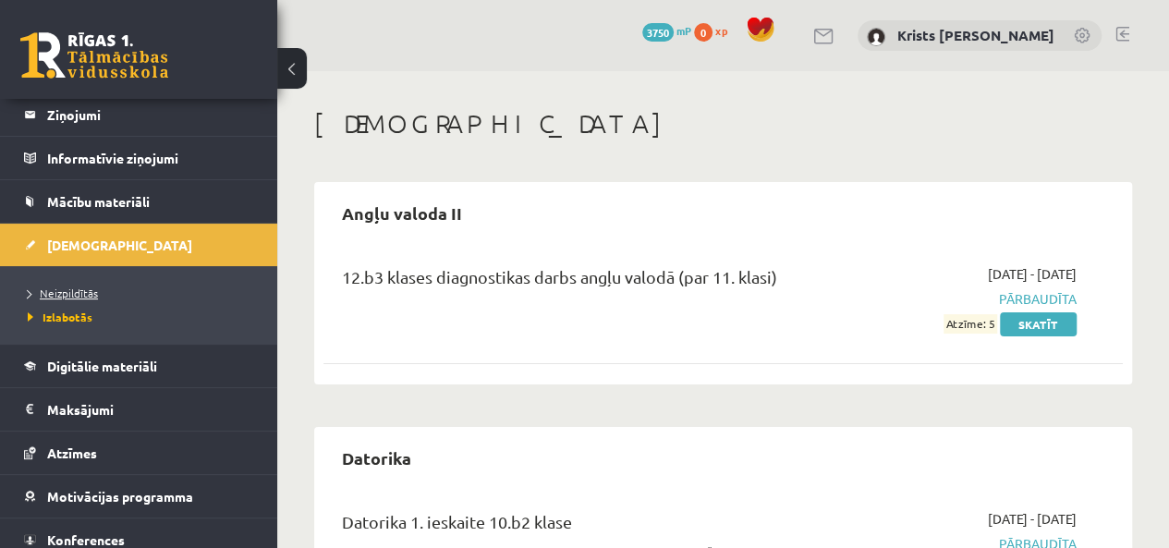
click at [72, 287] on span "Neizpildītās" at bounding box center [63, 293] width 70 height 15
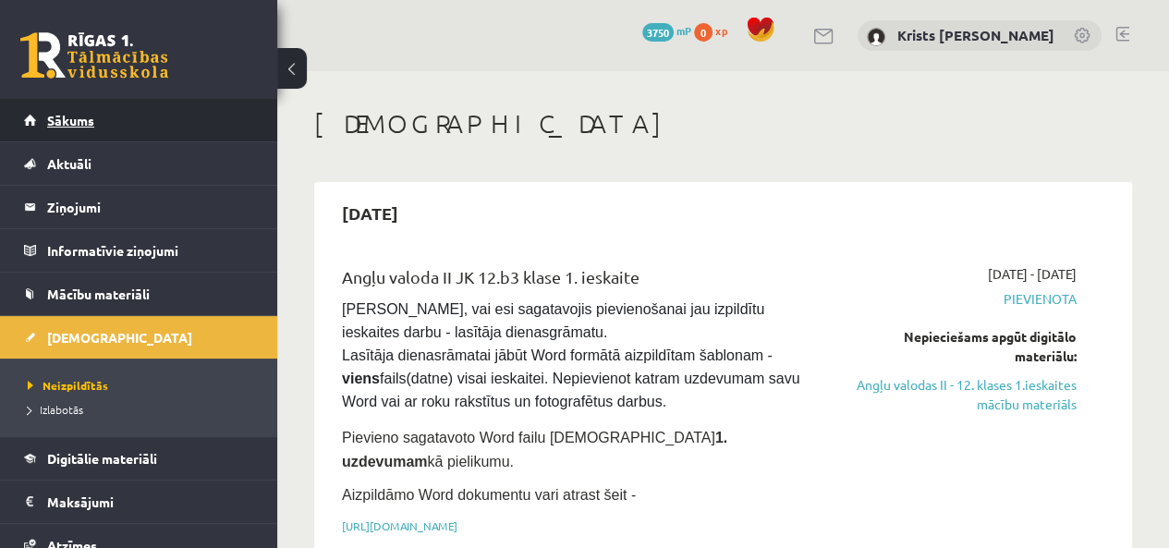
click at [81, 129] on link "Sākums" at bounding box center [139, 120] width 230 height 43
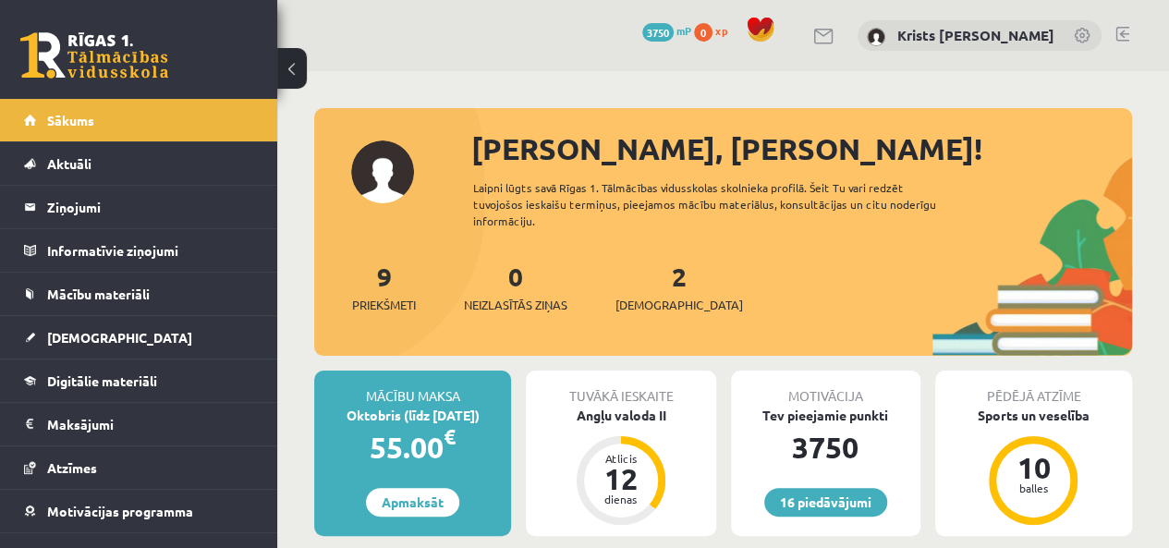
click at [1120, 35] on link at bounding box center [1123, 34] width 14 height 15
click at [94, 153] on link "Aktuāli" at bounding box center [139, 163] width 230 height 43
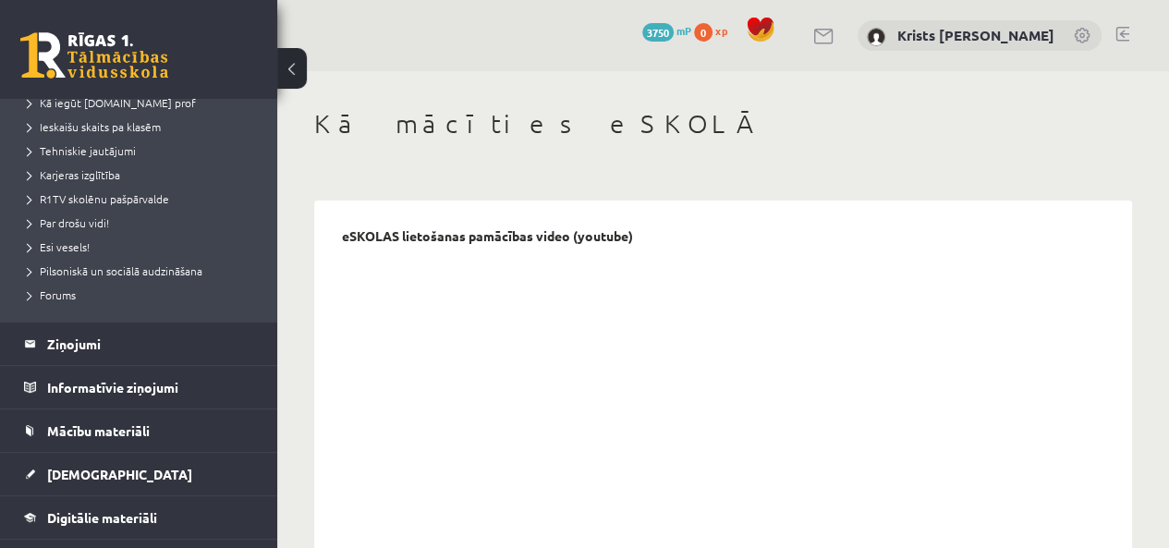
scroll to position [462, 0]
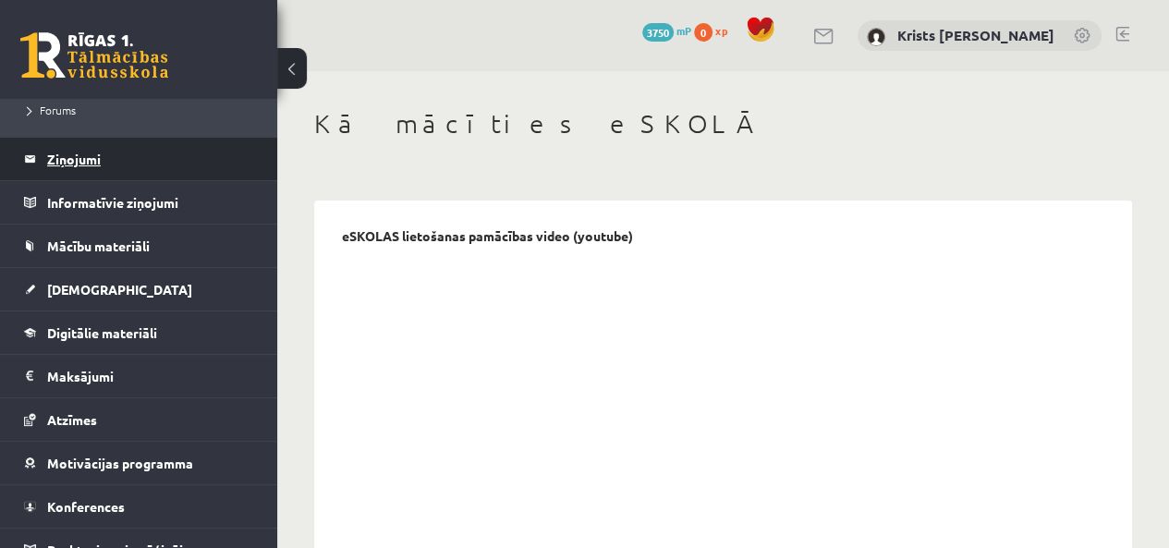
click at [89, 164] on legend "Ziņojumi 0" at bounding box center [150, 159] width 207 height 43
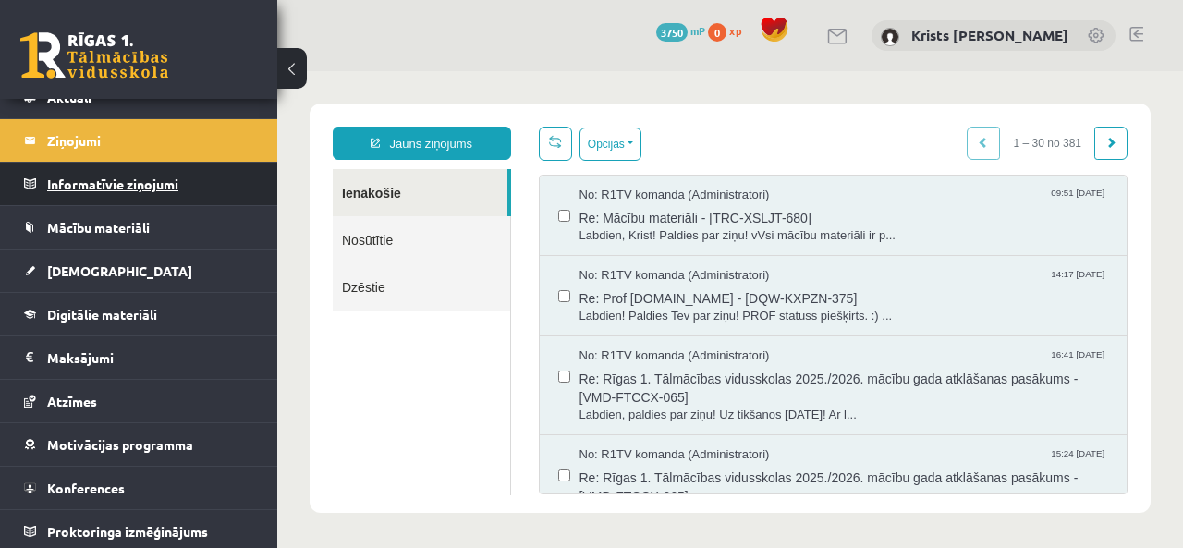
click at [99, 191] on legend "Informatīvie ziņojumi 0" at bounding box center [150, 184] width 207 height 43
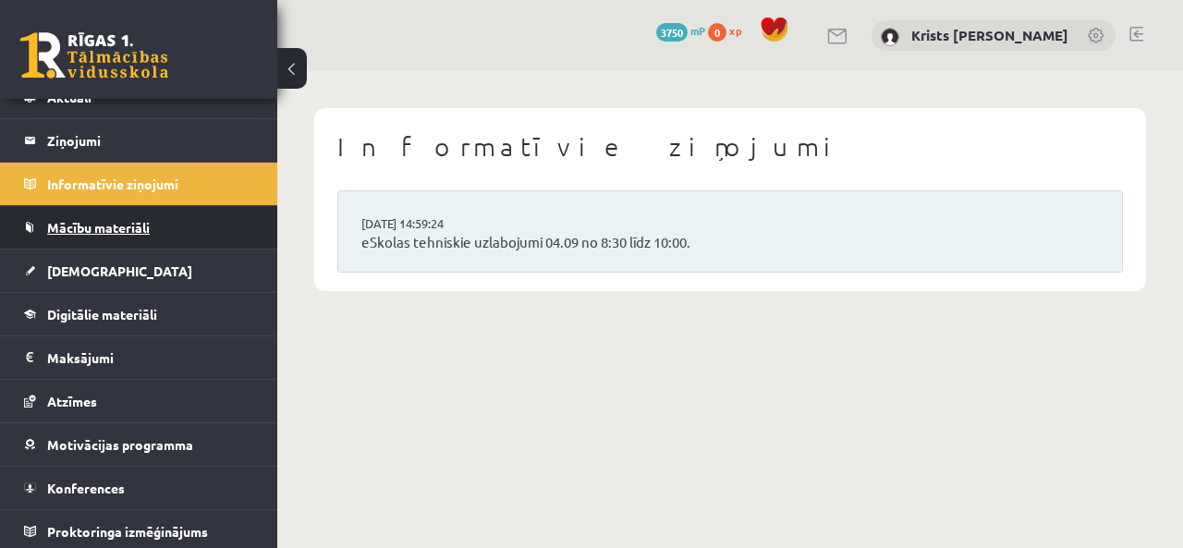
click at [98, 224] on span "Mācību materiāli" at bounding box center [98, 227] width 103 height 17
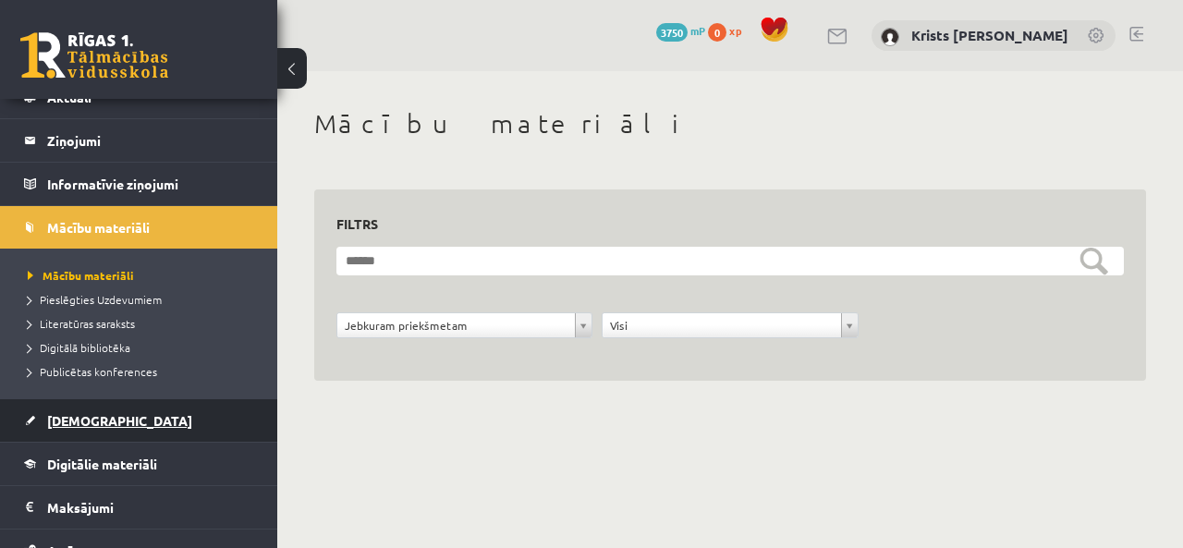
click at [87, 422] on span "[DEMOGRAPHIC_DATA]" at bounding box center [119, 420] width 145 height 17
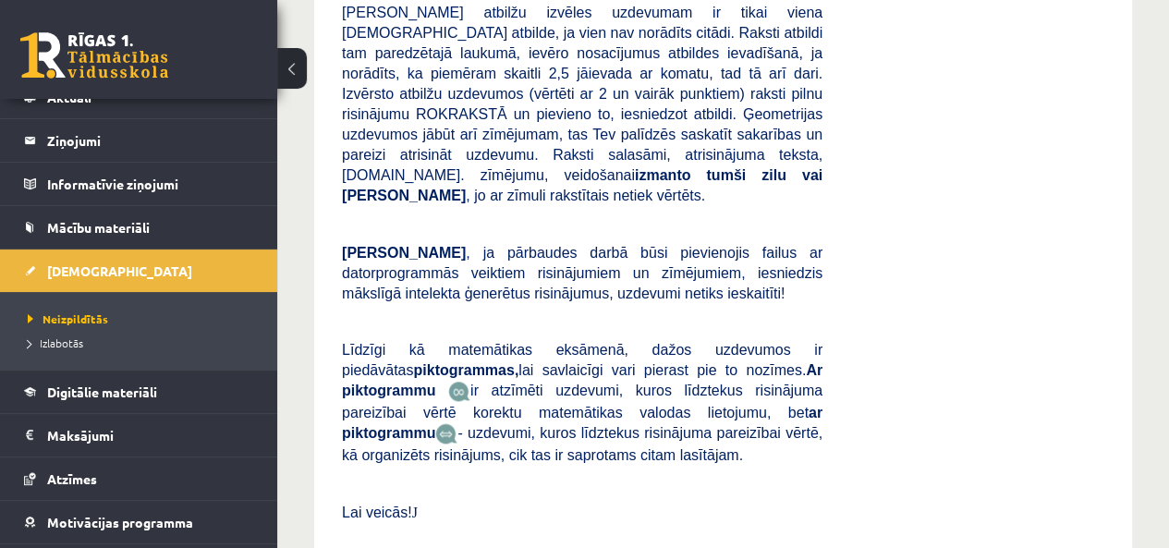
scroll to position [832, 0]
click at [91, 339] on link "Izlabotās" at bounding box center [143, 343] width 231 height 17
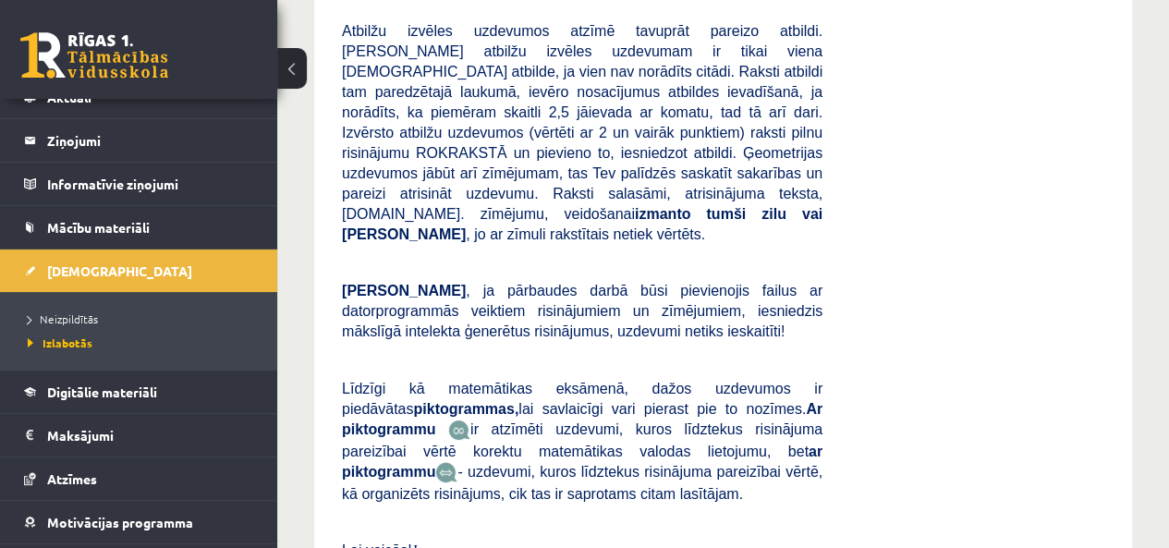
scroll to position [144, 0]
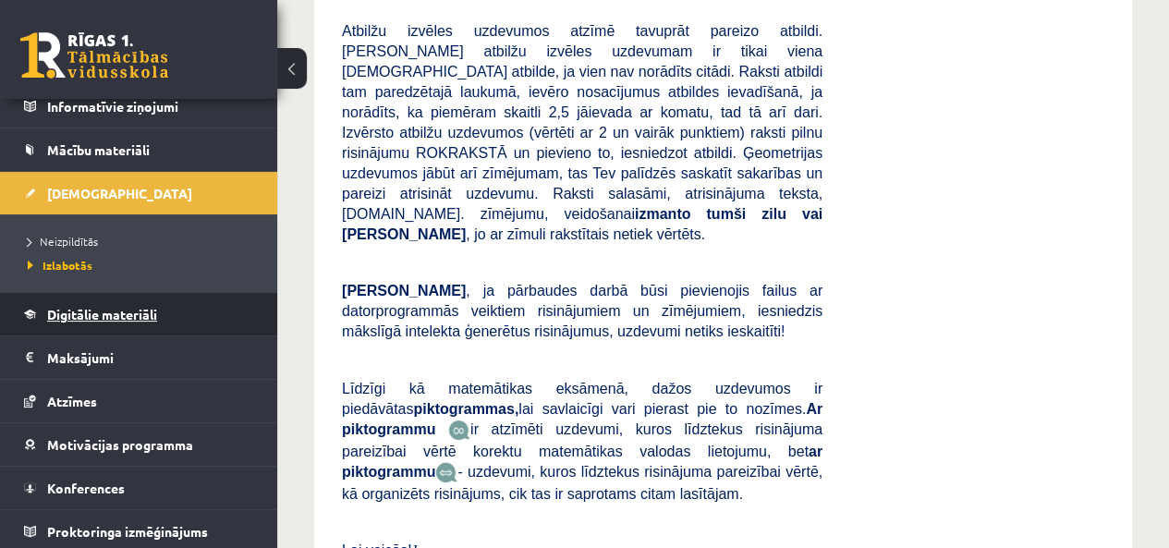
click at [115, 310] on span "Digitālie materiāli" at bounding box center [102, 314] width 110 height 17
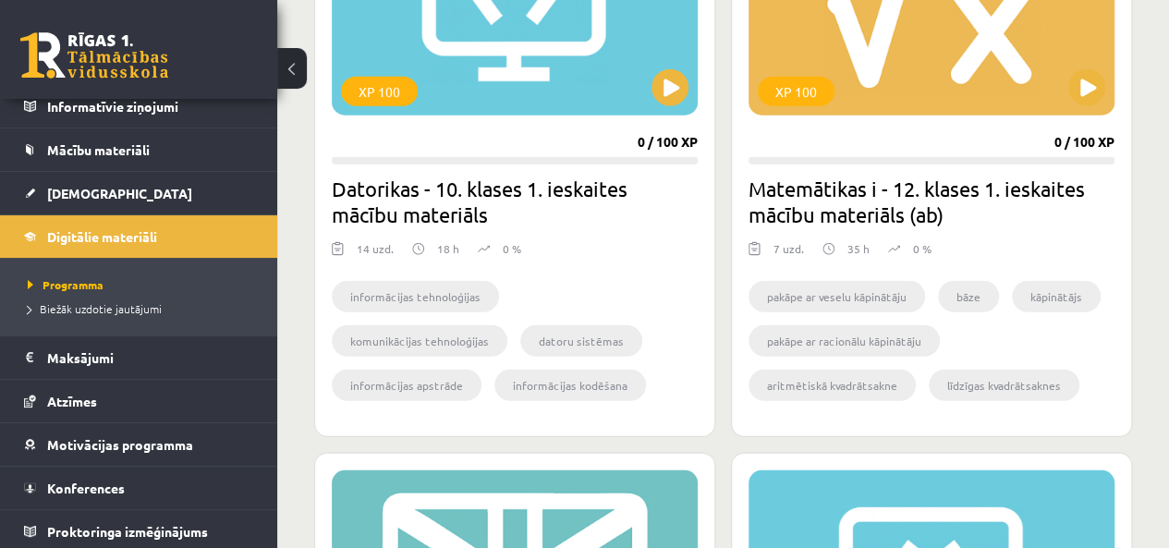
scroll to position [2255, 0]
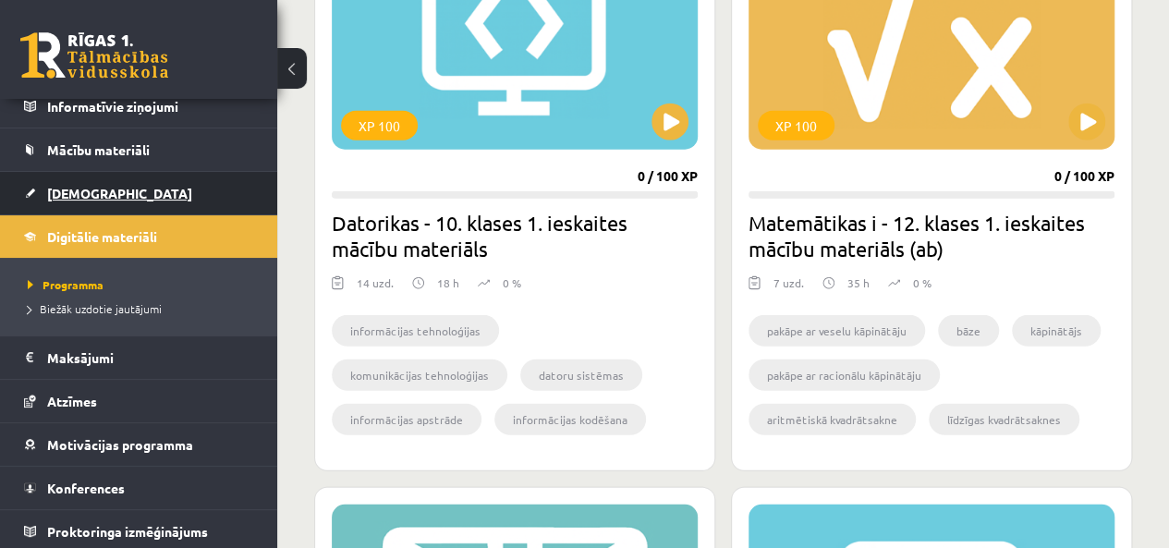
click at [88, 199] on link "[DEMOGRAPHIC_DATA]" at bounding box center [139, 193] width 230 height 43
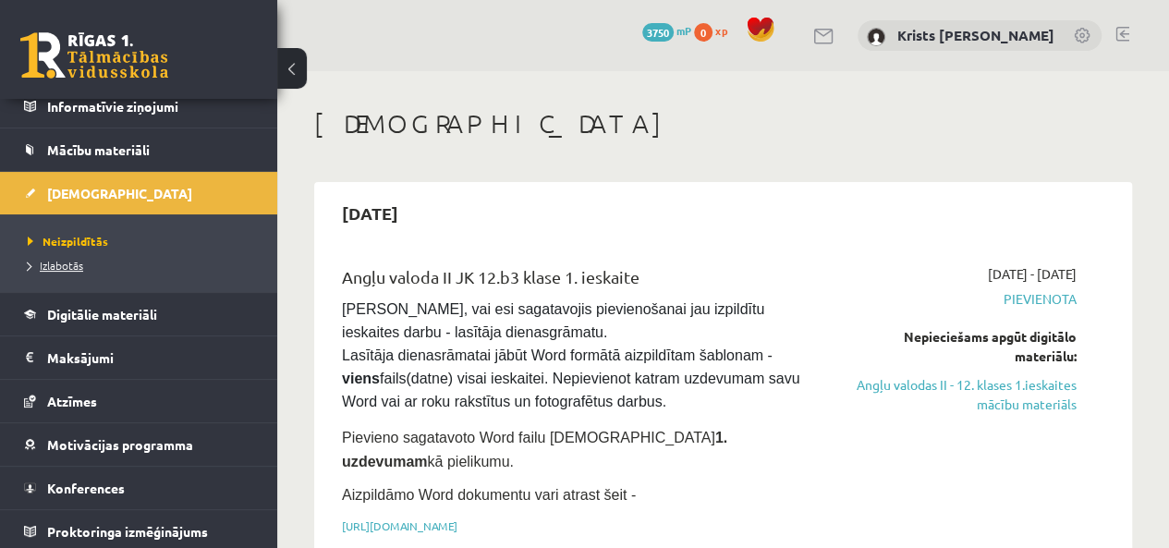
click at [54, 265] on span "Izlabotās" at bounding box center [55, 265] width 55 height 15
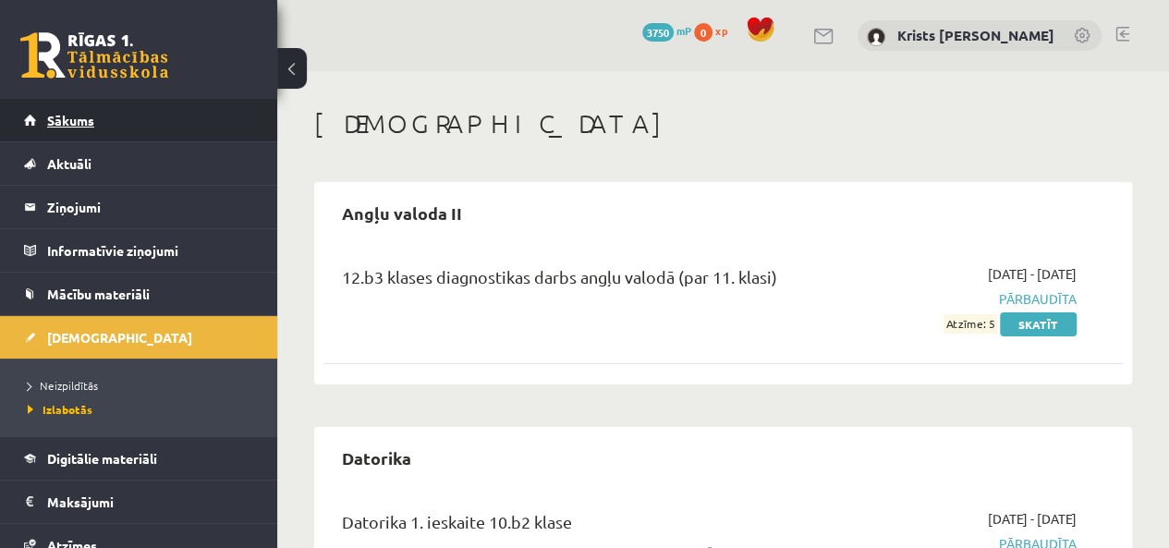
click at [58, 127] on span "Sākums" at bounding box center [70, 120] width 47 height 17
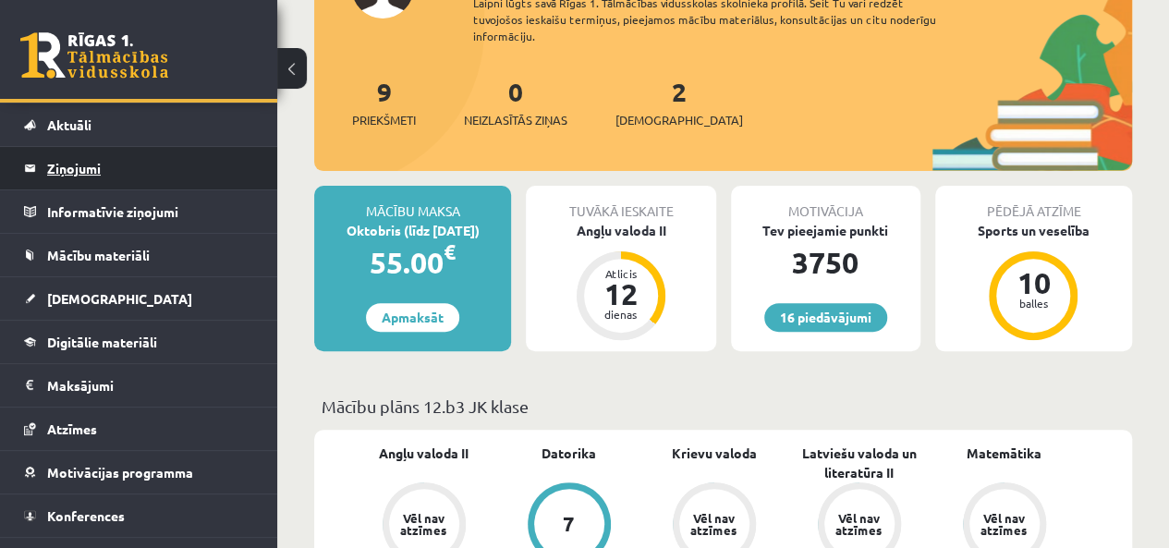
scroll to position [67, 0]
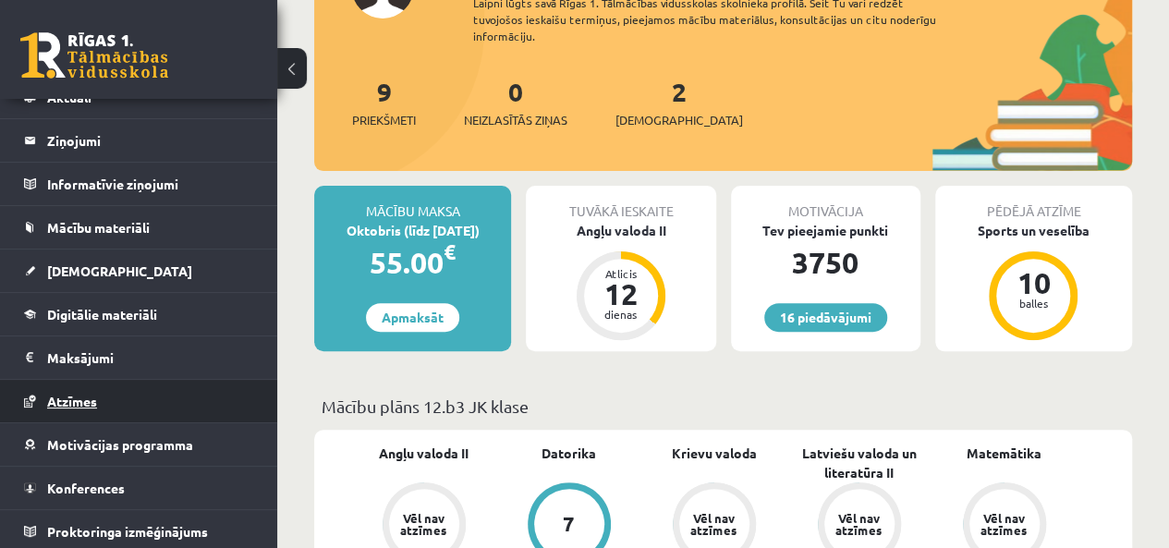
click at [88, 408] on link "Atzīmes" at bounding box center [139, 401] width 230 height 43
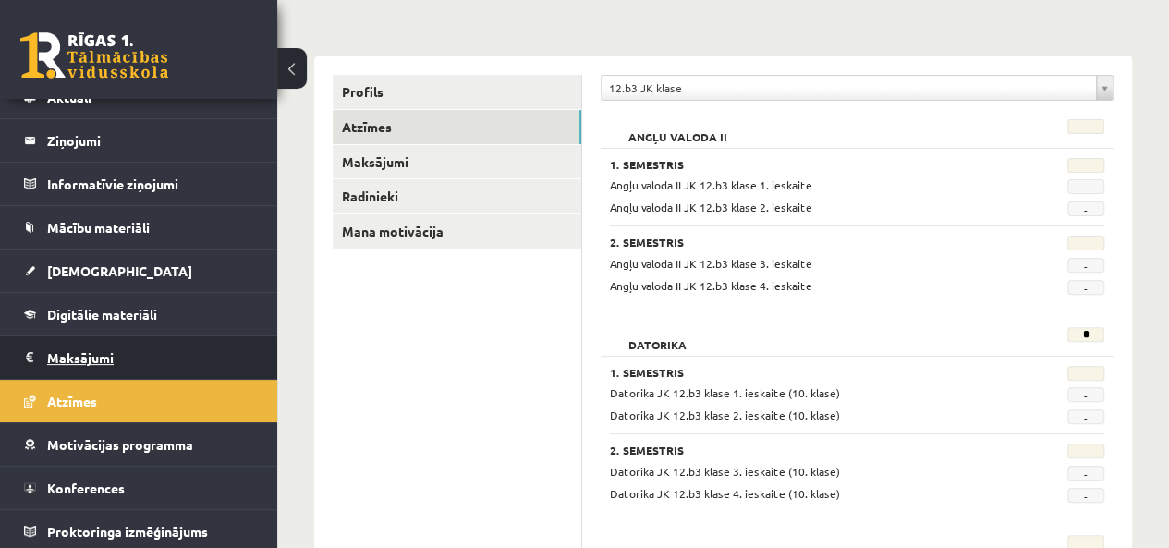
click at [74, 369] on legend "Maksājumi 0" at bounding box center [150, 357] width 207 height 43
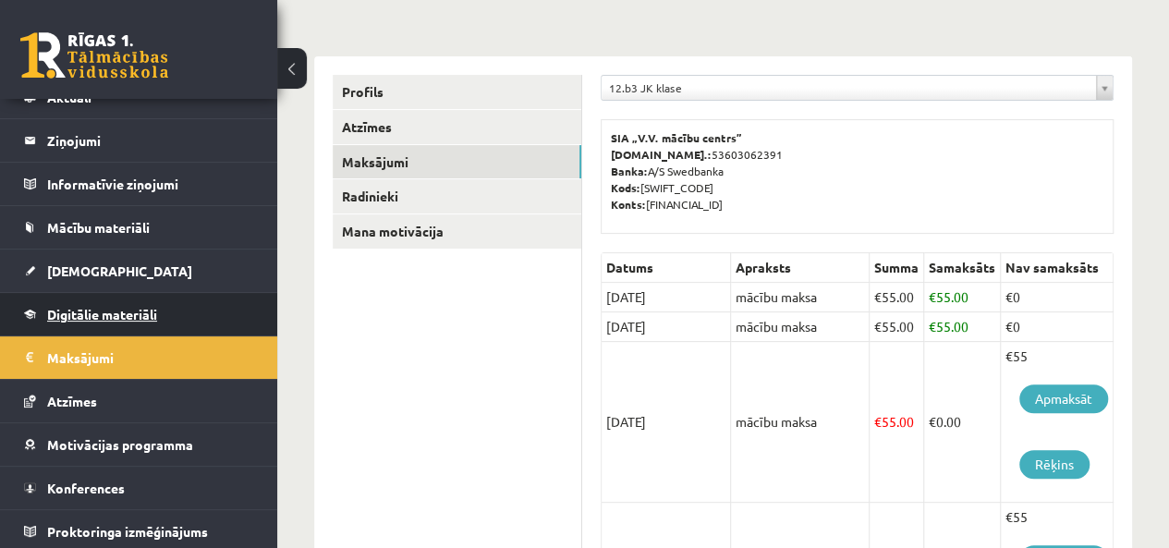
click at [85, 318] on span "Digitālie materiāli" at bounding box center [102, 314] width 110 height 17
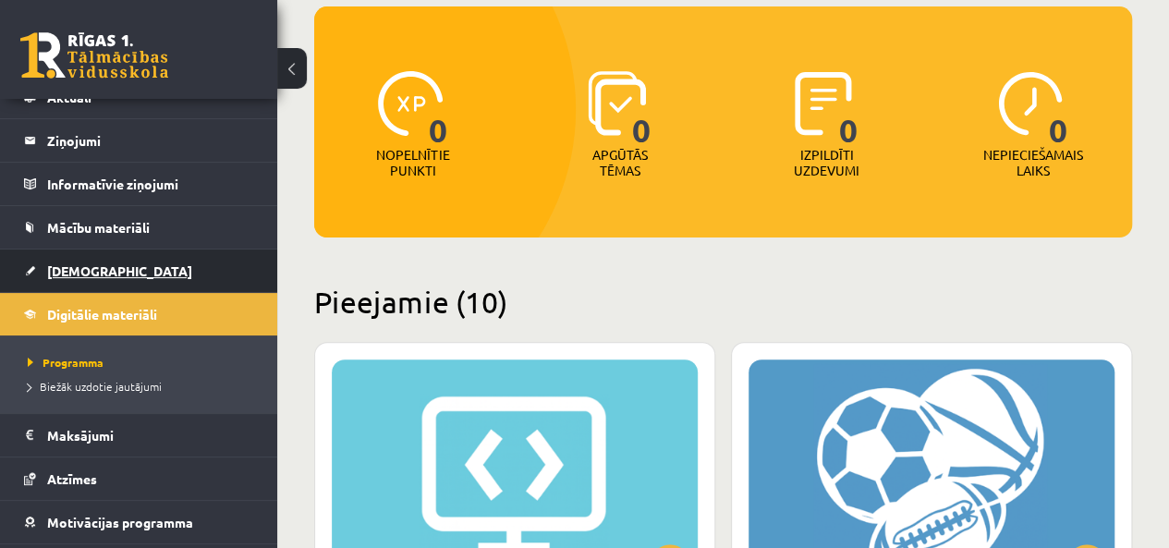
click at [79, 278] on link "[DEMOGRAPHIC_DATA]" at bounding box center [139, 271] width 230 height 43
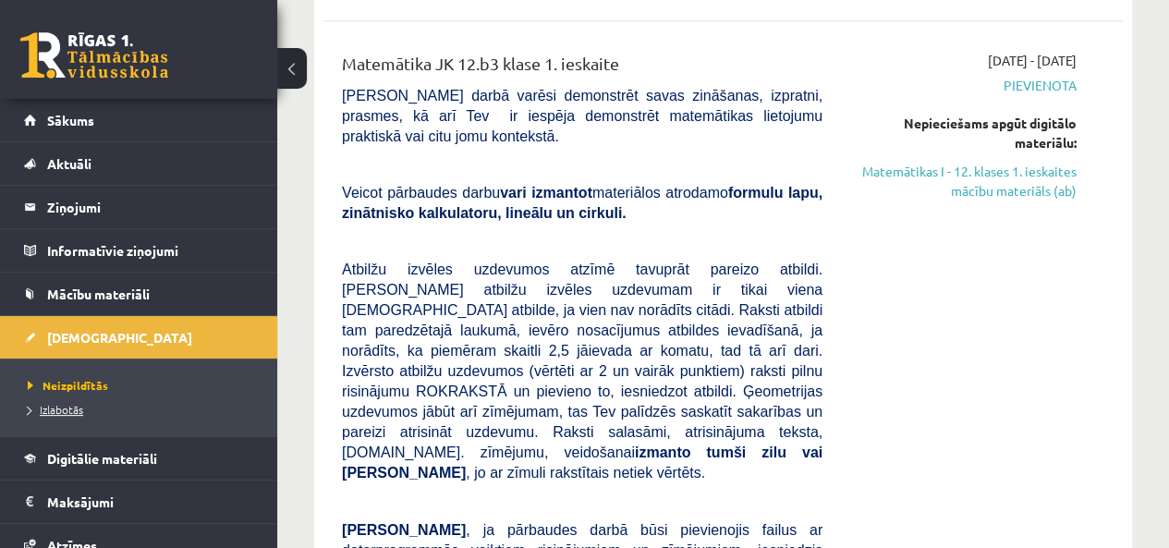
click at [70, 407] on span "Izlabotās" at bounding box center [55, 409] width 55 height 15
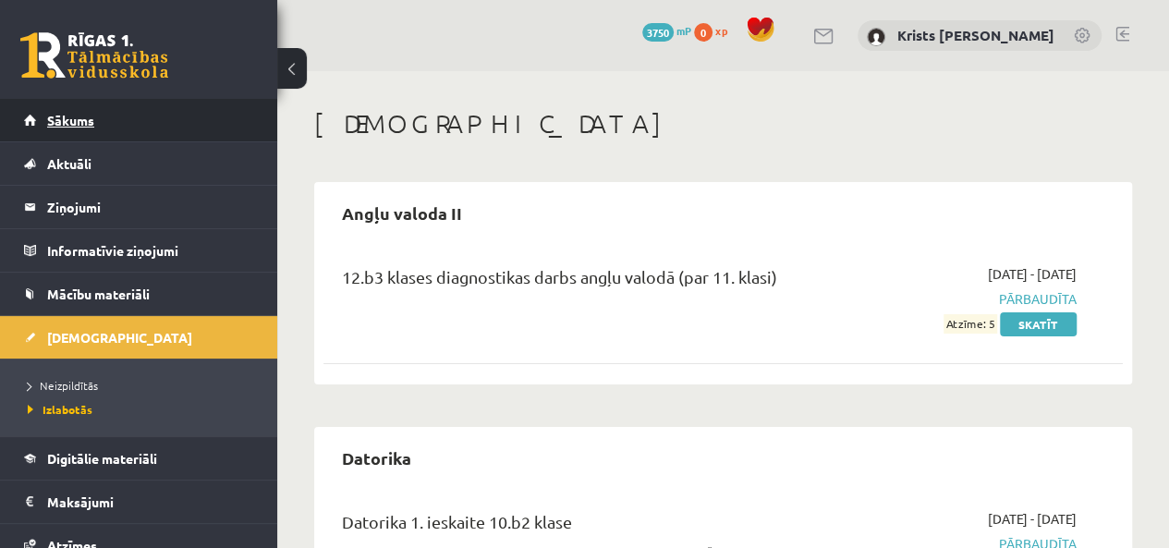
click at [62, 123] on span "Sākums" at bounding box center [70, 120] width 47 height 17
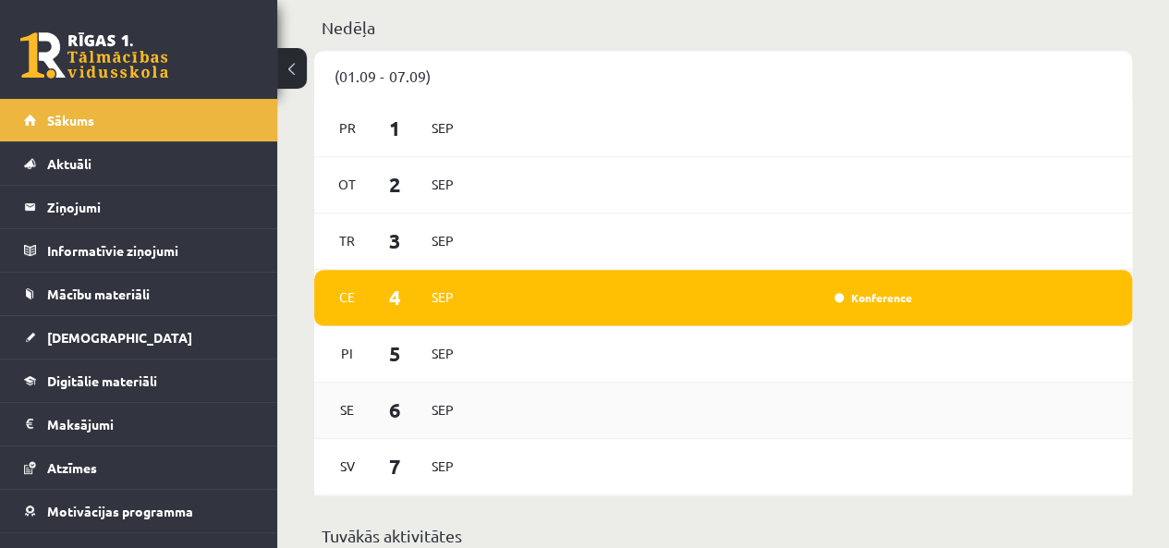
scroll to position [1017, 0]
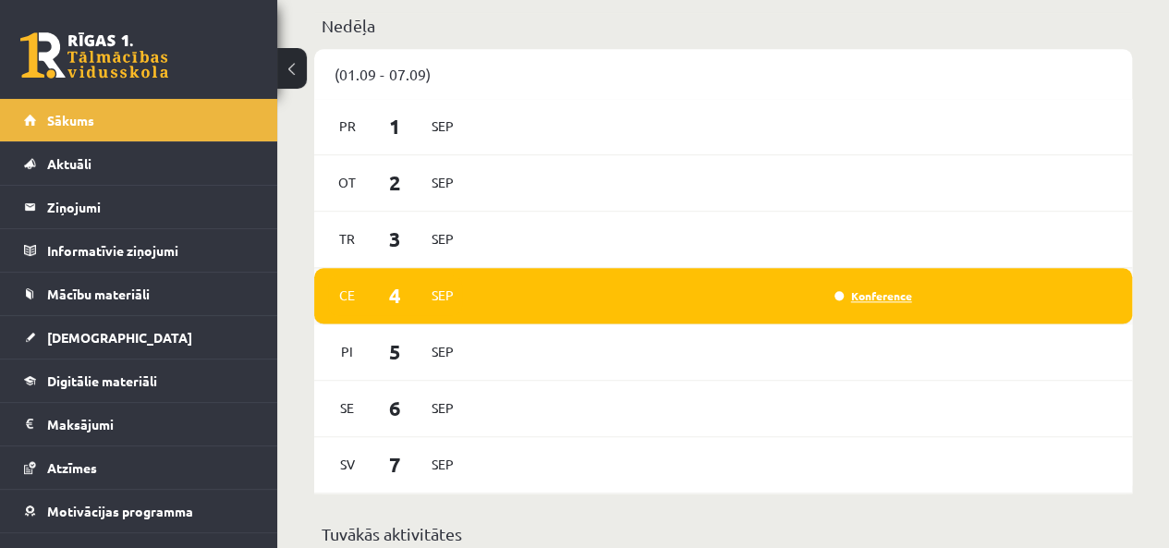
click at [863, 298] on link "Konference" at bounding box center [874, 295] width 78 height 15
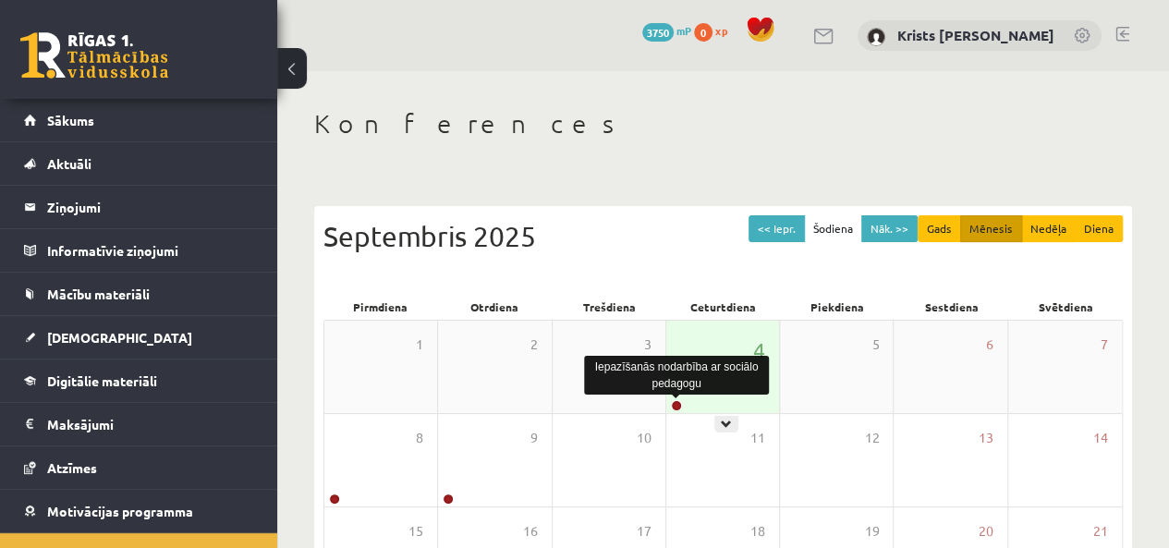
click at [675, 403] on link at bounding box center [676, 405] width 11 height 11
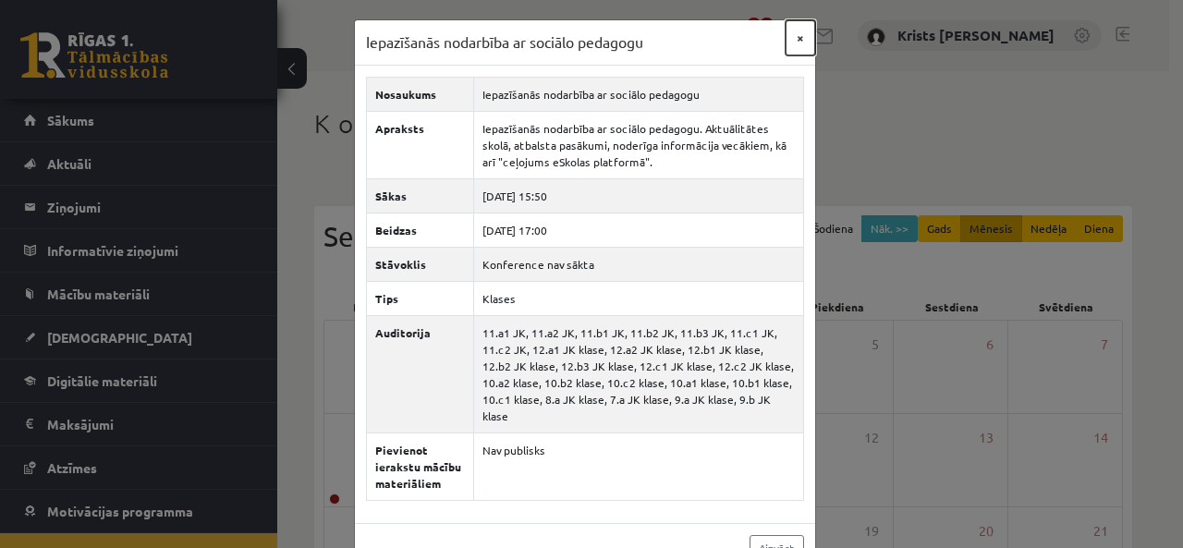
click at [795, 41] on button "×" at bounding box center [801, 37] width 30 height 35
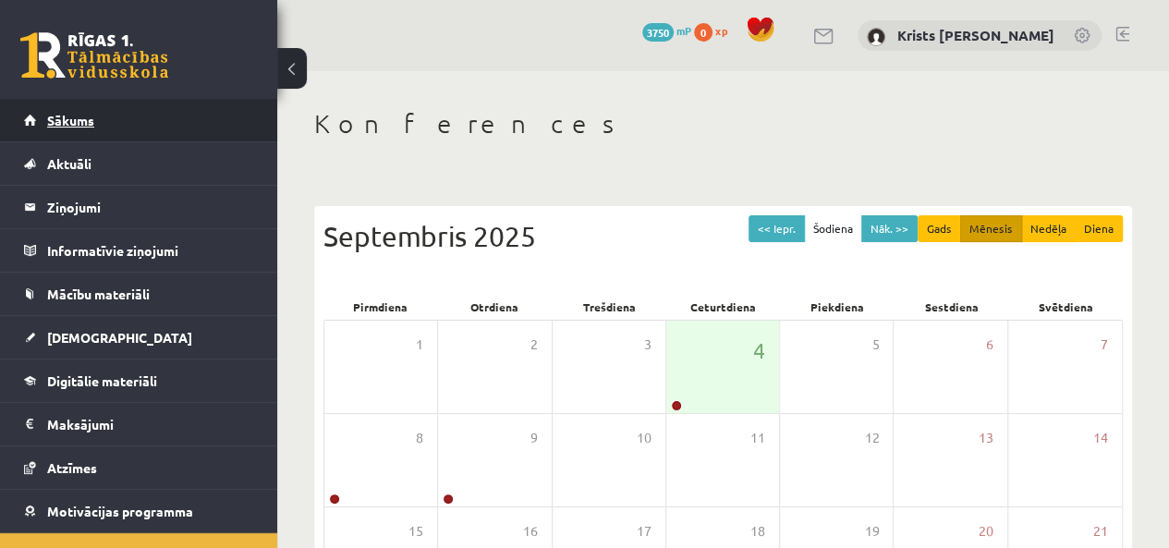
click at [91, 126] on span "Sākums" at bounding box center [70, 120] width 47 height 17
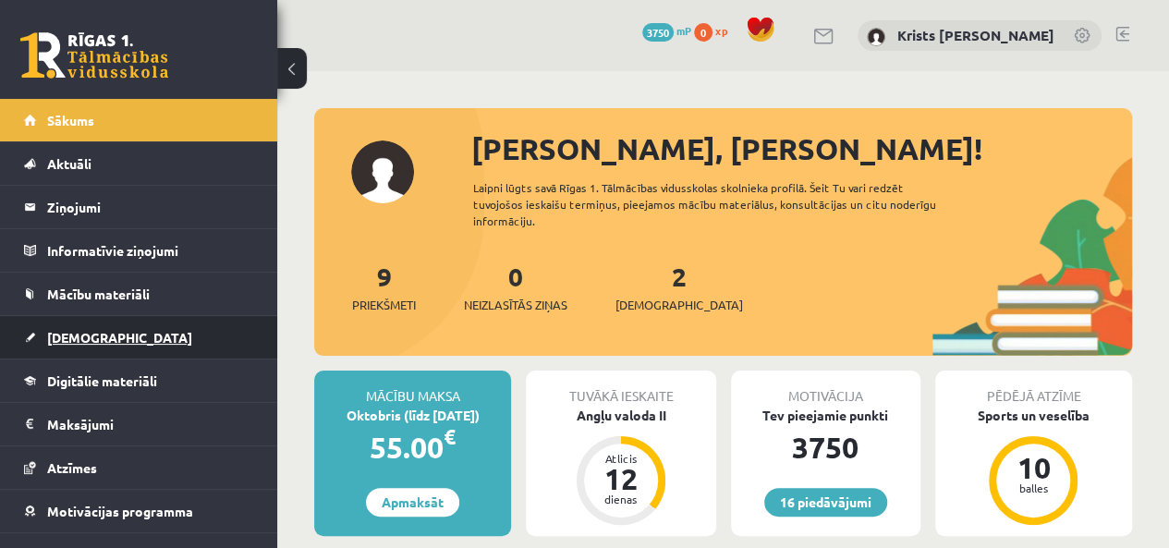
click at [105, 342] on link "[DEMOGRAPHIC_DATA]" at bounding box center [139, 337] width 230 height 43
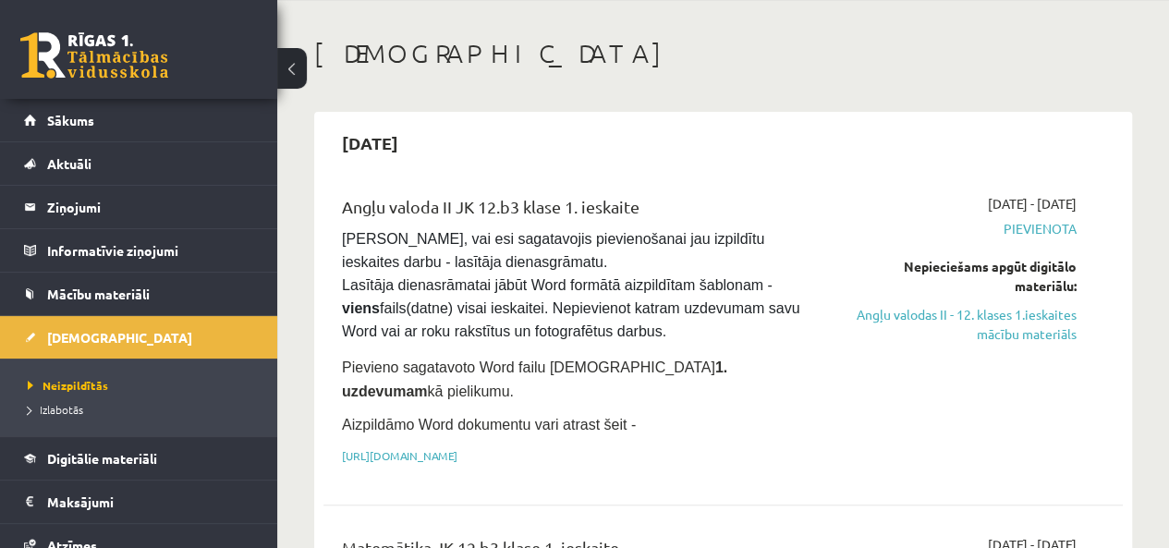
scroll to position [185, 0]
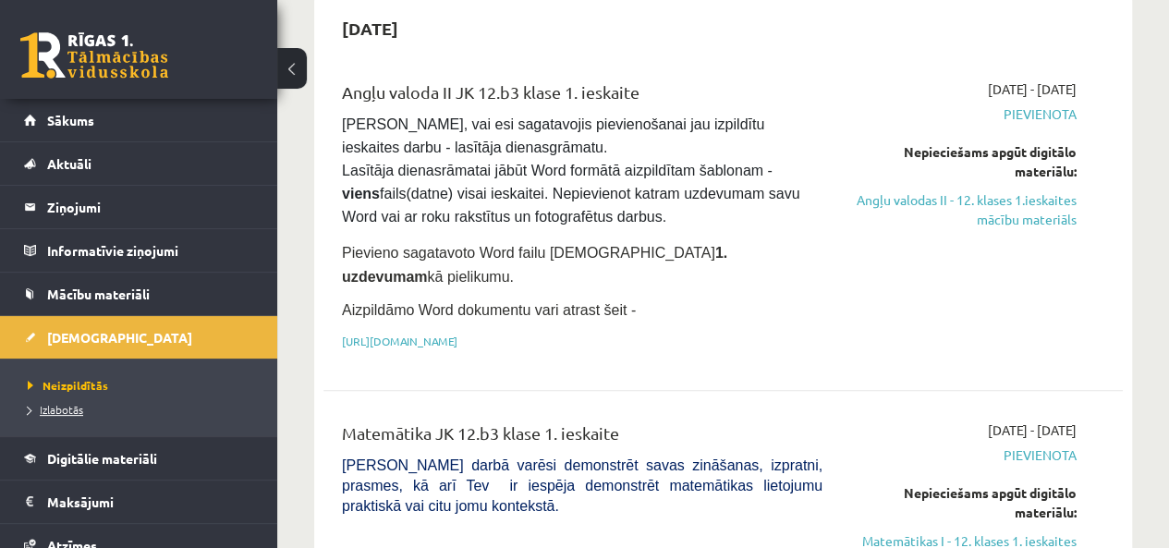
click at [62, 409] on span "Izlabotās" at bounding box center [55, 409] width 55 height 15
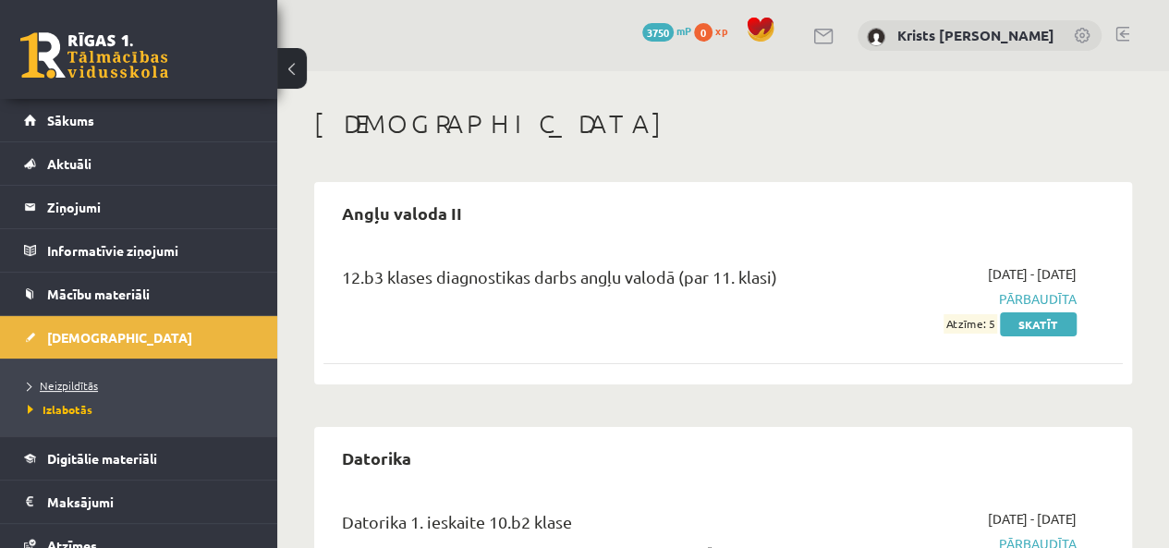
click at [55, 380] on span "Neizpildītās" at bounding box center [63, 385] width 70 height 15
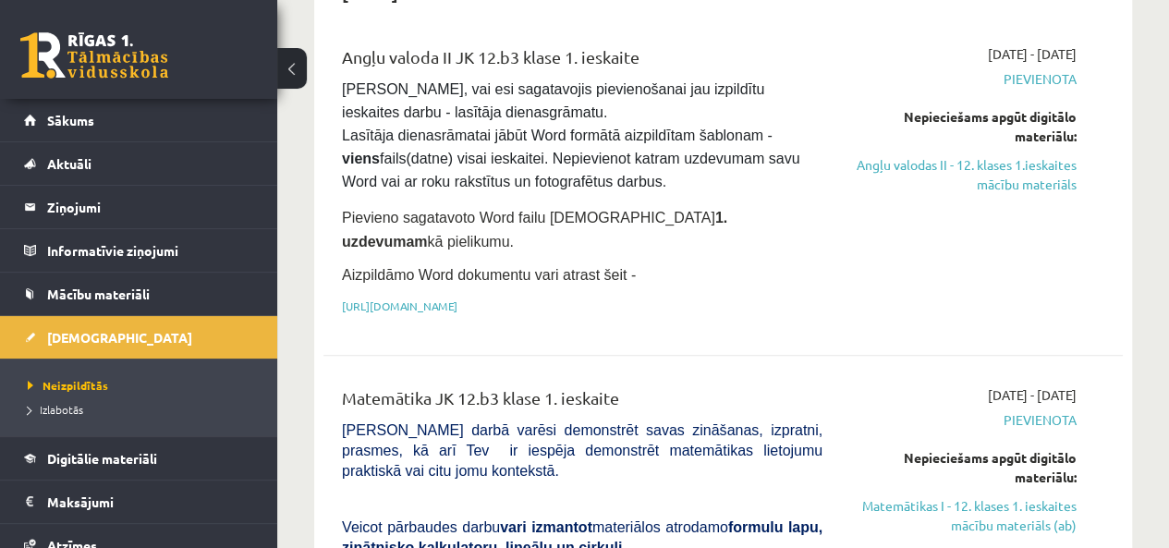
scroll to position [185, 0]
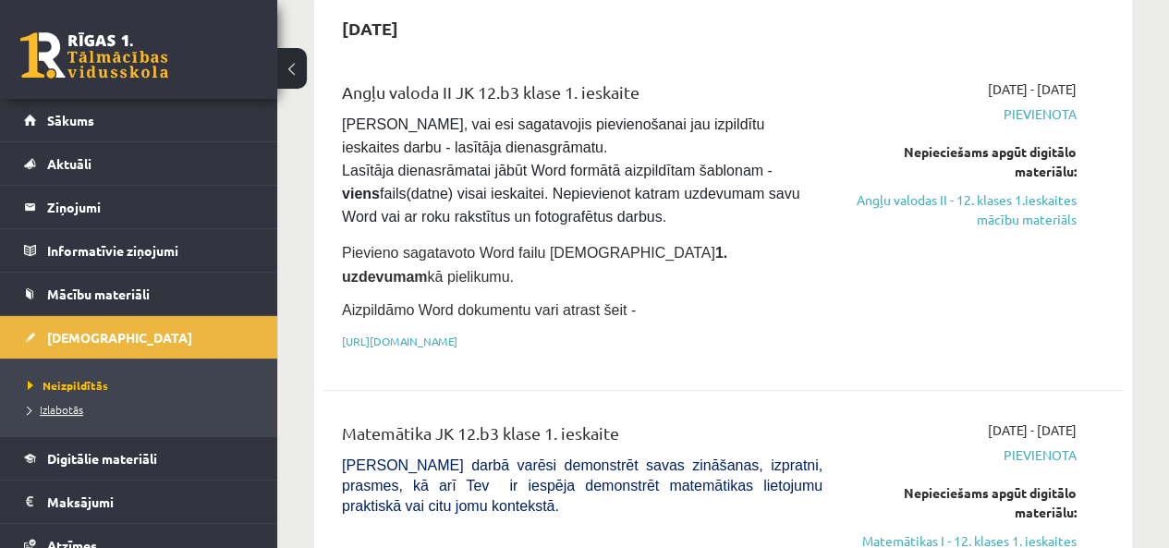
click at [54, 410] on span "Izlabotās" at bounding box center [55, 409] width 55 height 15
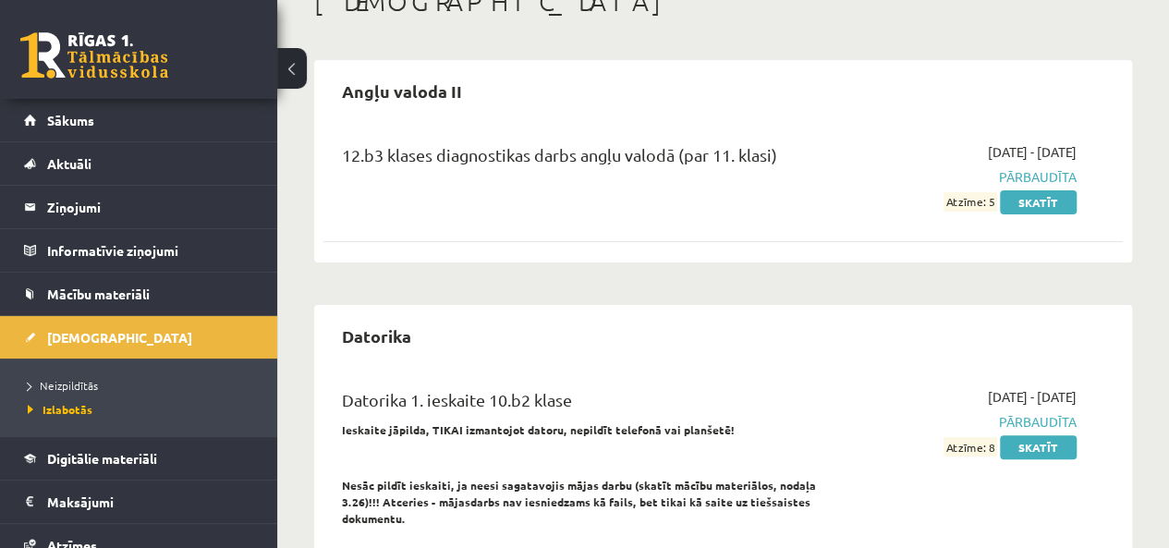
scroll to position [92, 0]
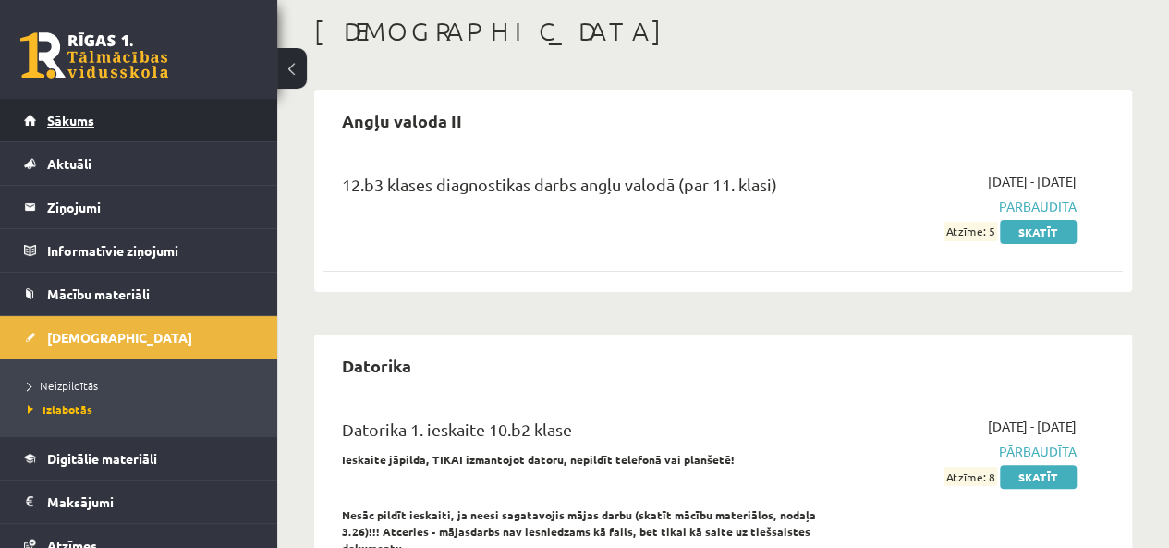
click at [107, 121] on link "Sākums" at bounding box center [139, 120] width 230 height 43
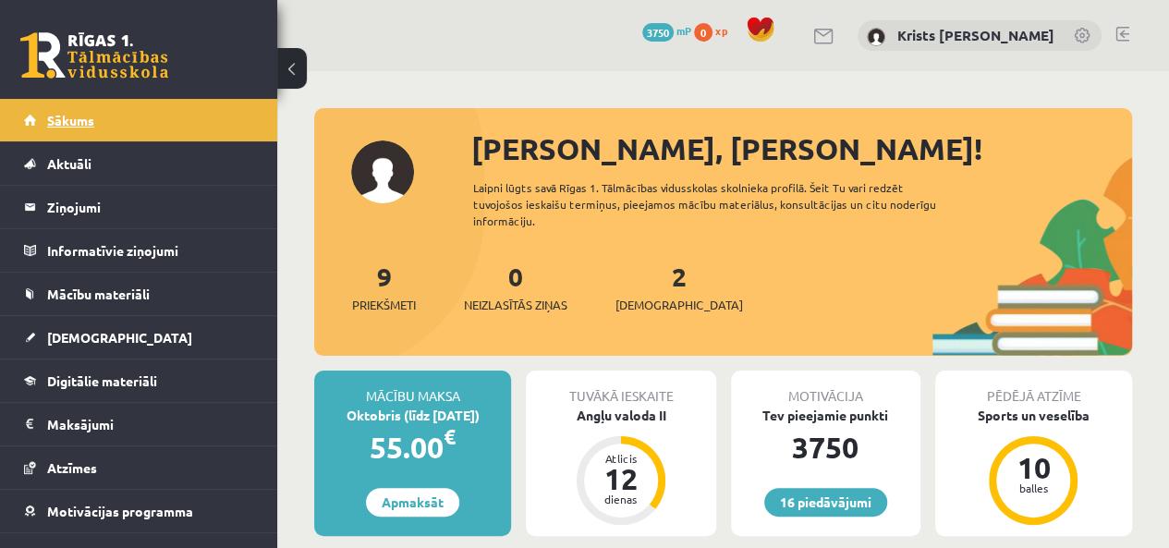
click at [75, 112] on span "Sākums" at bounding box center [70, 120] width 47 height 17
click at [65, 337] on span "[DEMOGRAPHIC_DATA]" at bounding box center [119, 337] width 145 height 17
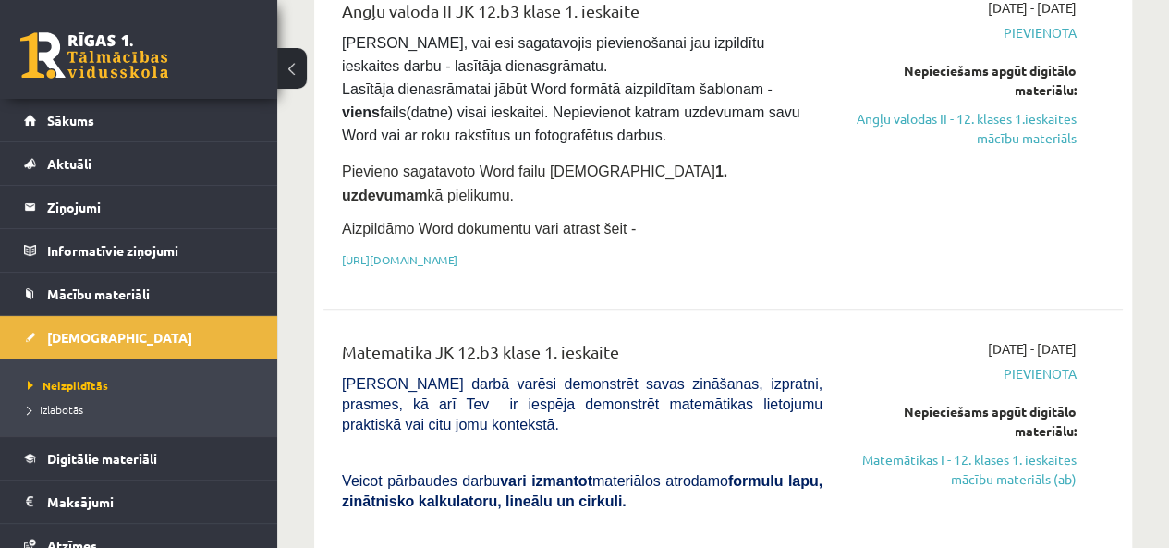
scroll to position [370, 0]
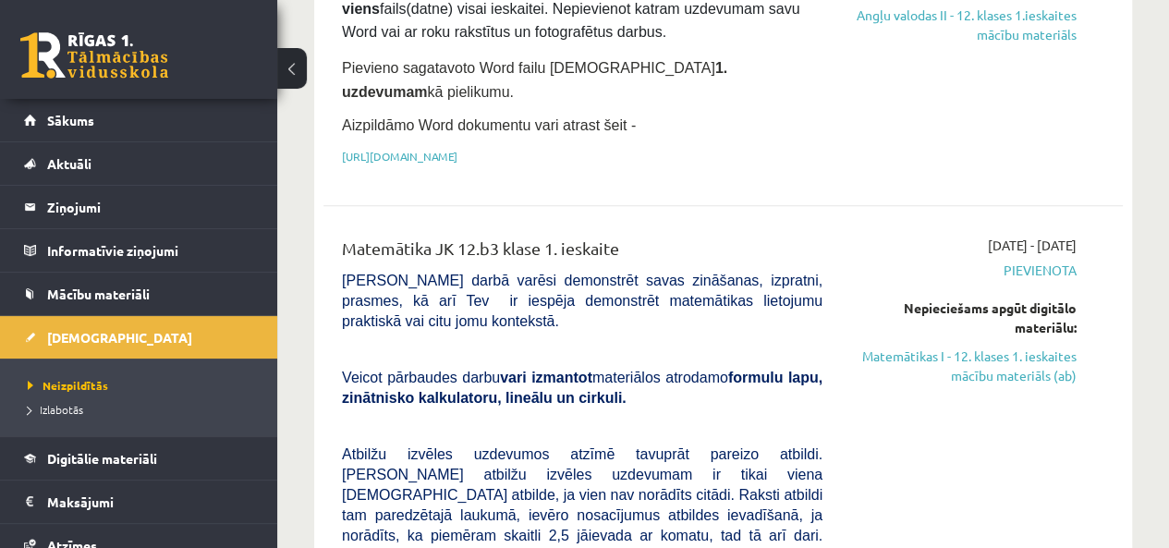
click at [61, 397] on li "Izlabotās" at bounding box center [143, 409] width 231 height 24
click at [65, 402] on span "Izlabotās" at bounding box center [60, 409] width 65 height 15
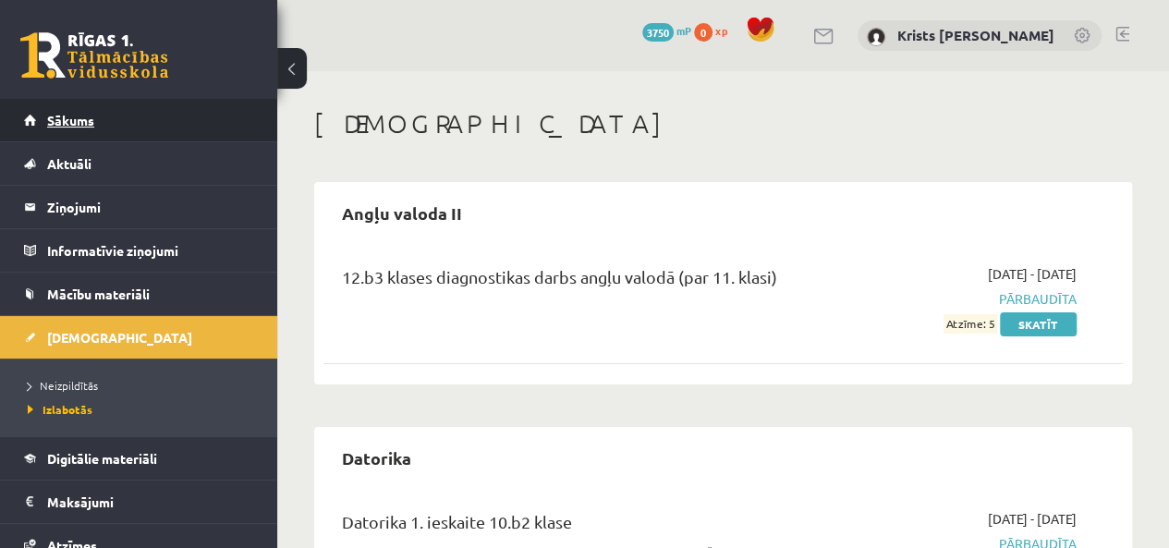
click at [104, 136] on link "Sākums" at bounding box center [139, 120] width 230 height 43
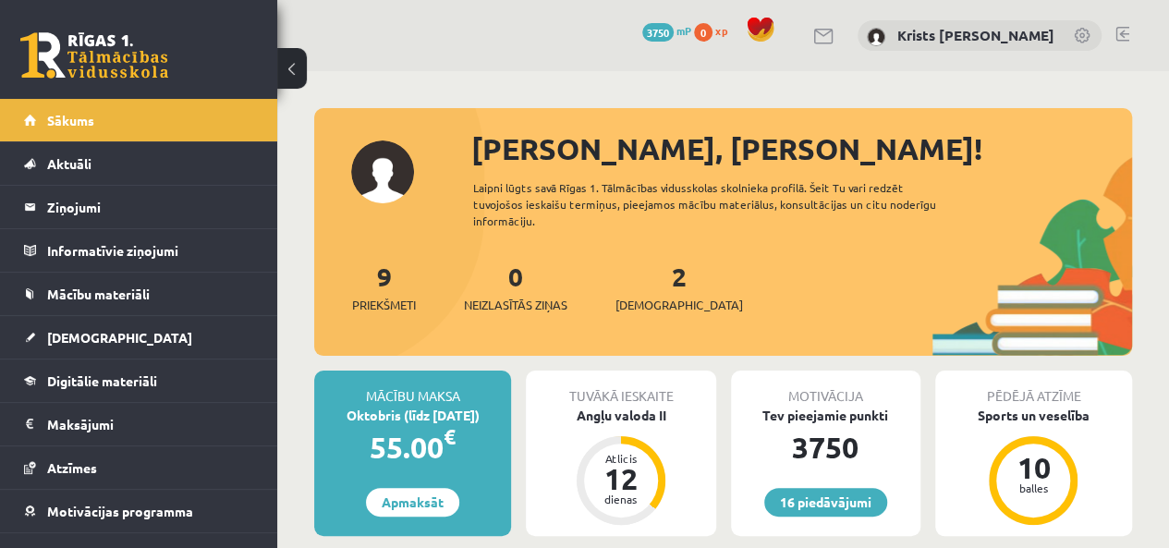
click at [1124, 27] on link at bounding box center [1123, 34] width 14 height 15
click at [71, 337] on span "[DEMOGRAPHIC_DATA]" at bounding box center [119, 337] width 145 height 17
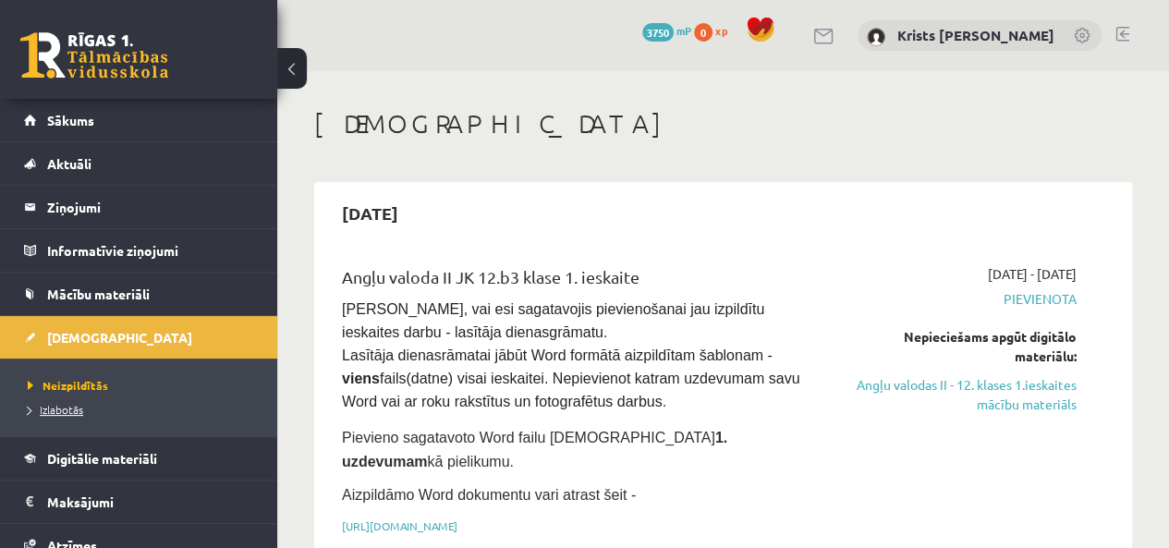
click at [59, 412] on span "Izlabotās" at bounding box center [55, 409] width 55 height 15
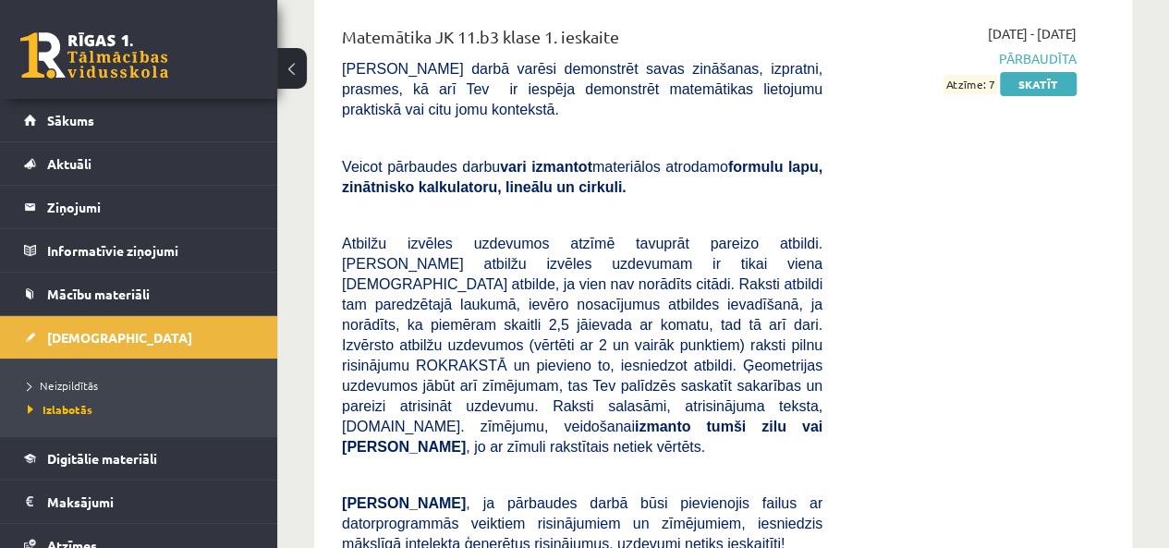
scroll to position [10168, 0]
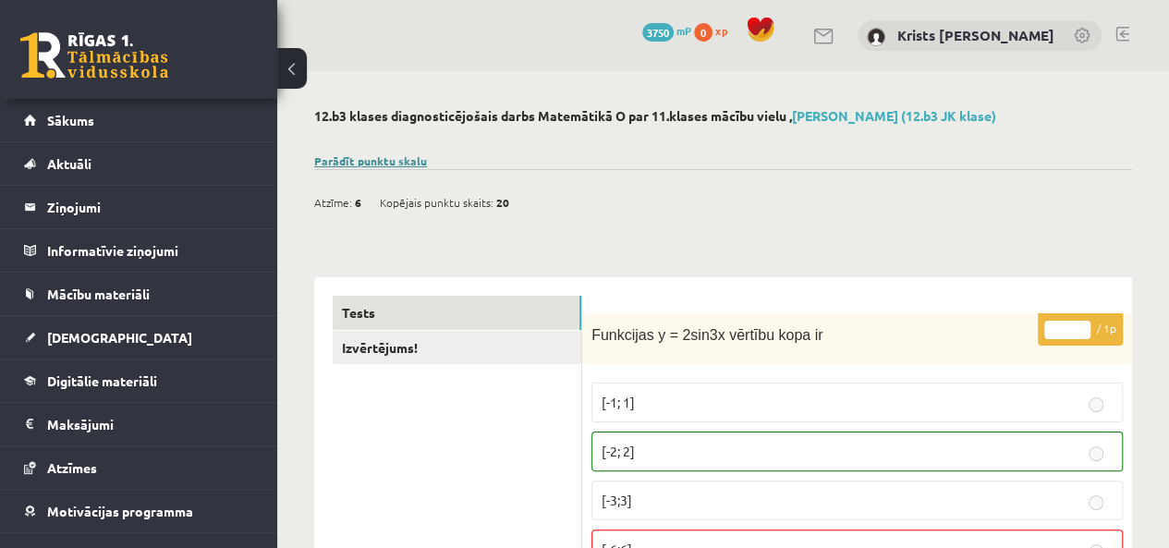
click at [348, 154] on link "Parādīt punktu skalu" at bounding box center [370, 160] width 113 height 15
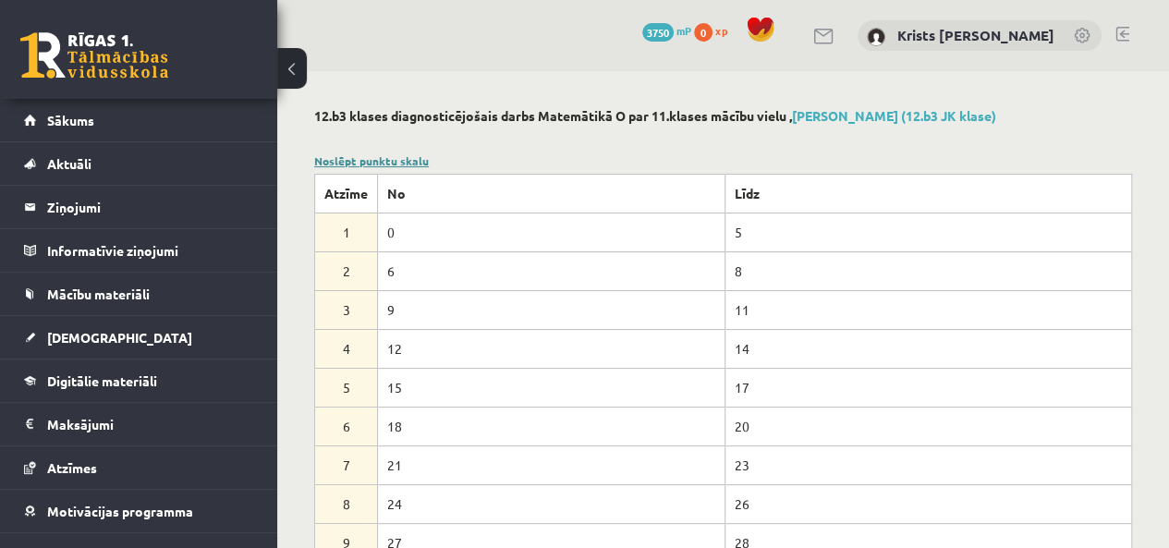
click at [389, 164] on link "Noslēpt punktu skalu" at bounding box center [371, 160] width 115 height 15
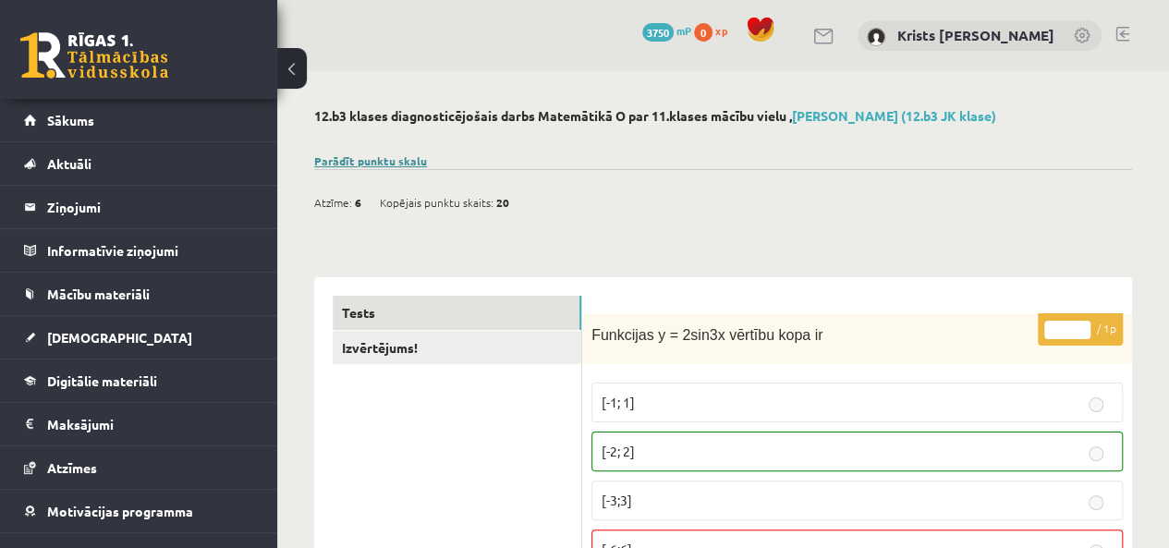
click at [381, 165] on link "Parādīt punktu skalu" at bounding box center [370, 160] width 113 height 15
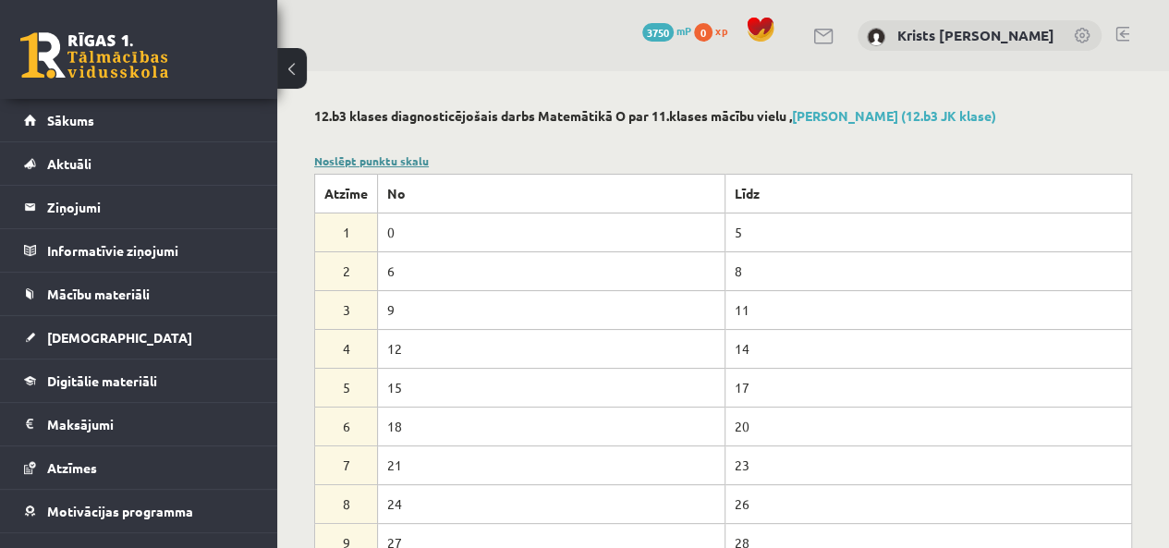
click at [385, 161] on link "Noslēpt punktu skalu" at bounding box center [371, 160] width 115 height 15
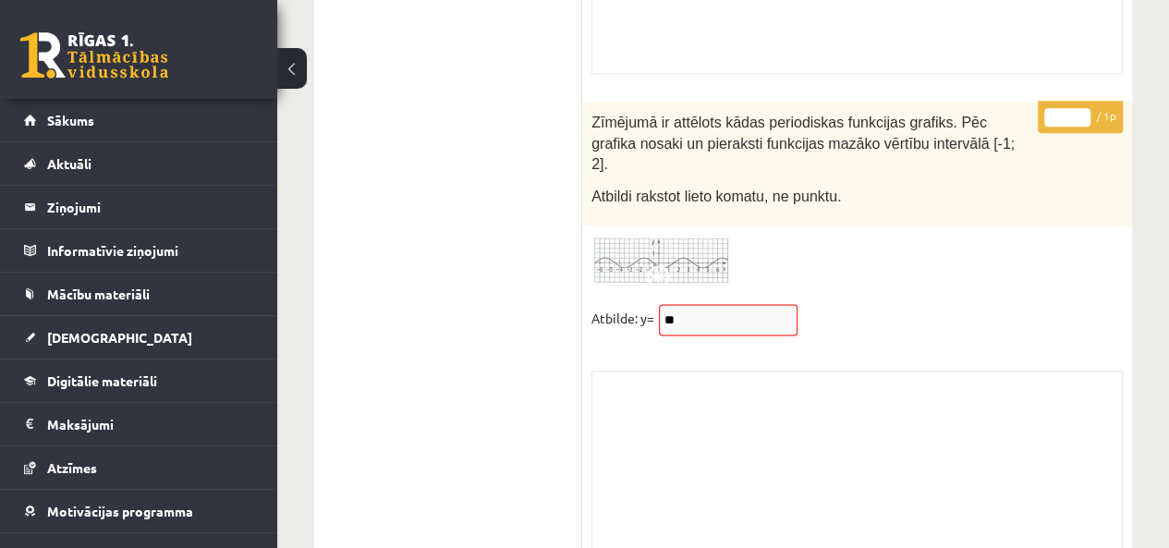
scroll to position [15160, 0]
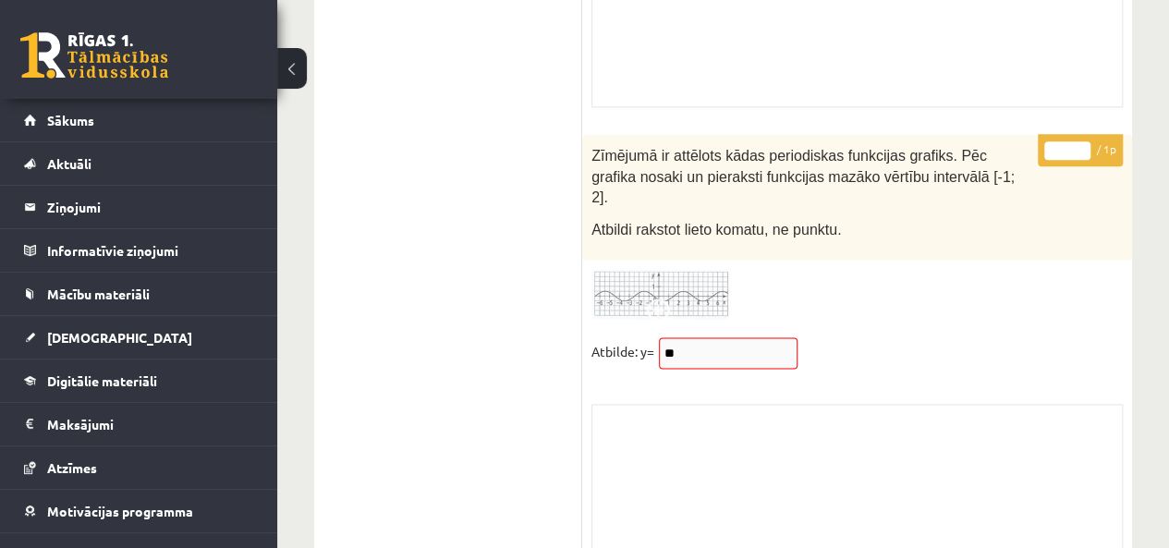
click at [674, 299] on span at bounding box center [662, 314] width 30 height 30
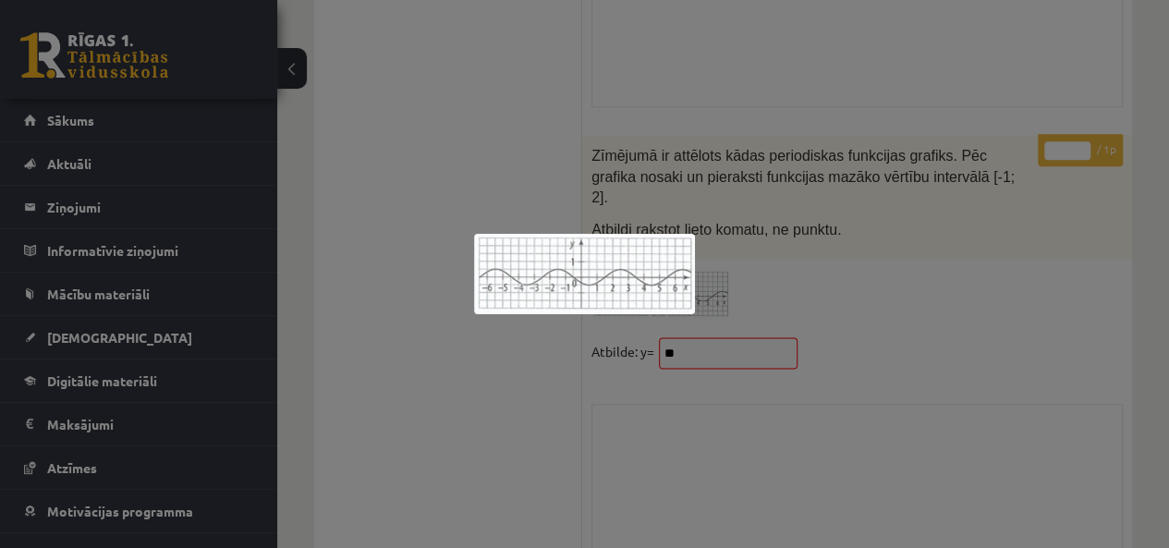
click at [760, 336] on div at bounding box center [584, 274] width 1169 height 548
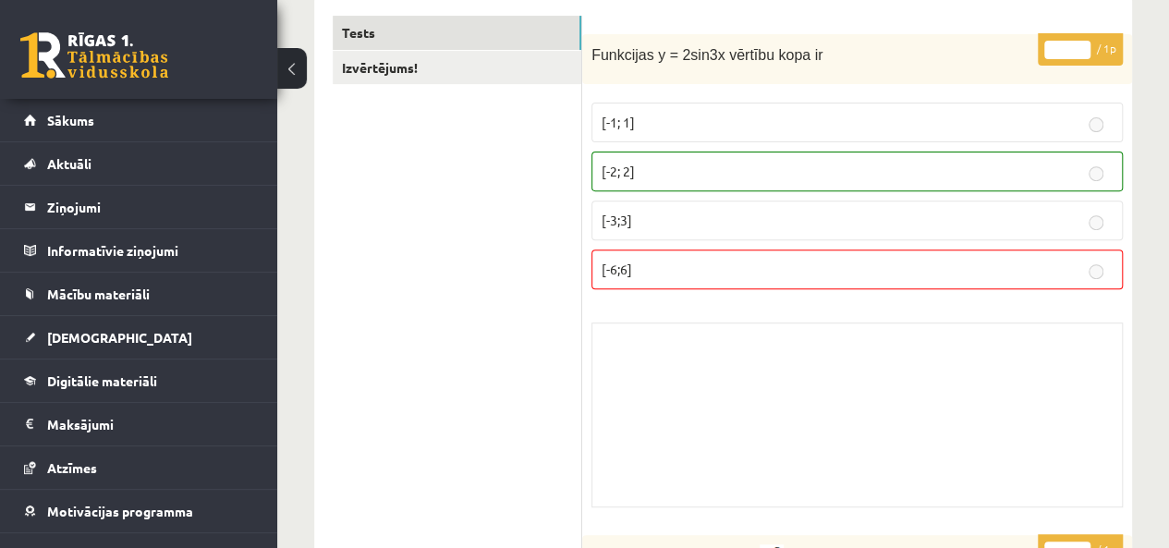
scroll to position [95, 0]
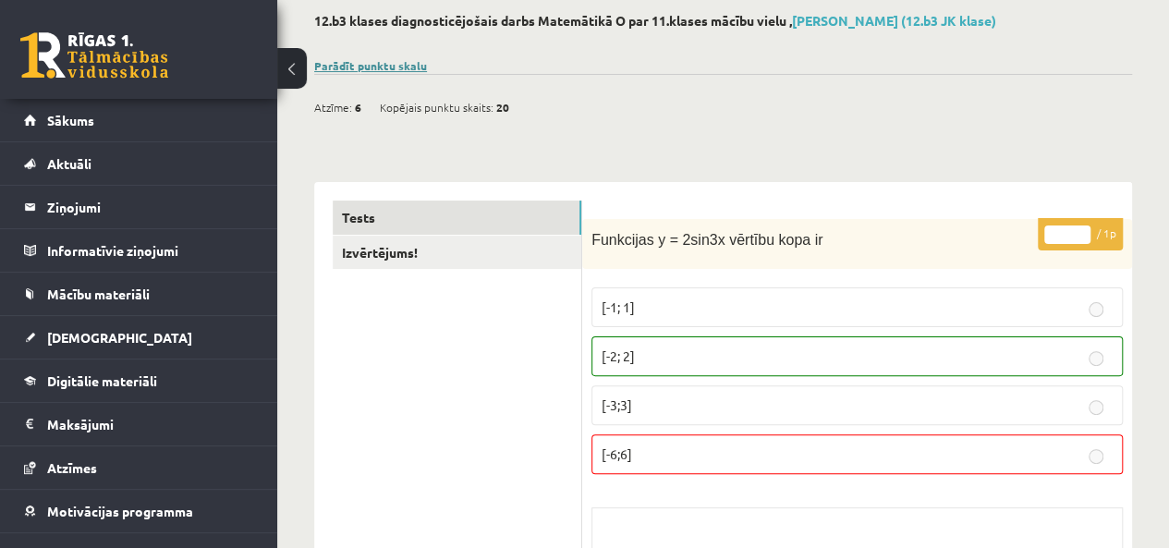
click at [405, 65] on link "Parādīt punktu skalu" at bounding box center [370, 65] width 113 height 15
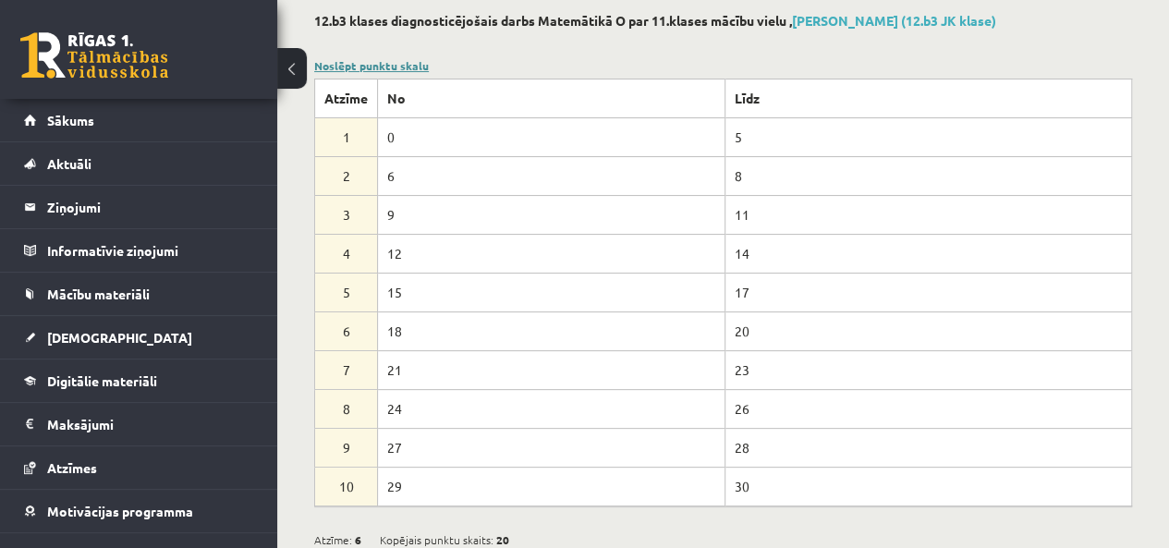
click at [380, 63] on link "Noslēpt punktu skalu" at bounding box center [371, 65] width 115 height 15
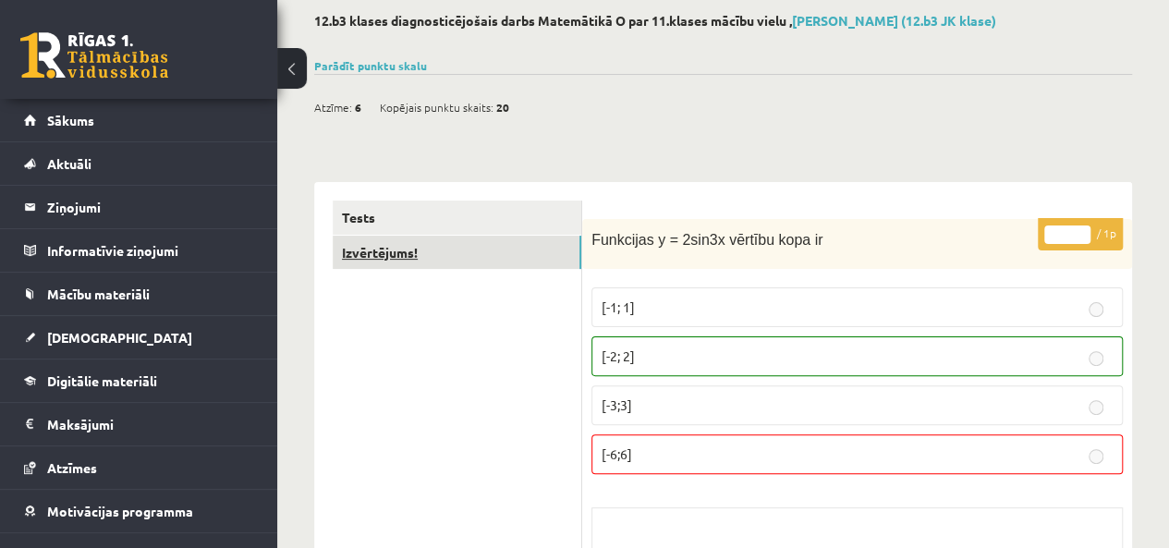
click at [406, 262] on link "Izvērtējums!" at bounding box center [457, 253] width 249 height 34
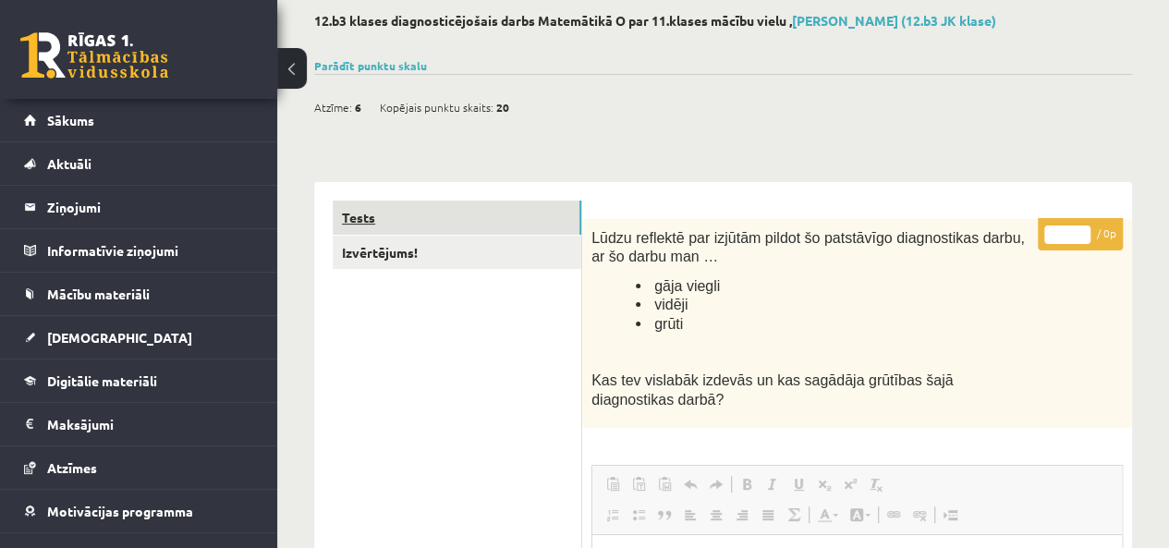
click at [410, 223] on link "Tests" at bounding box center [457, 218] width 249 height 34
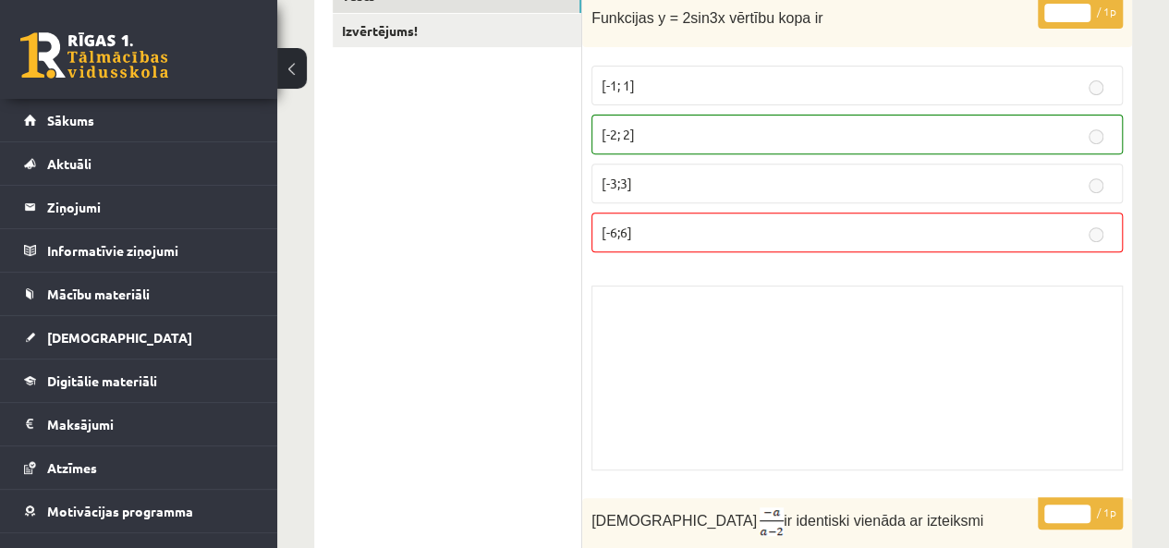
scroll to position [0, 0]
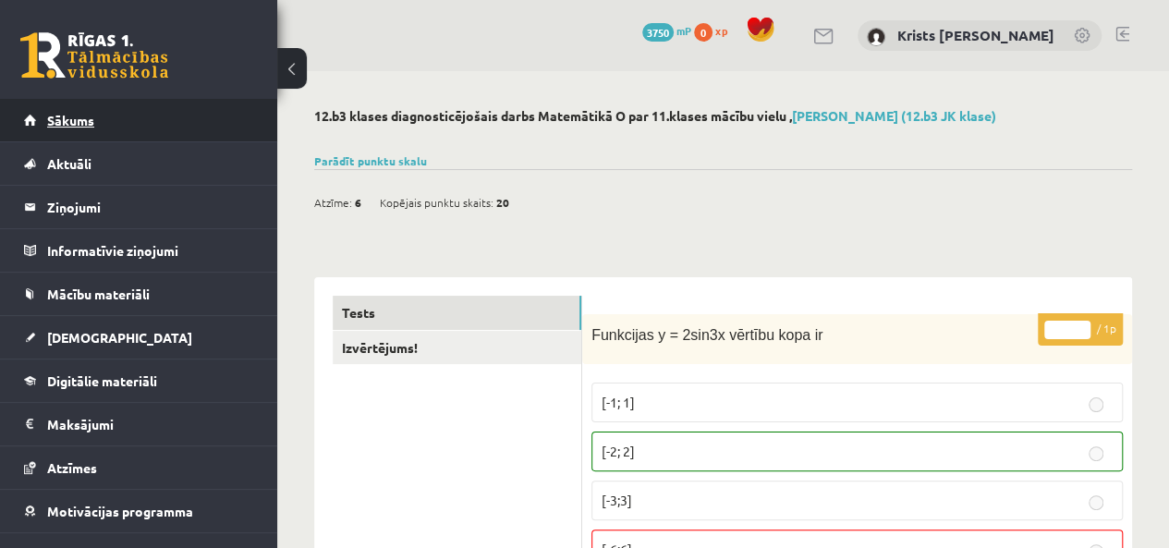
click at [102, 130] on link "Sākums" at bounding box center [139, 120] width 230 height 43
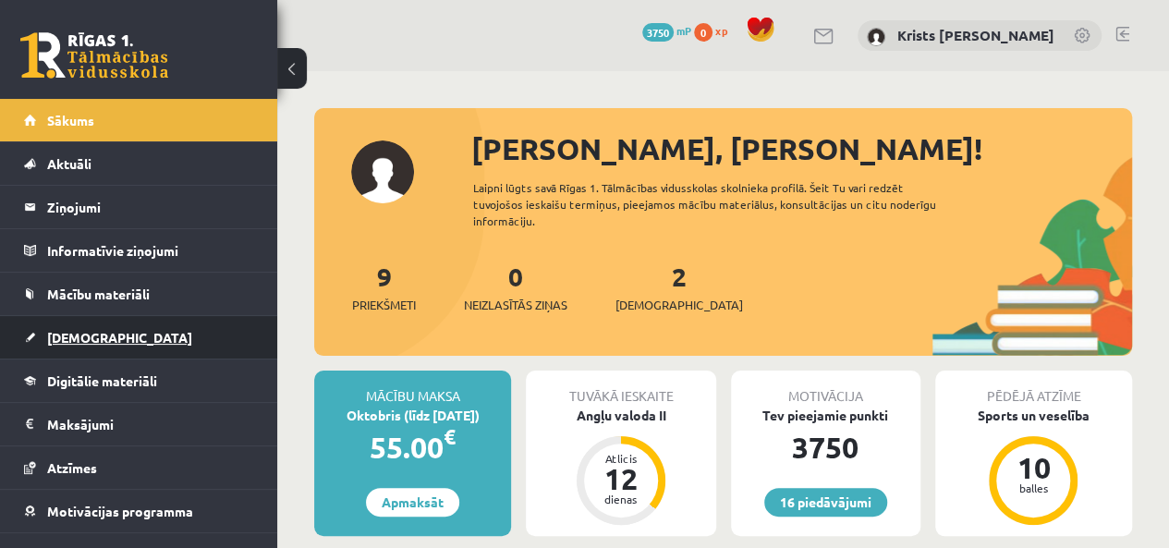
click at [80, 336] on span "[DEMOGRAPHIC_DATA]" at bounding box center [119, 337] width 145 height 17
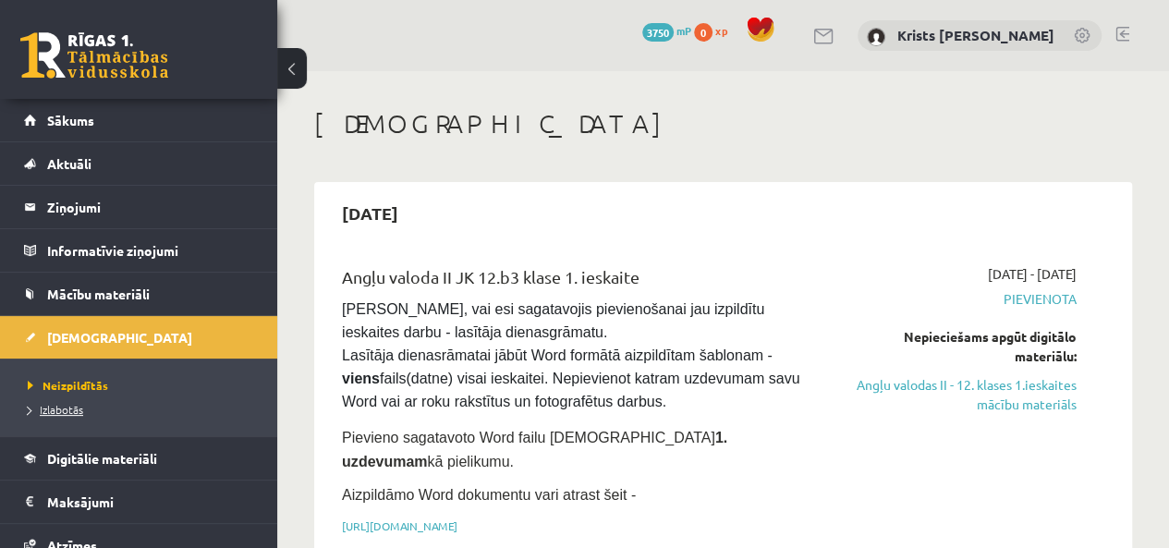
click at [52, 413] on span "Izlabotās" at bounding box center [55, 409] width 55 height 15
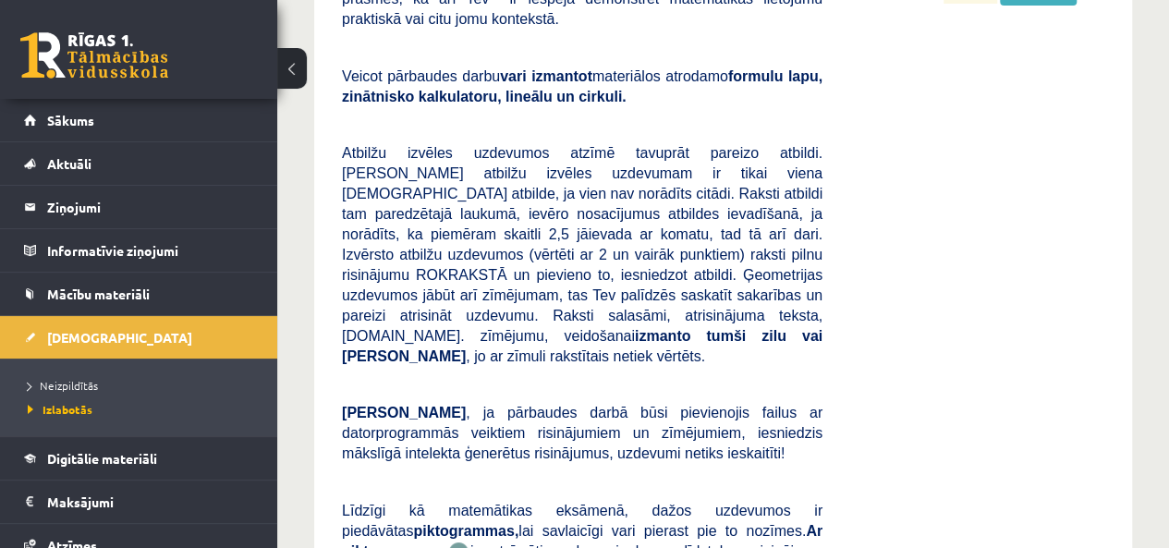
scroll to position [10127, 0]
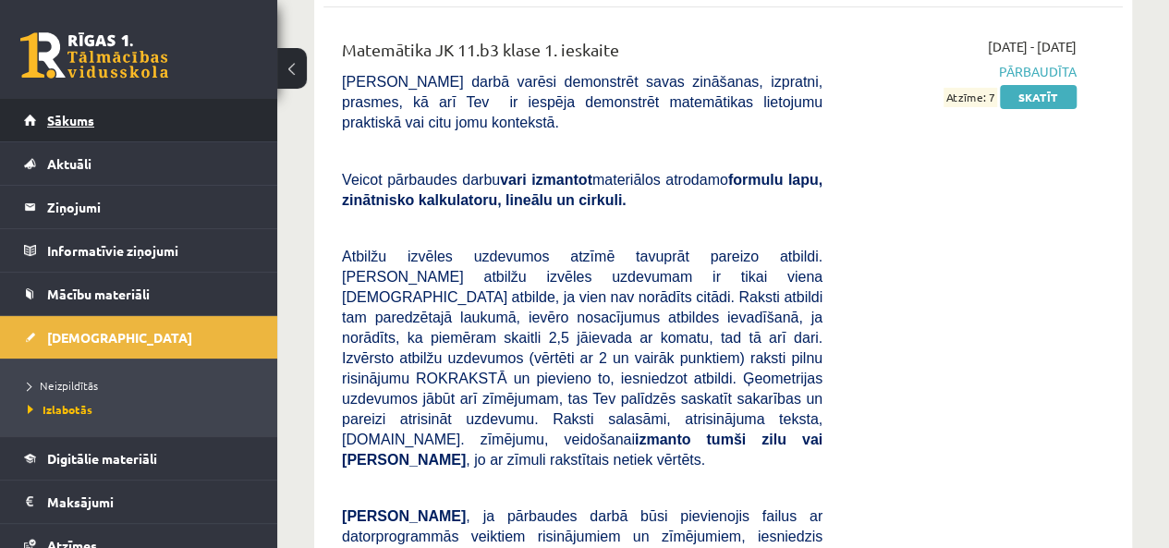
click at [98, 132] on link "Sākums" at bounding box center [139, 120] width 230 height 43
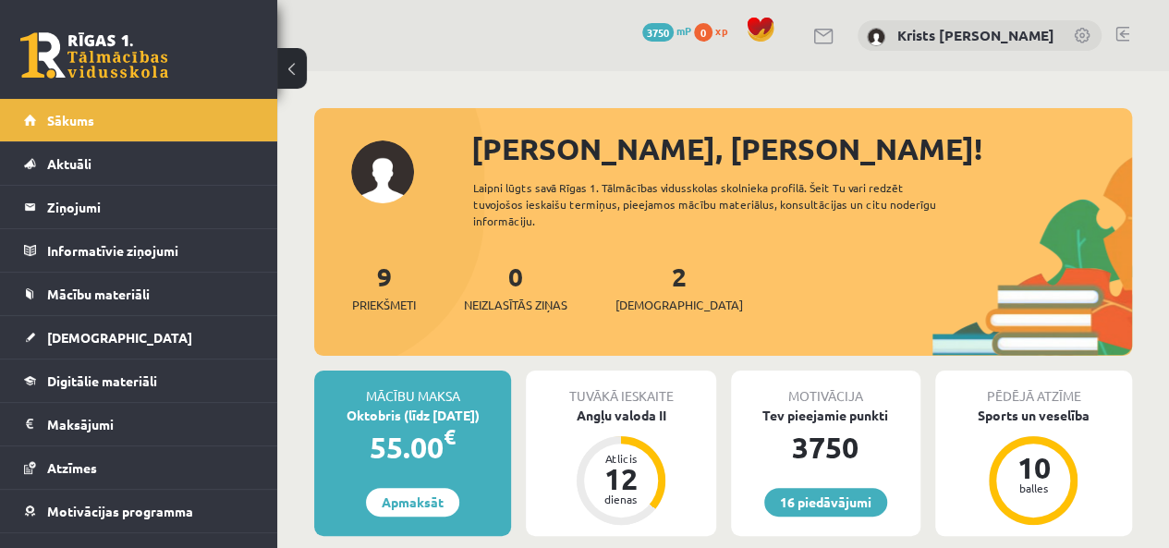
click at [1118, 35] on link at bounding box center [1123, 34] width 14 height 15
